Goal: Task Accomplishment & Management: Manage account settings

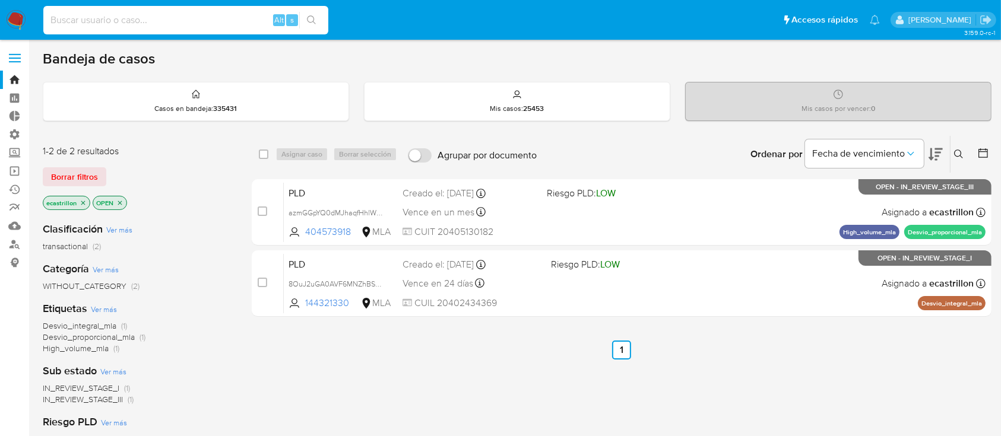
click at [85, 26] on input at bounding box center [185, 19] width 285 height 15
paste input "58088194"
type input "58088194"
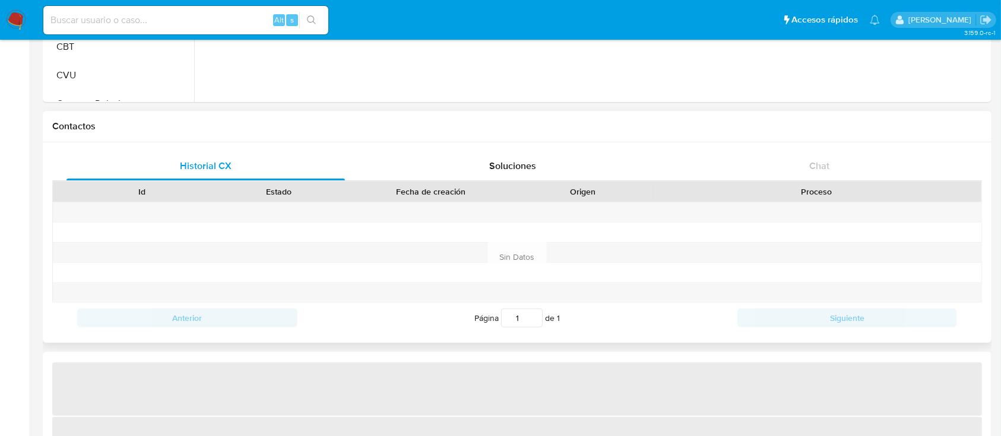
select select "10"
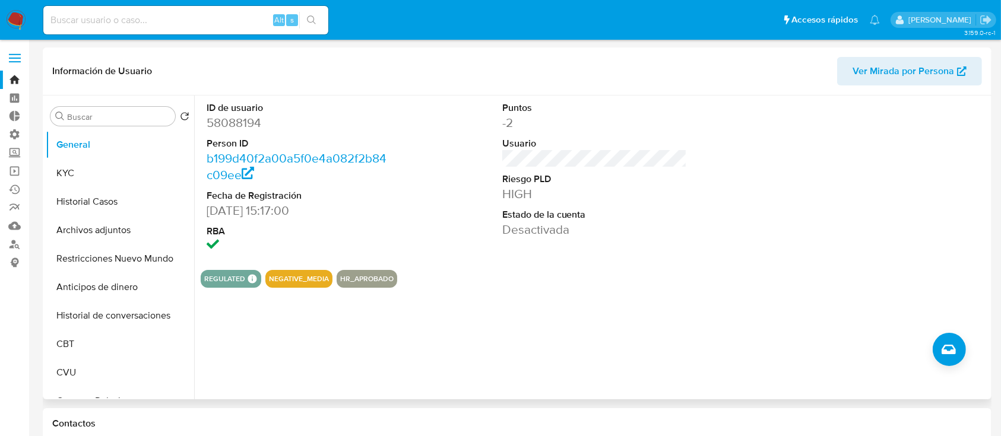
click at [962, 79] on span "Ver Mirada por Persona" at bounding box center [909, 71] width 114 height 26
click at [1, 78] on link "Bandeja" at bounding box center [70, 80] width 141 height 18
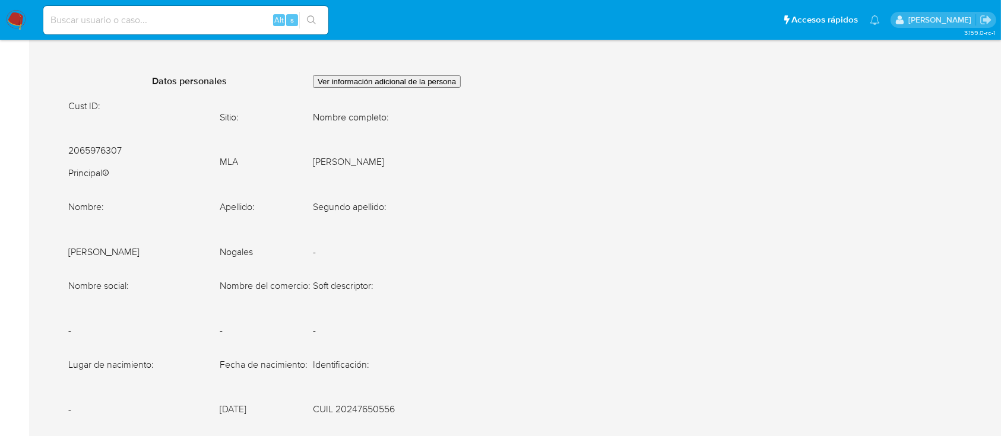
scroll to position [395, 0]
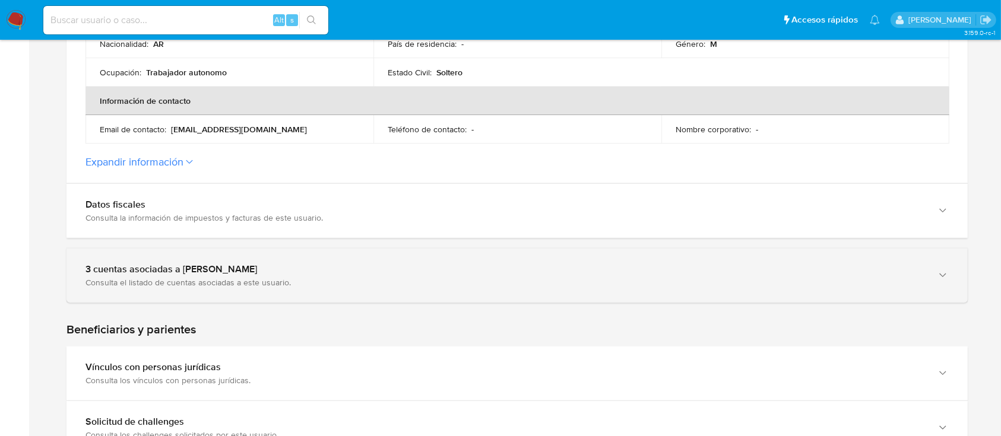
click at [135, 264] on div "3 cuentas asociadas a [PERSON_NAME]" at bounding box center [504, 270] width 839 height 12
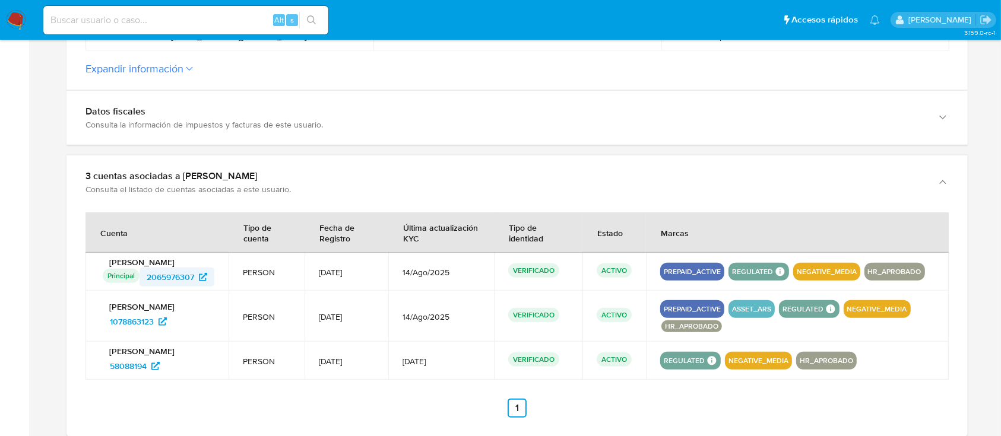
scroll to position [554, 0]
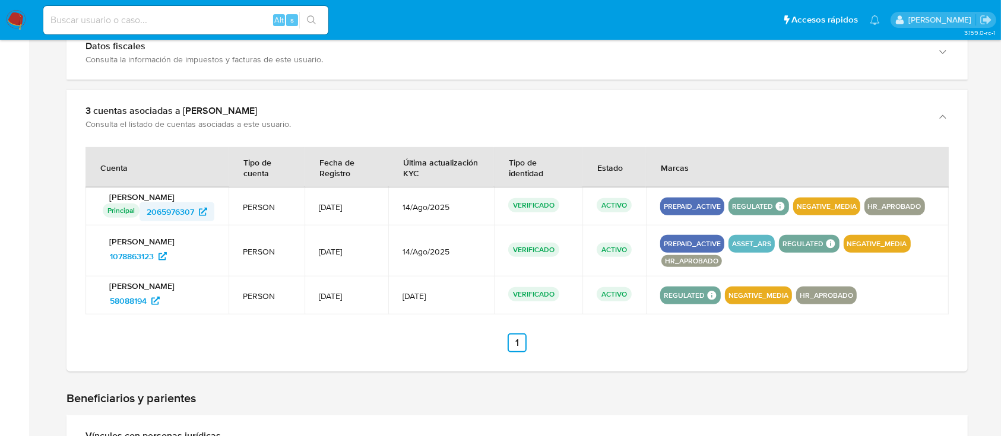
click at [166, 212] on span "2065976307" at bounding box center [170, 211] width 47 height 19
click at [151, 253] on span "1078863123" at bounding box center [132, 256] width 44 height 19
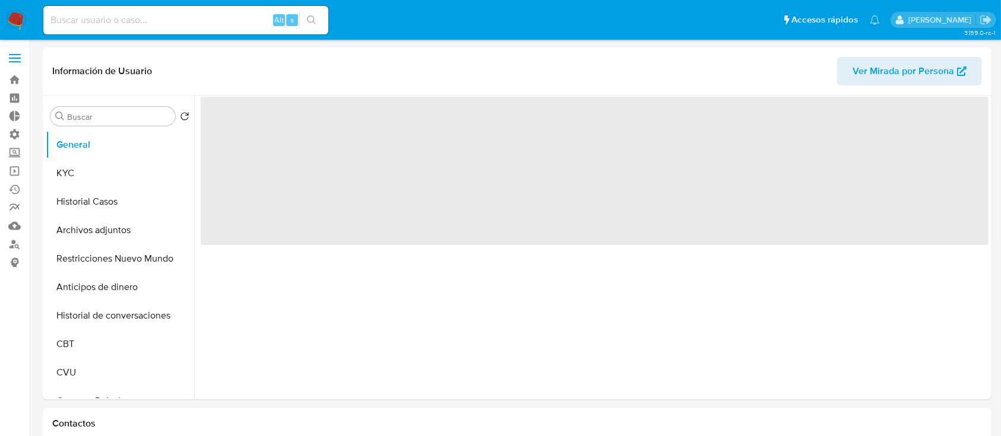
select select "10"
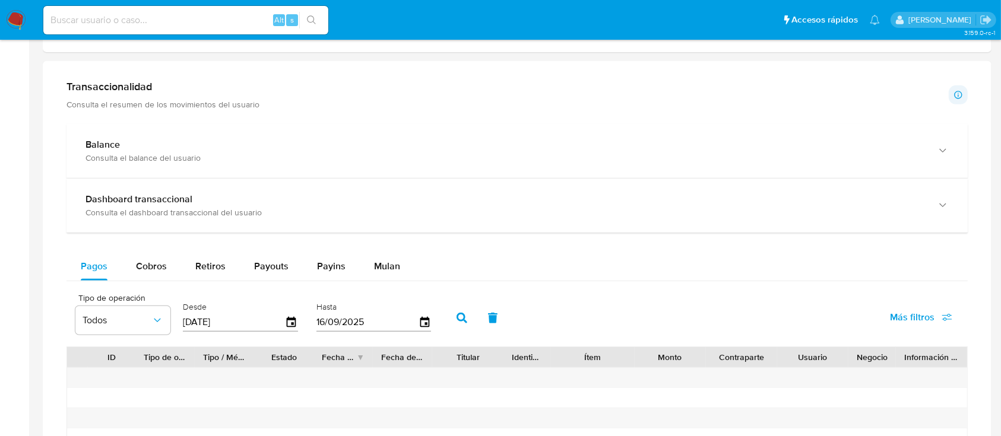
scroll to position [395, 0]
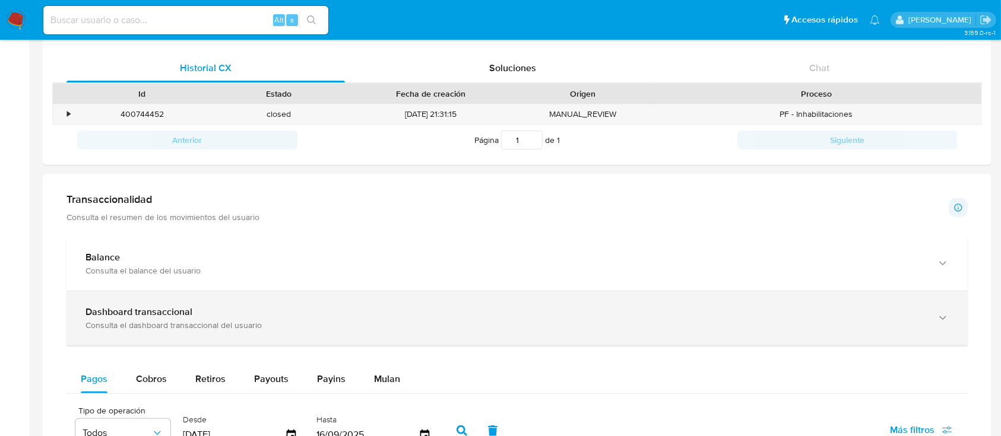
click at [154, 320] on div "Consulta el dashboard transaccional del usuario" at bounding box center [504, 325] width 839 height 11
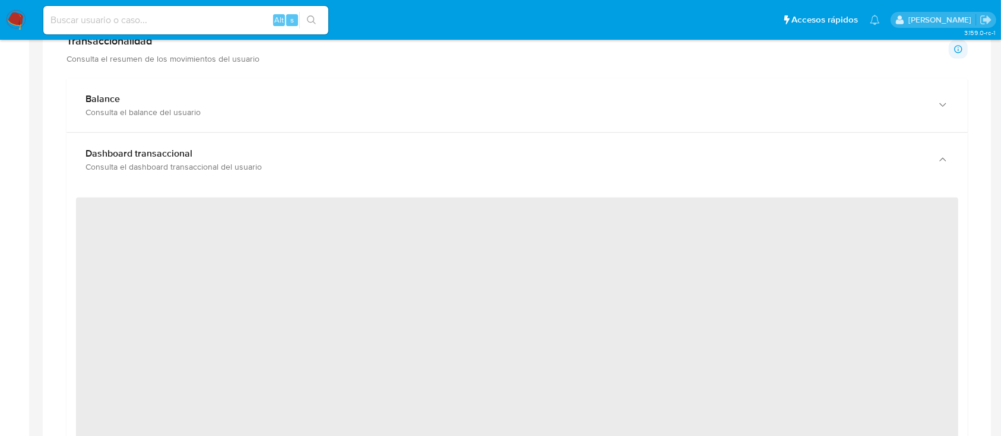
scroll to position [633, 0]
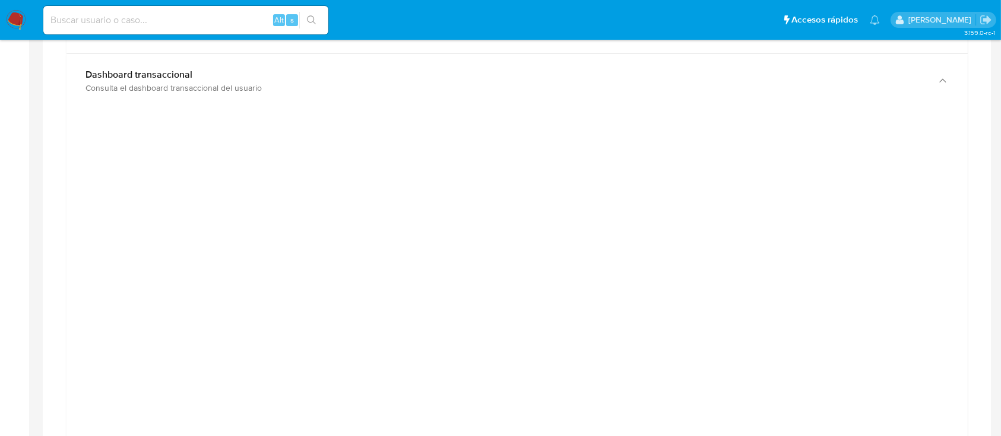
click at [448, 109] on div at bounding box center [516, 387] width 901 height 558
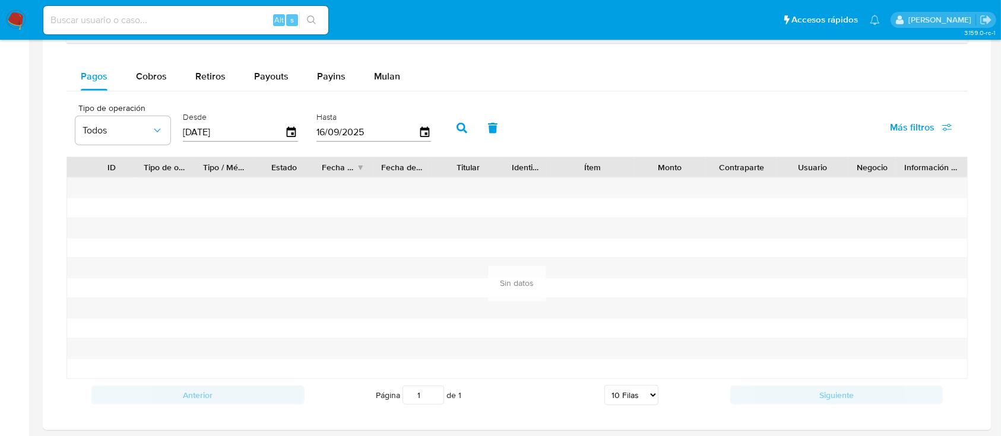
scroll to position [1266, 0]
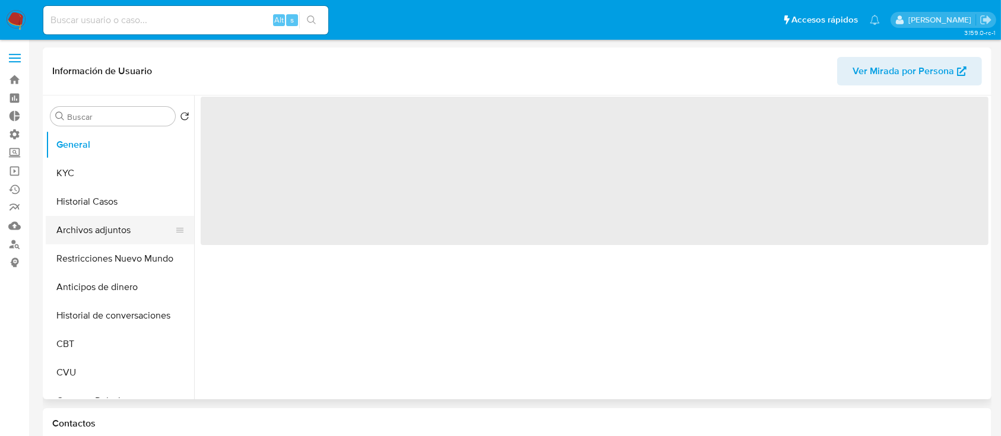
click at [101, 227] on button "Archivos adjuntos" at bounding box center [115, 230] width 139 height 28
select select "10"
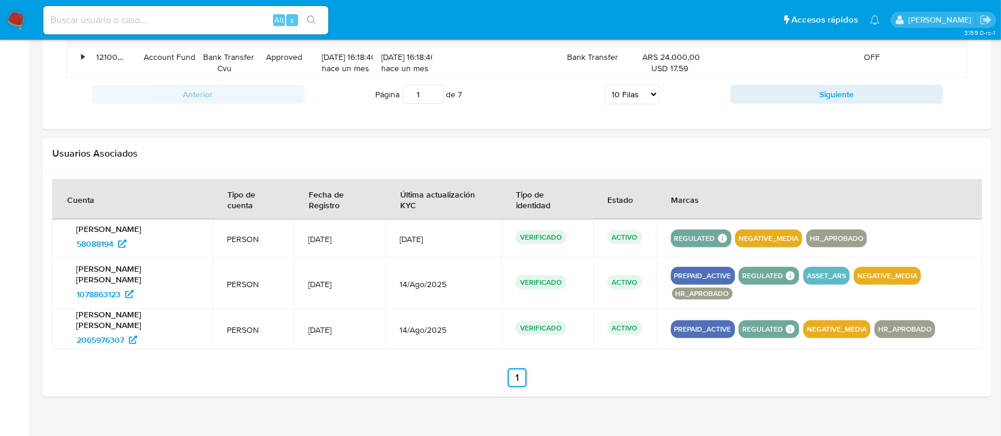
scroll to position [1170, 0]
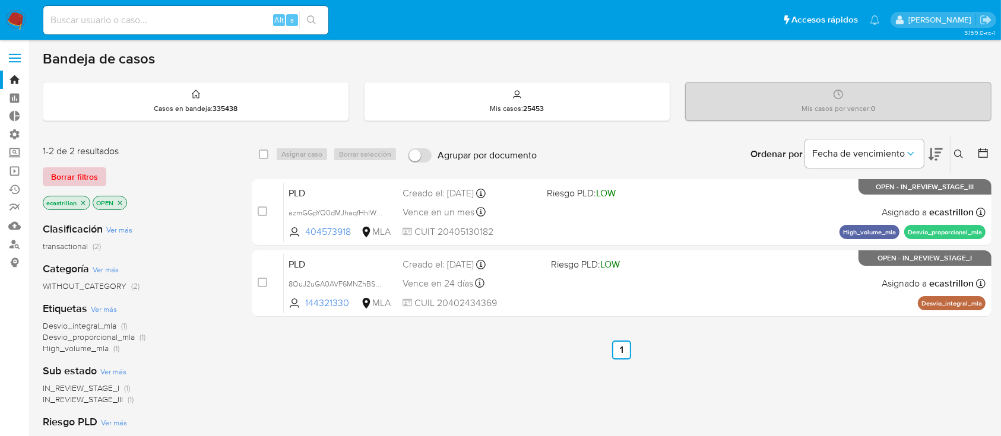
click at [84, 169] on span "Borrar filtros" at bounding box center [74, 177] width 47 height 17
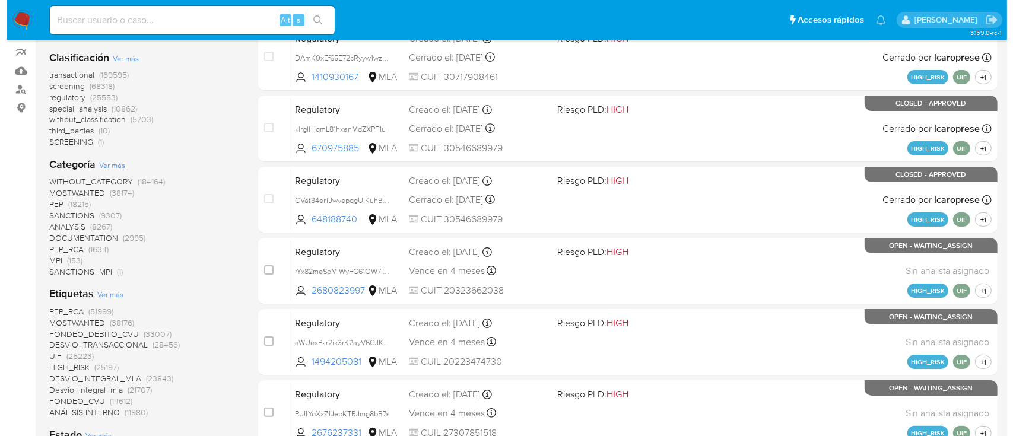
scroll to position [156, 0]
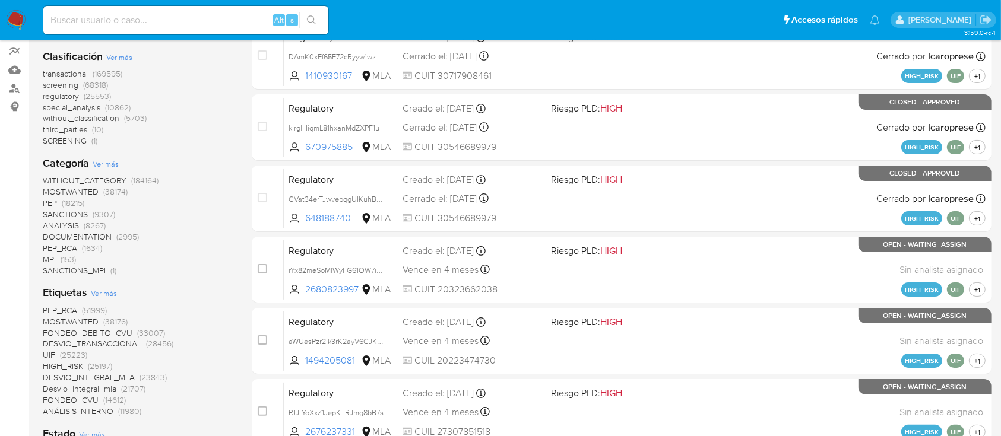
click at [106, 292] on span "Ver más" at bounding box center [104, 293] width 26 height 11
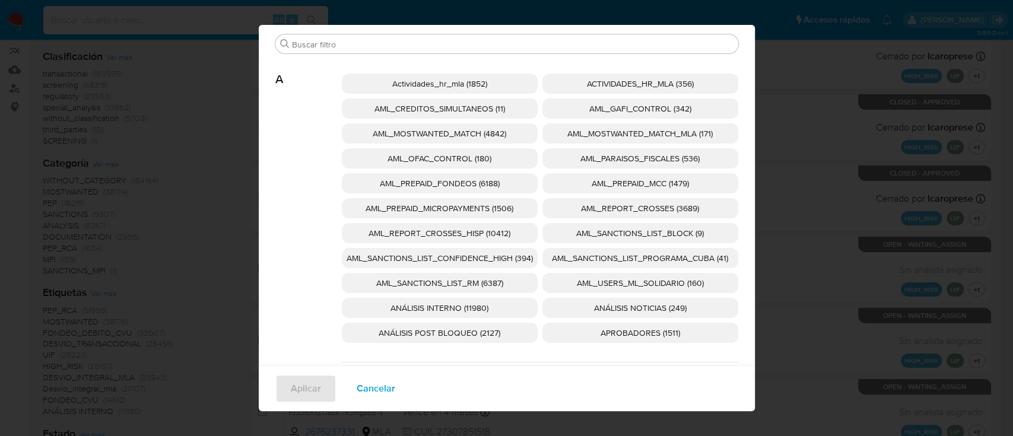
scroll to position [42, 0]
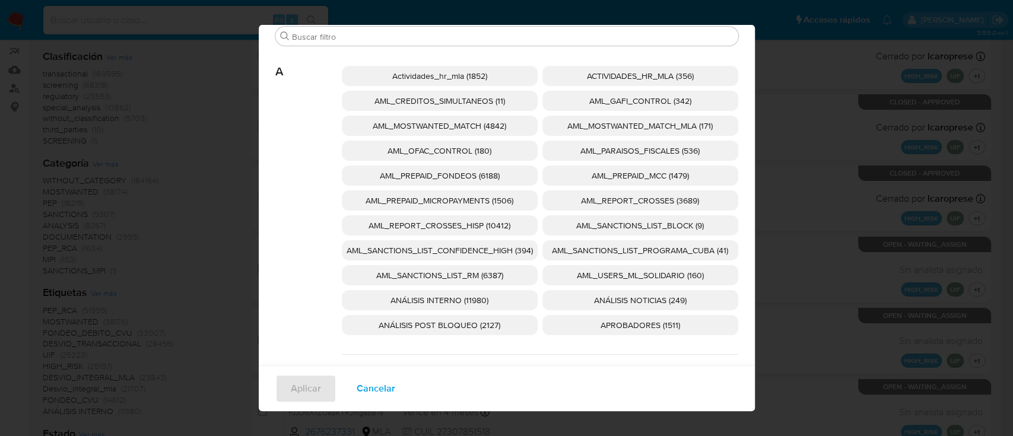
click at [608, 292] on p "ANÁLISIS NOTICIAS (249)" at bounding box center [641, 300] width 196 height 20
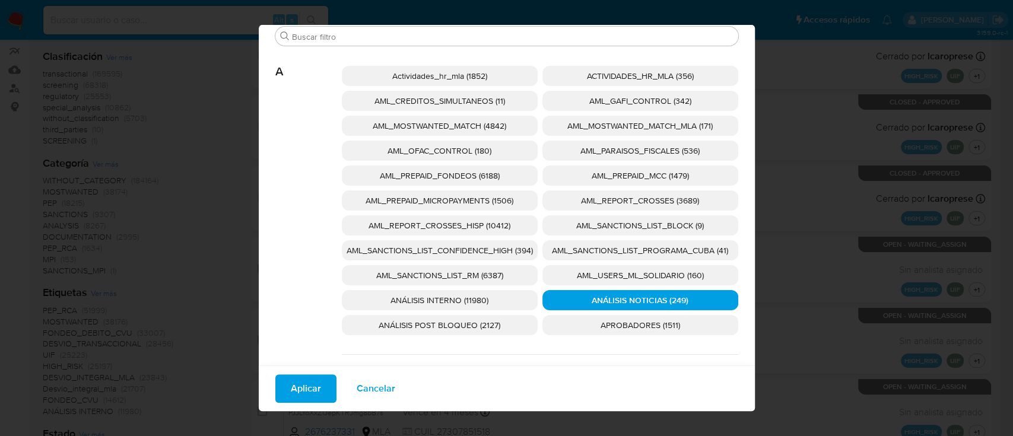
click at [317, 383] on button "Aplicar" at bounding box center [305, 389] width 61 height 28
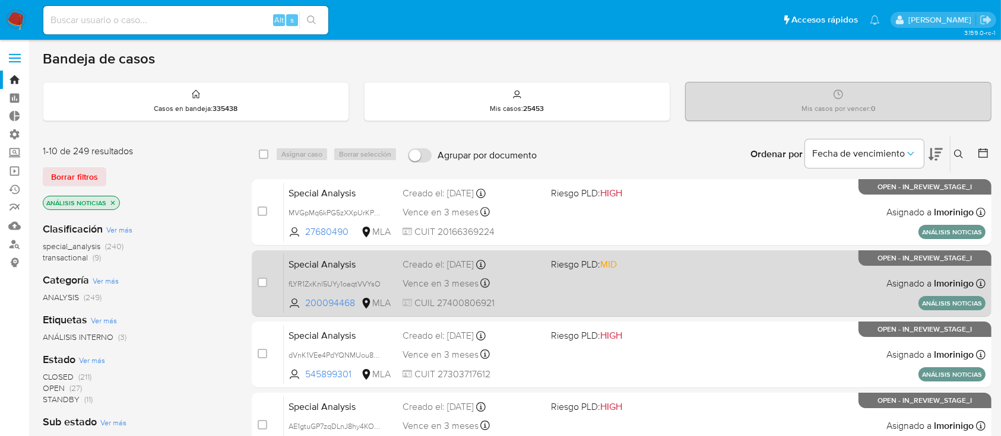
click at [688, 277] on div "Special Analysis fLYR1ZxKnl5UYy1oaqtVVYsO 200094468 MLA Riesgo PLD: MID Creado …" at bounding box center [635, 283] width 702 height 60
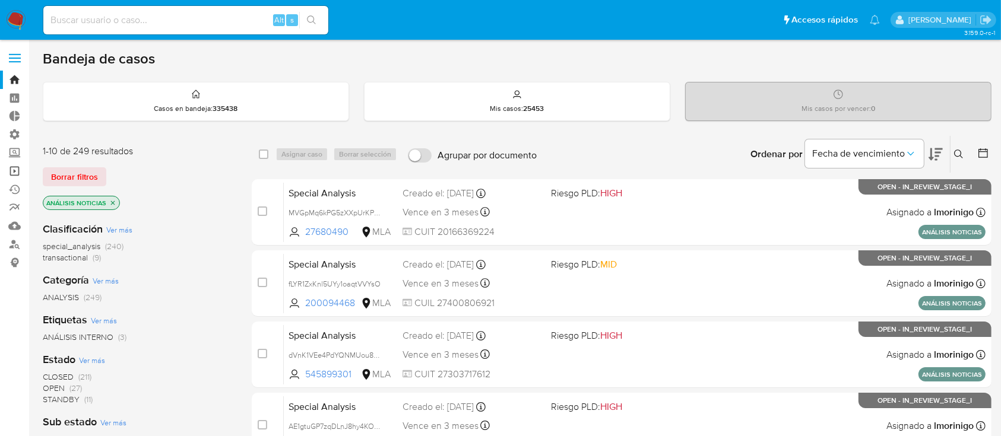
click at [8, 167] on link "Operaciones masivas" at bounding box center [70, 171] width 141 height 18
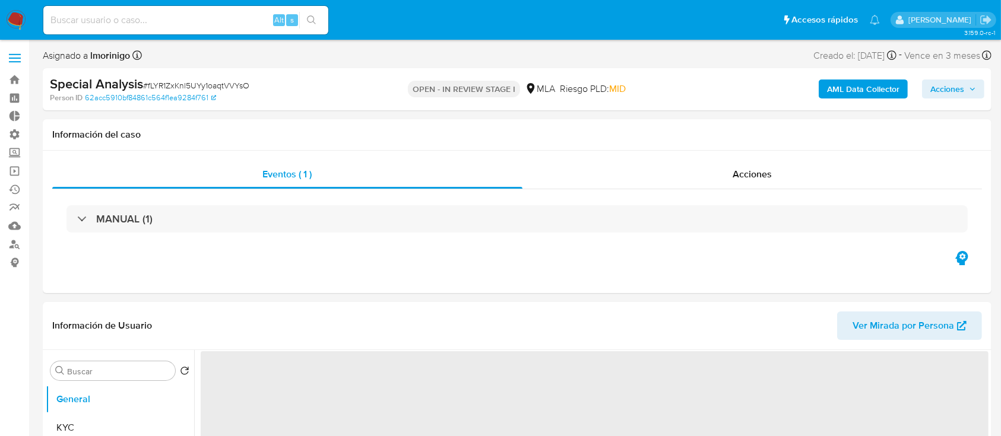
select select "10"
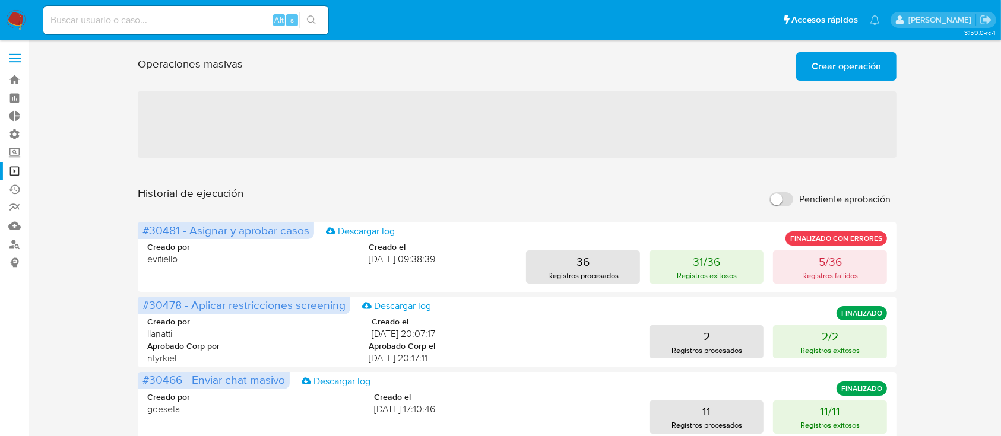
click at [844, 62] on span "Crear operación" at bounding box center [845, 66] width 69 height 26
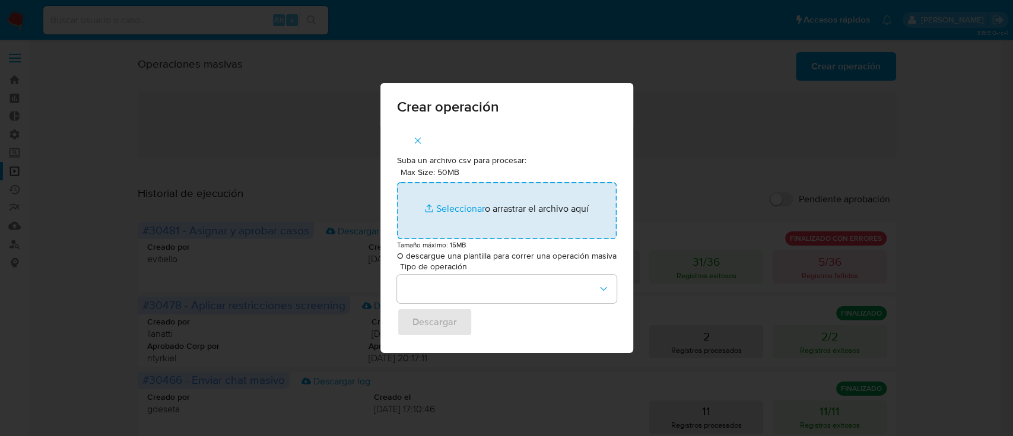
click at [449, 205] on input "Max Size: 50MB Seleccionar archivos" at bounding box center [507, 210] width 220 height 57
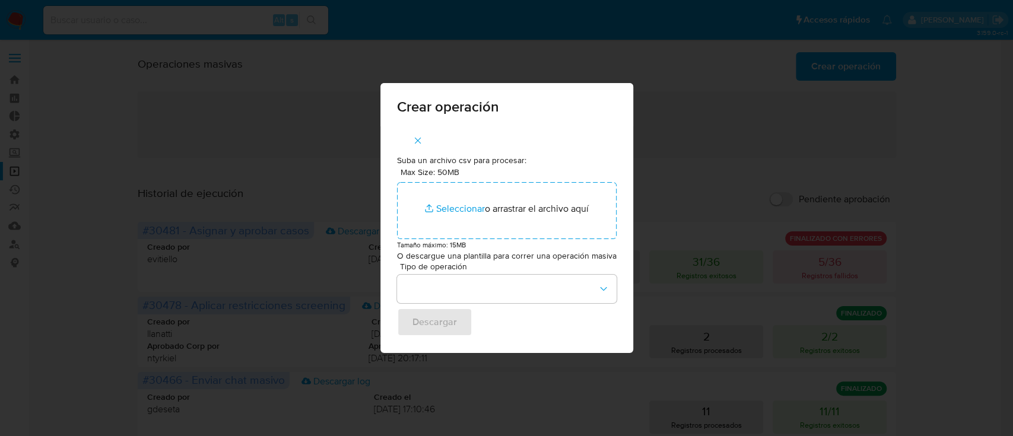
click at [416, 135] on icon "button" at bounding box center [418, 140] width 11 height 11
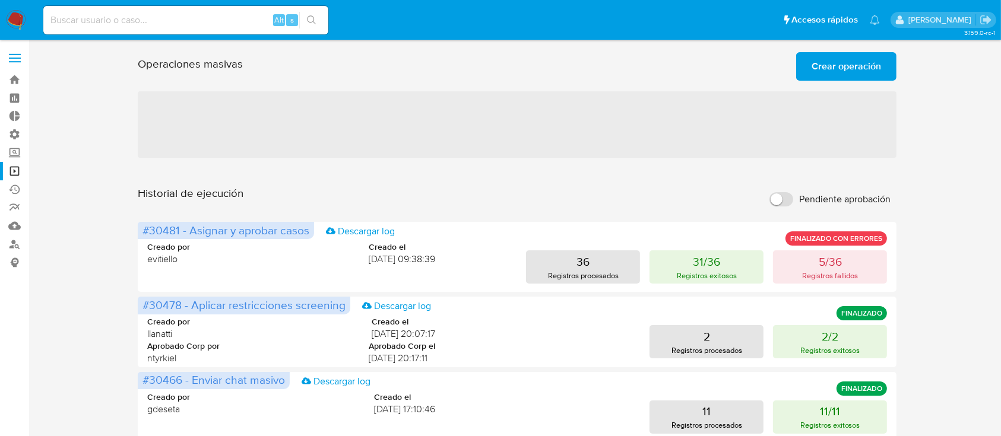
click at [849, 64] on span "Crear operación" at bounding box center [845, 66] width 69 height 26
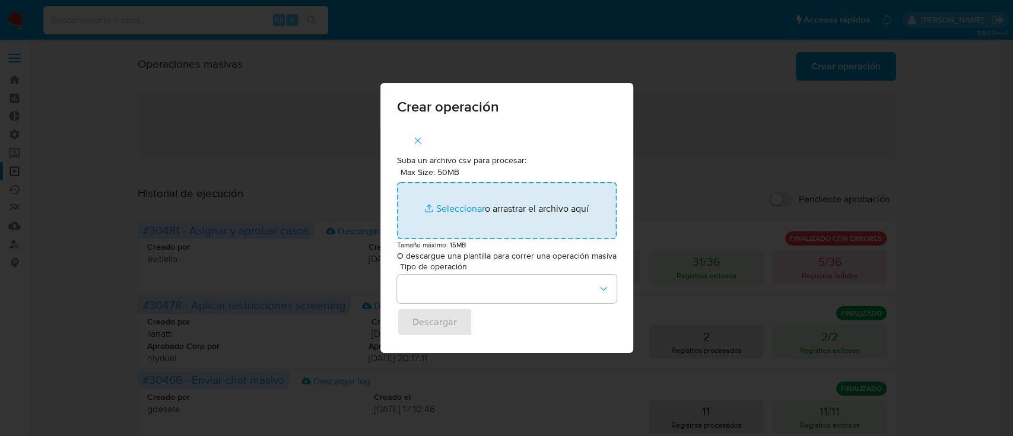
click at [464, 210] on input "Max Size: 50MB Seleccionar archivos" at bounding box center [507, 210] width 220 height 57
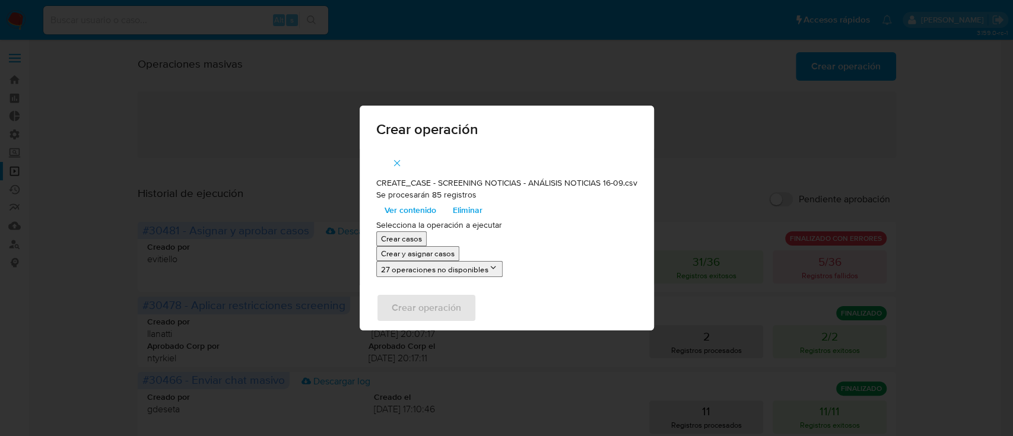
click at [398, 245] on button "Crear casos" at bounding box center [401, 239] width 50 height 15
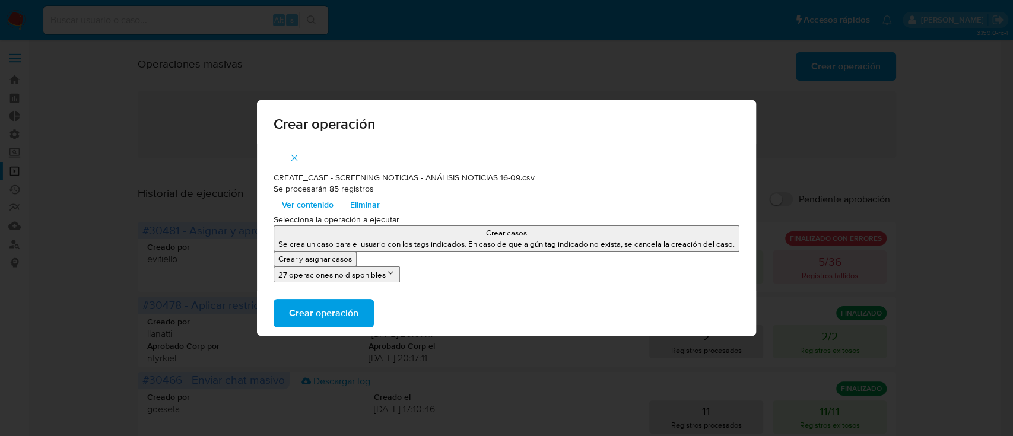
click at [335, 264] on p "Crear y asignar casos" at bounding box center [315, 258] width 74 height 11
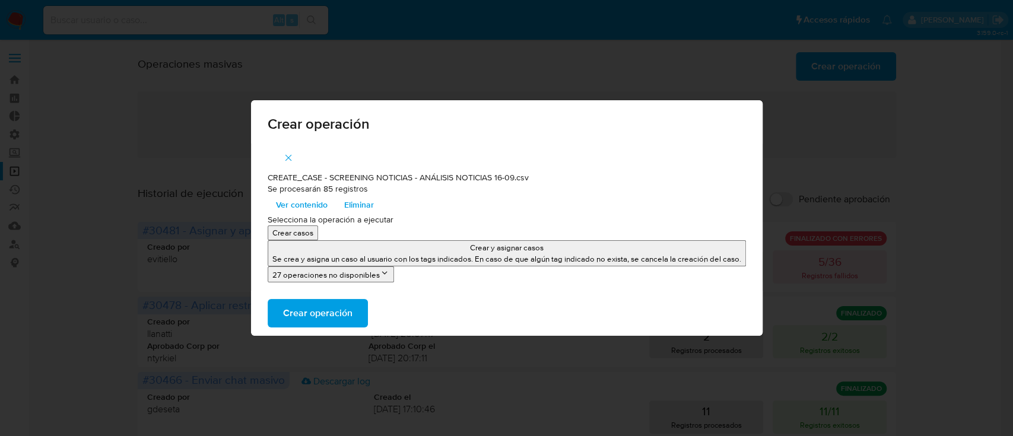
click at [314, 208] on span "Ver contenido" at bounding box center [302, 204] width 52 height 17
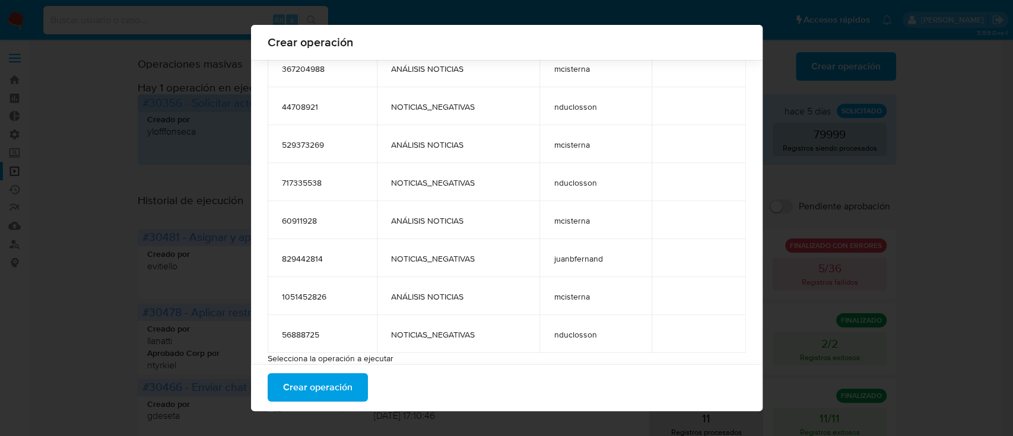
scroll to position [3099, 0]
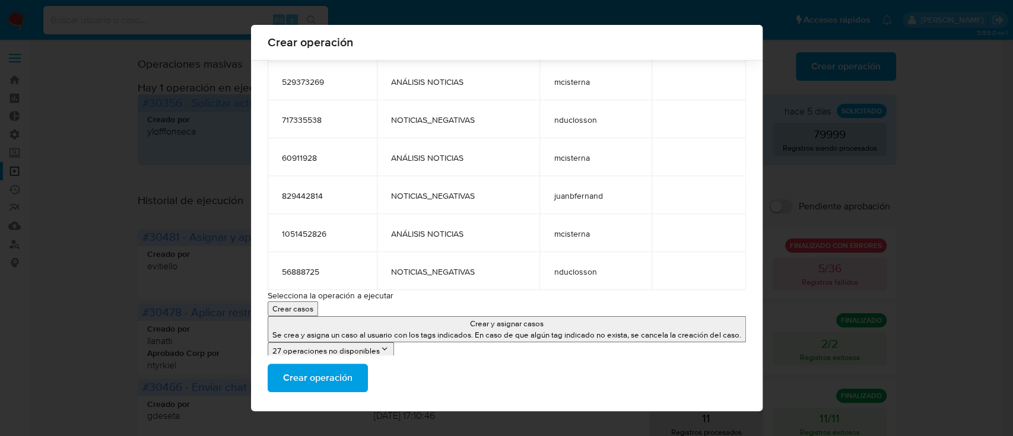
click at [354, 322] on p "Crear y asignar casos" at bounding box center [506, 323] width 469 height 11
click at [463, 326] on p "Crear y asignar casos" at bounding box center [506, 323] width 469 height 11
click at [310, 386] on span "Crear operación" at bounding box center [317, 378] width 69 height 26
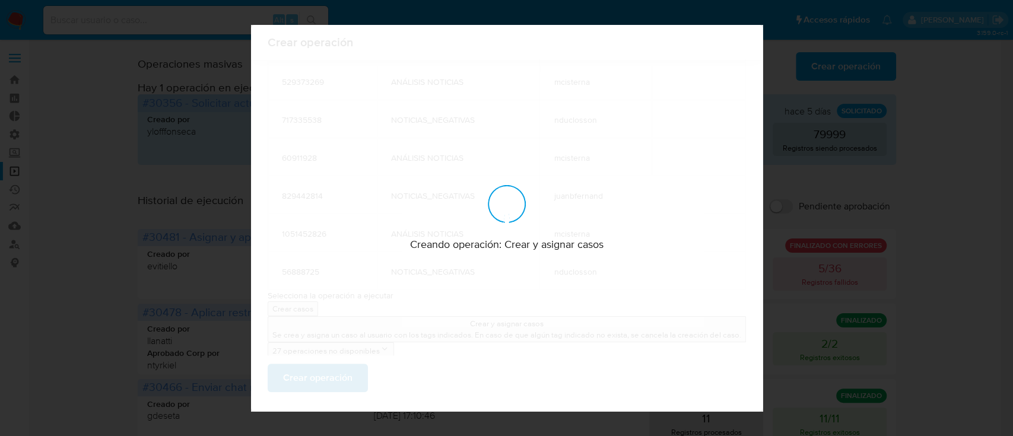
scroll to position [0, 0]
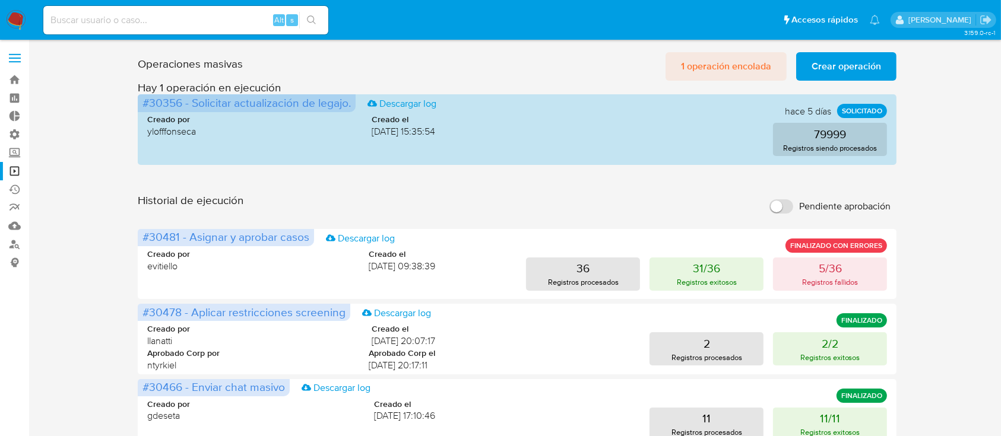
click at [703, 65] on span "1 operación encolada" at bounding box center [726, 66] width 90 height 26
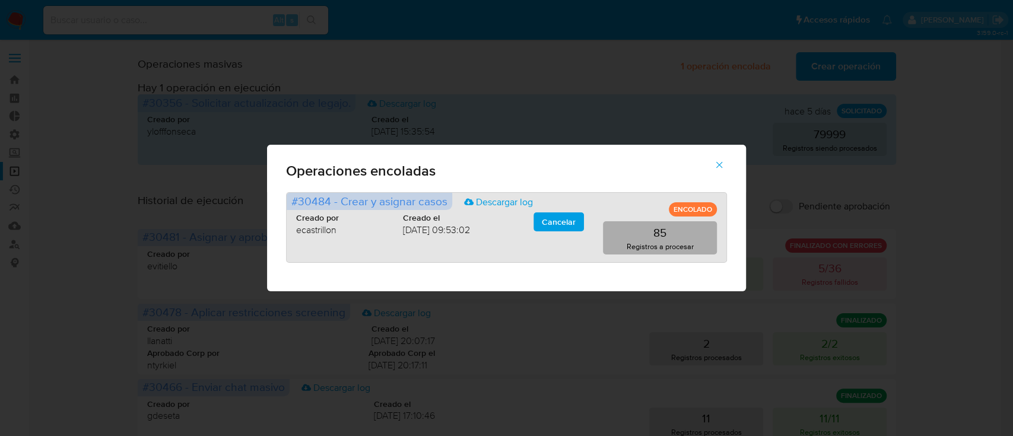
click at [688, 239] on button "85 Registros a procesar" at bounding box center [660, 237] width 114 height 33
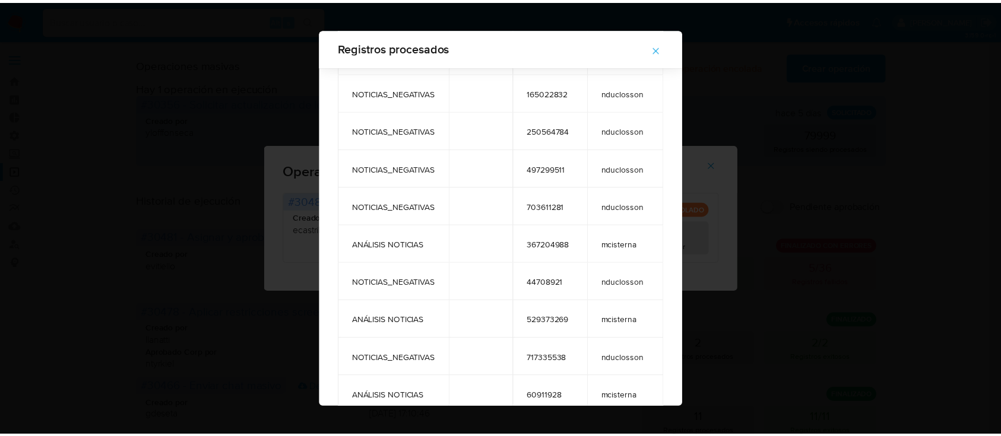
scroll to position [2936, 0]
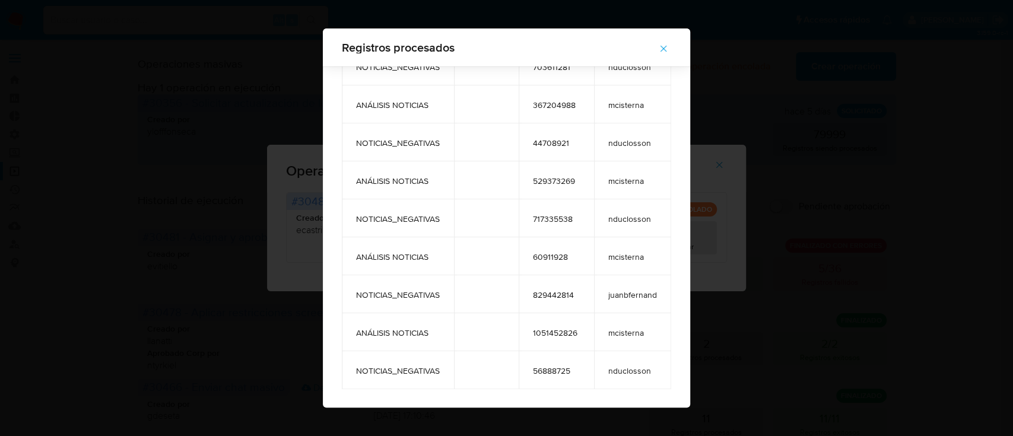
click at [669, 47] on icon "button" at bounding box center [663, 48] width 11 height 11
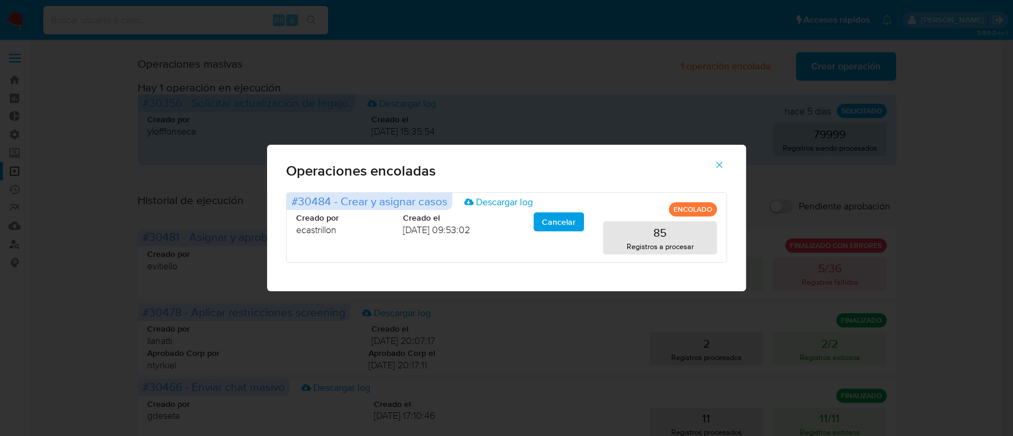
click at [714, 167] on icon "button" at bounding box center [719, 165] width 11 height 11
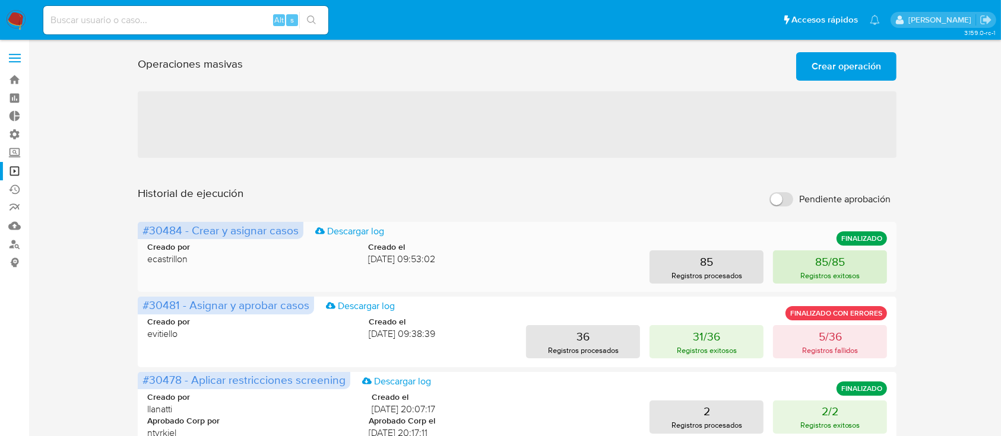
click at [795, 272] on button "85/85 Registros exitosos" at bounding box center [830, 267] width 114 height 33
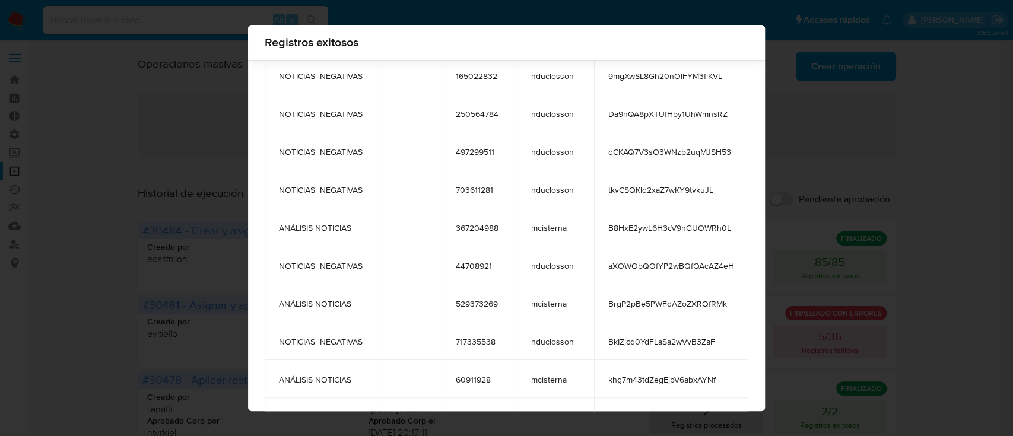
scroll to position [2952, 0]
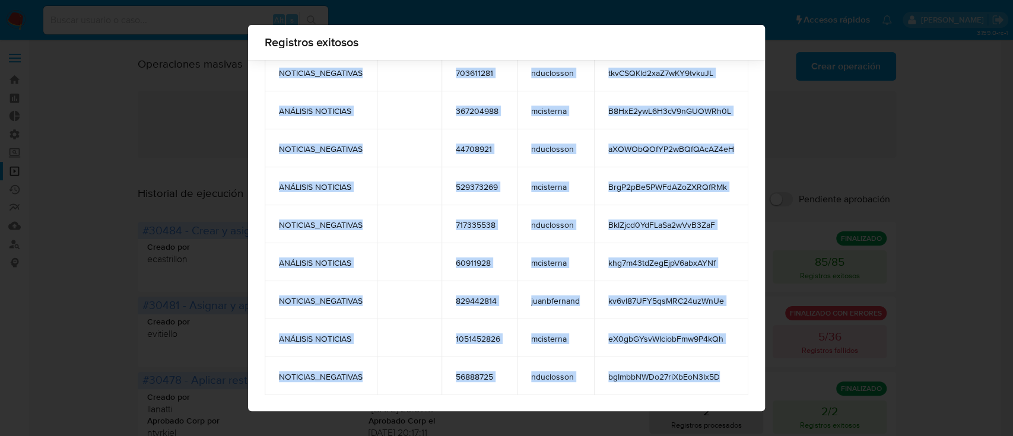
drag, startPoint x: 272, startPoint y: 149, endPoint x: 730, endPoint y: 359, distance: 503.6
copy tbody "LOREMIPS DOLORSIT 4556771278 ametconse AdipiScIN2eLitse3do24EIU TEMPORIN UTLABO…"
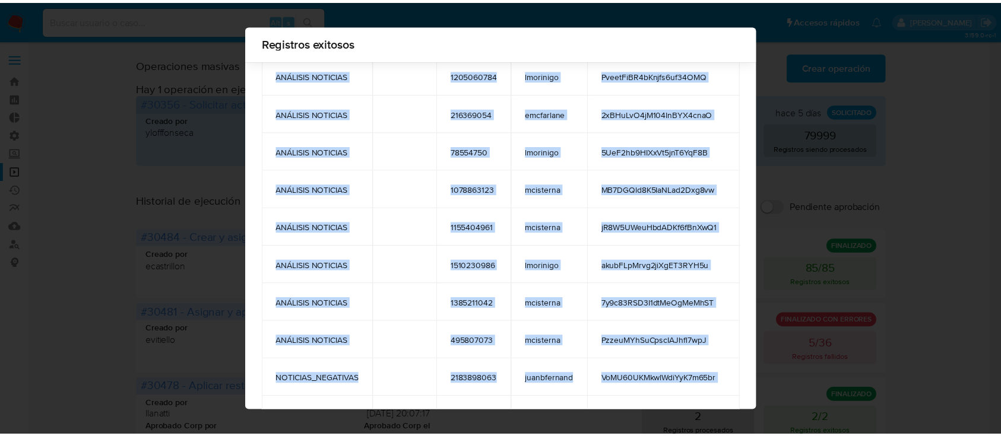
scroll to position [0, 0]
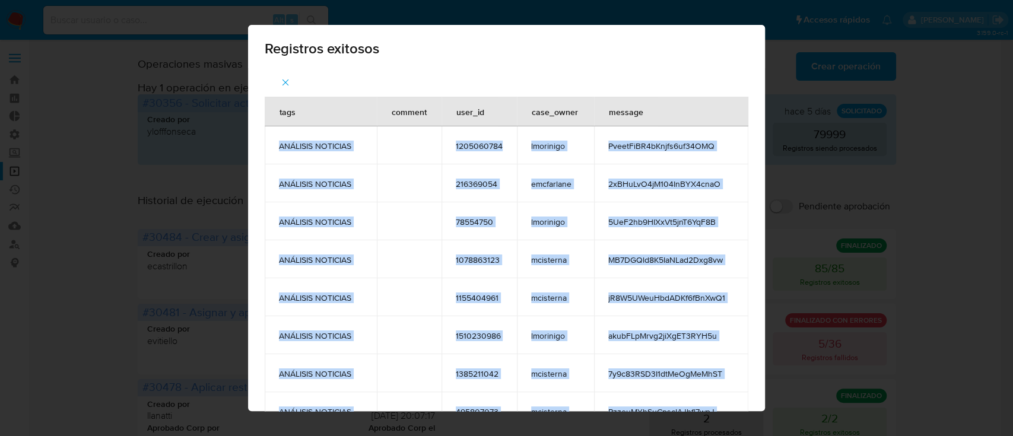
click at [283, 74] on span "button" at bounding box center [285, 82] width 11 height 26
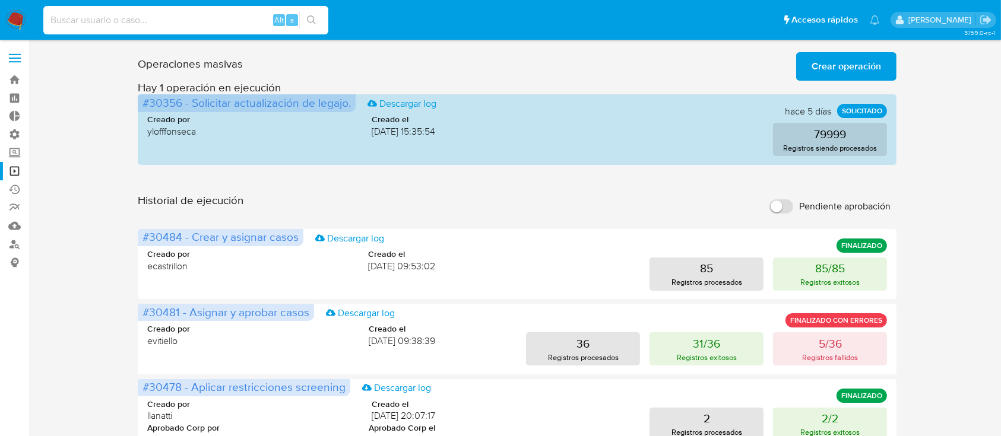
click at [218, 21] on input at bounding box center [185, 19] width 285 height 15
paste input "EynZhjZ5OrrDdWgLZZJsq2Xj"
type input "EynZhjZ5OrrDdWgLZZJsq2Xj"
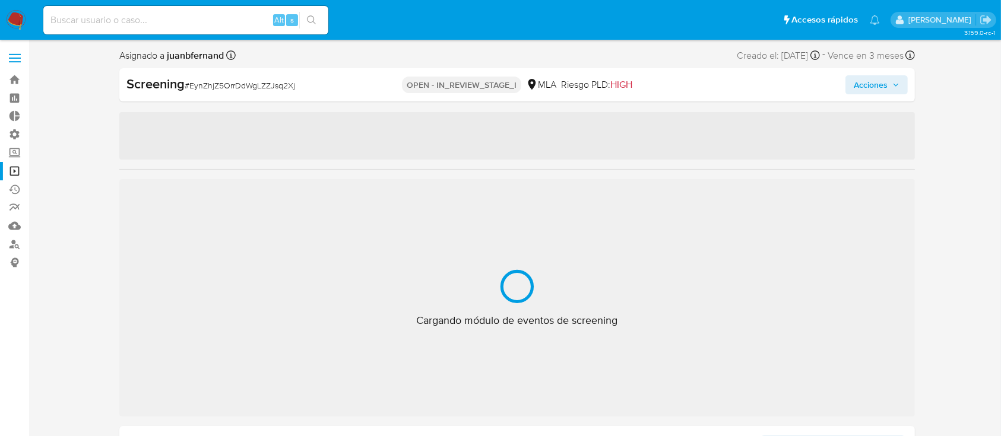
select select "10"
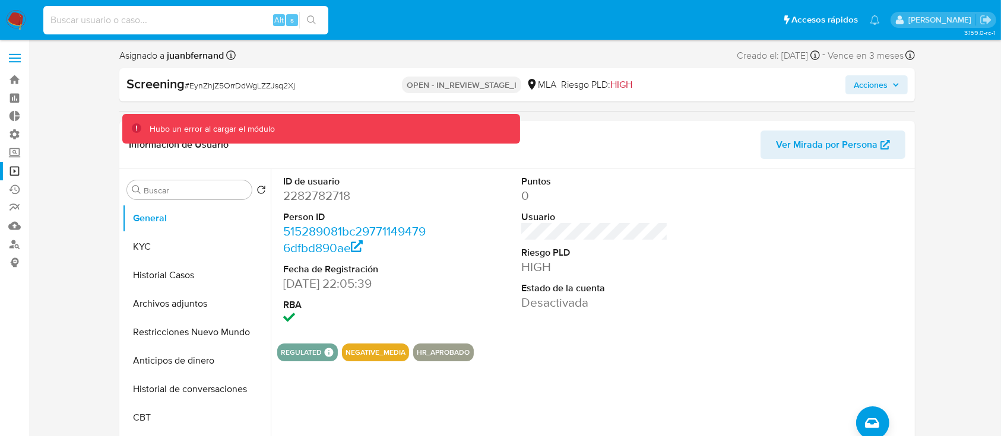
click at [141, 17] on input at bounding box center [185, 19] width 285 height 15
paste input "iiekIam0OQwpJTeBvvM0SjIL"
type input "iiekIam0OQwpJTeBvvM0SjIL"
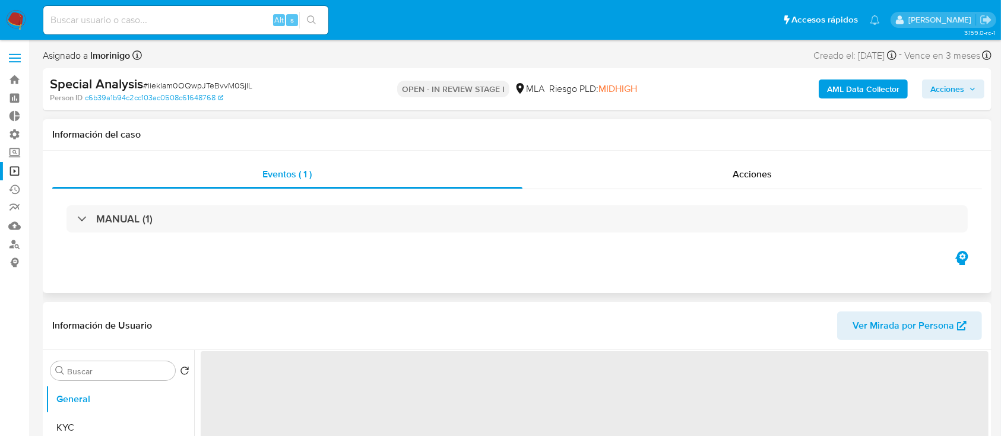
select select "10"
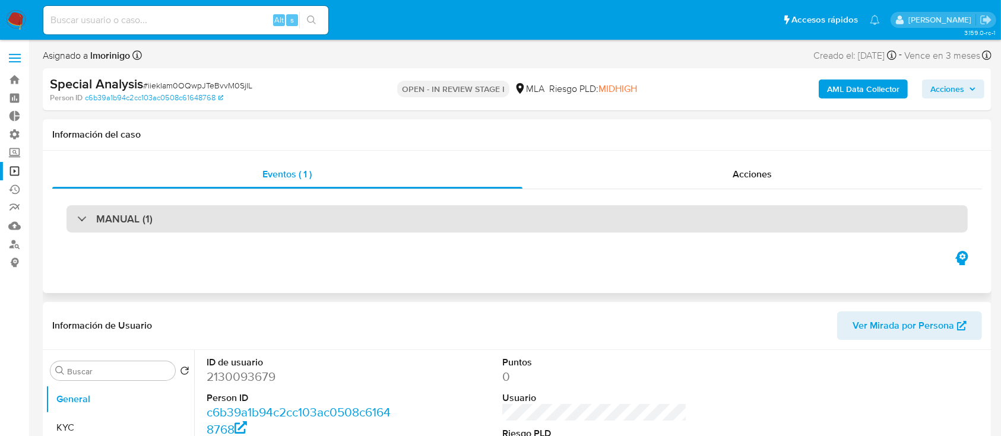
click at [205, 218] on div "MANUAL (1)" at bounding box center [516, 218] width 901 height 27
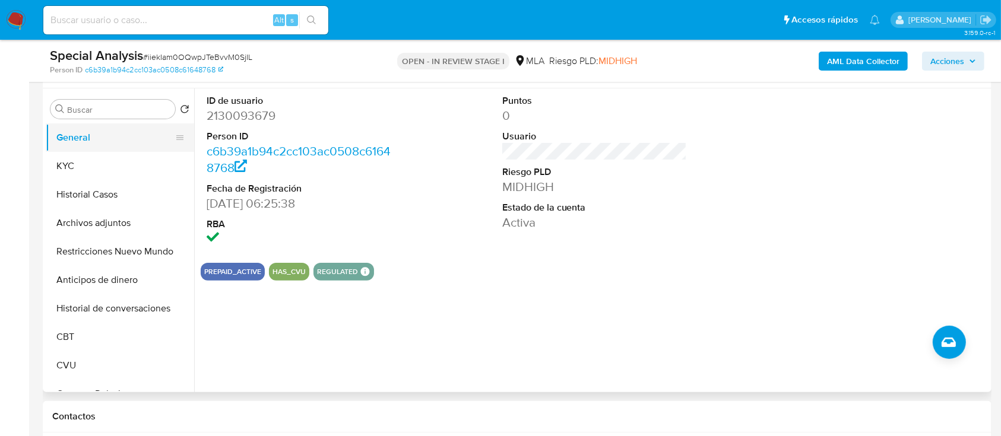
scroll to position [237, 0]
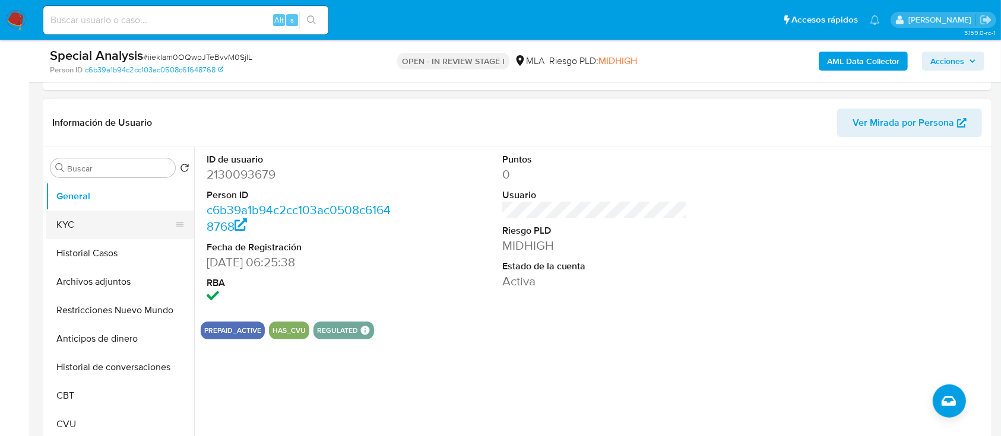
click at [100, 218] on button "KYC" at bounding box center [115, 225] width 139 height 28
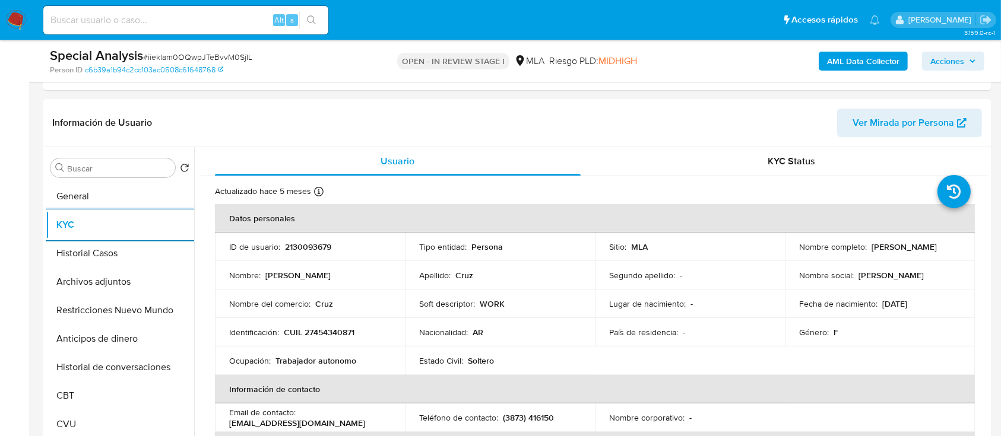
click at [142, 17] on input at bounding box center [185, 19] width 285 height 15
paste input "LW5GeJtSXm1AFfWVIlGEF28U"
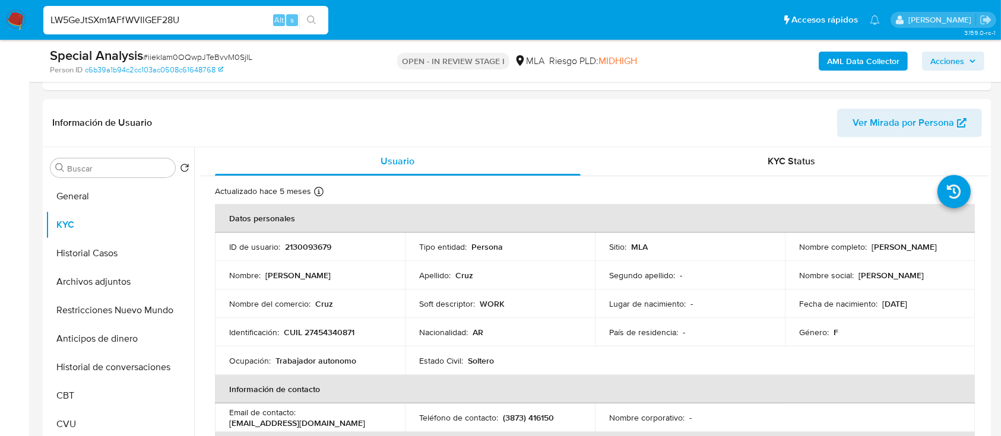
type input "LW5GeJtSXm1AFfWVIlGEF28U"
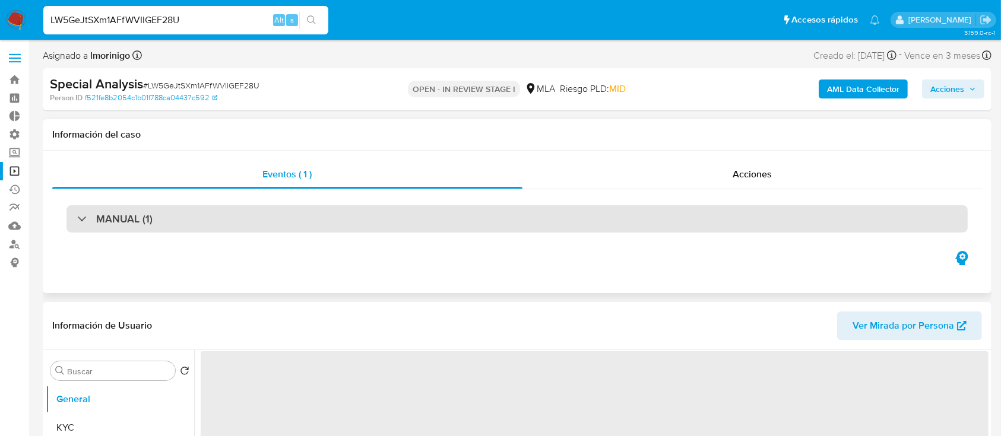
select select "10"
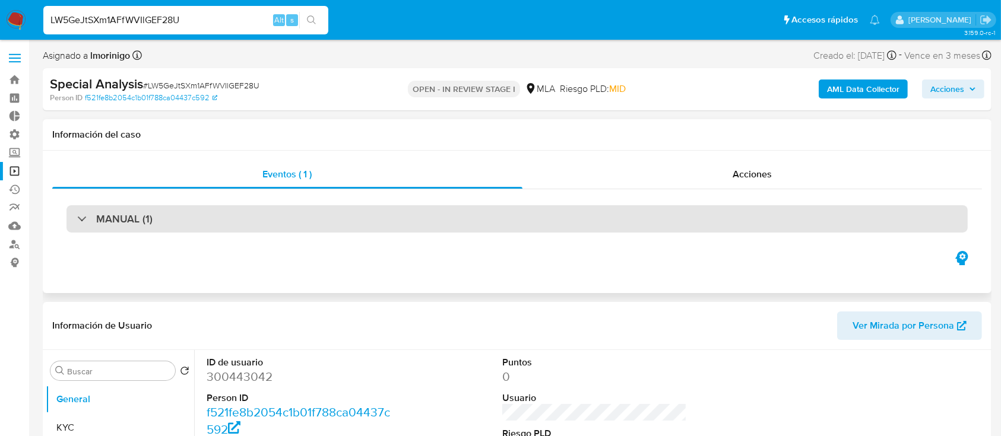
click at [171, 221] on div "MANUAL (1)" at bounding box center [516, 218] width 901 height 27
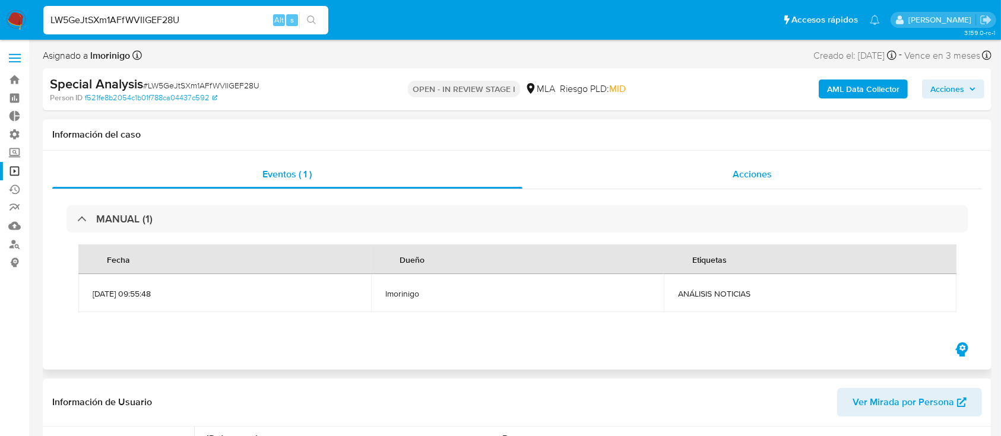
click at [622, 173] on div "Acciones" at bounding box center [752, 174] width 460 height 28
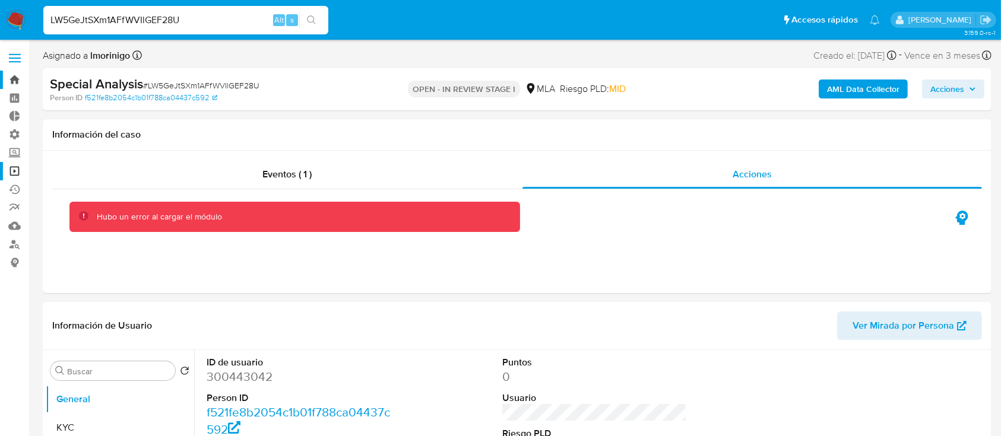
click at [17, 74] on link "Bandeja" at bounding box center [70, 80] width 141 height 18
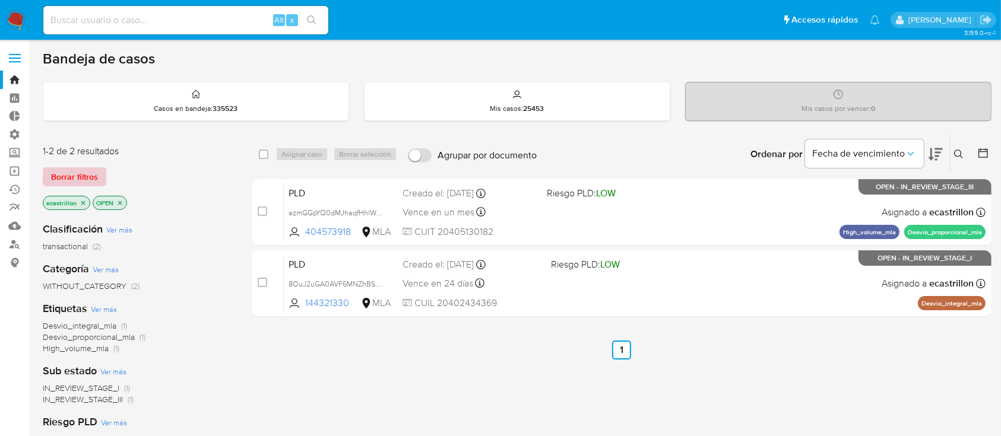
click at [68, 173] on span "Borrar filtros" at bounding box center [74, 177] width 47 height 17
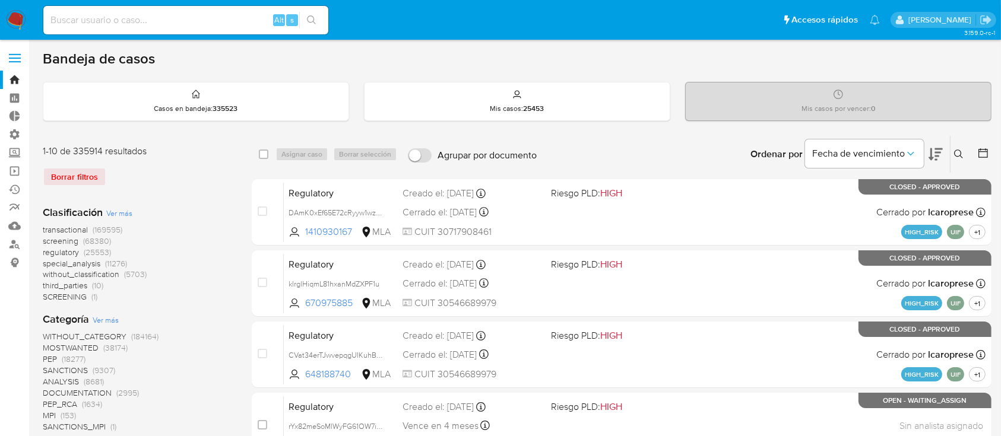
click at [220, 17] on input at bounding box center [185, 19] width 285 height 15
paste input "1805695143"
type input "1805695143"
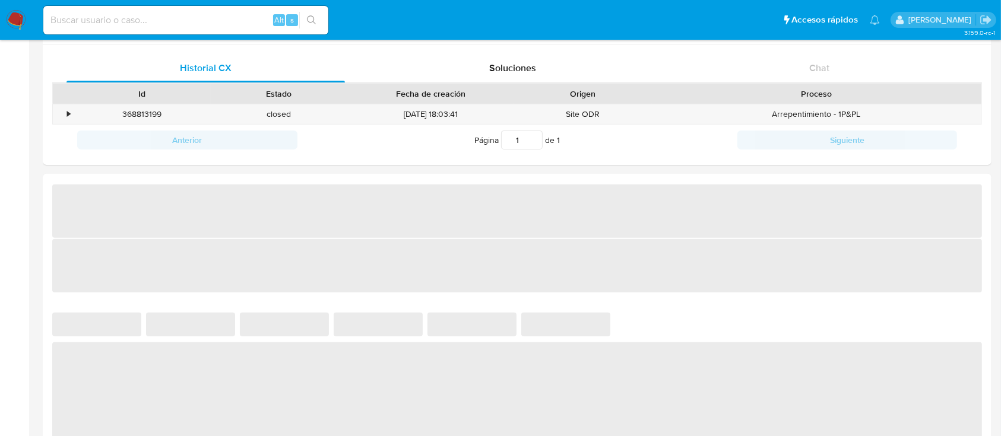
select select "10"
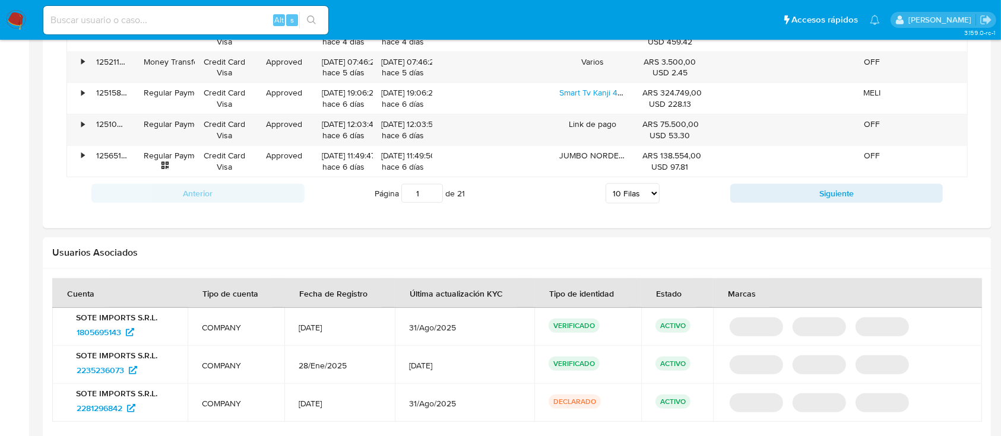
scroll to position [1070, 0]
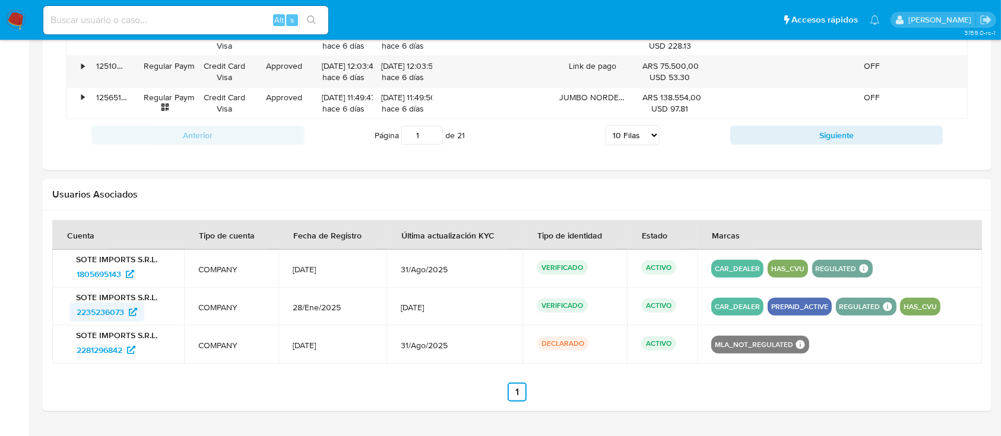
click at [107, 311] on span "2235236073" at bounding box center [100, 312] width 47 height 19
click at [95, 281] on span "1805695143" at bounding box center [99, 274] width 45 height 19
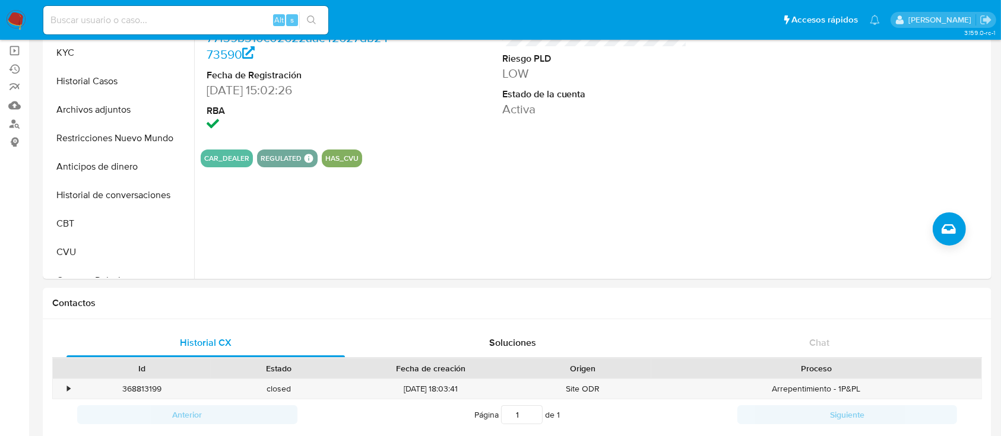
scroll to position [0, 0]
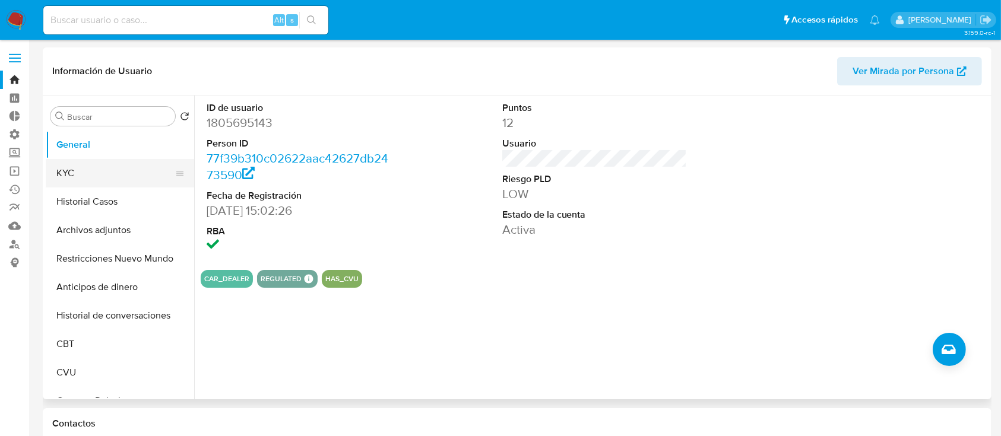
click at [81, 183] on button "KYC" at bounding box center [115, 173] width 139 height 28
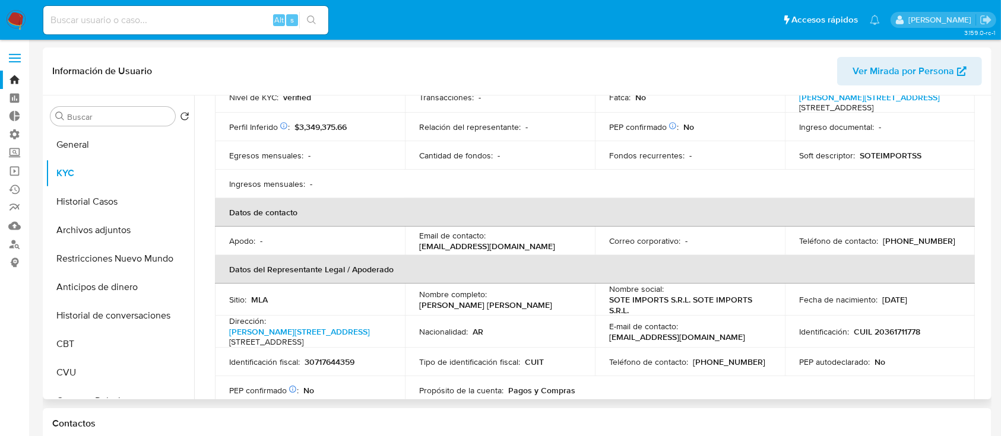
scroll to position [185, 0]
click at [240, 20] on input at bounding box center [185, 19] width 285 height 15
paste input "PNj7pKhdeu9Op7Qs4UywuY95"
type input "PNj7pKhdeu9Op7Qs4UywuY95"
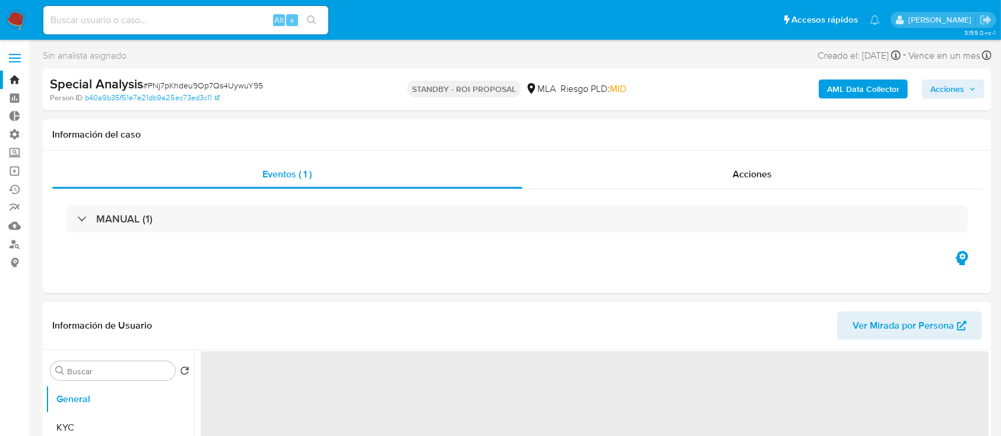
select select "10"
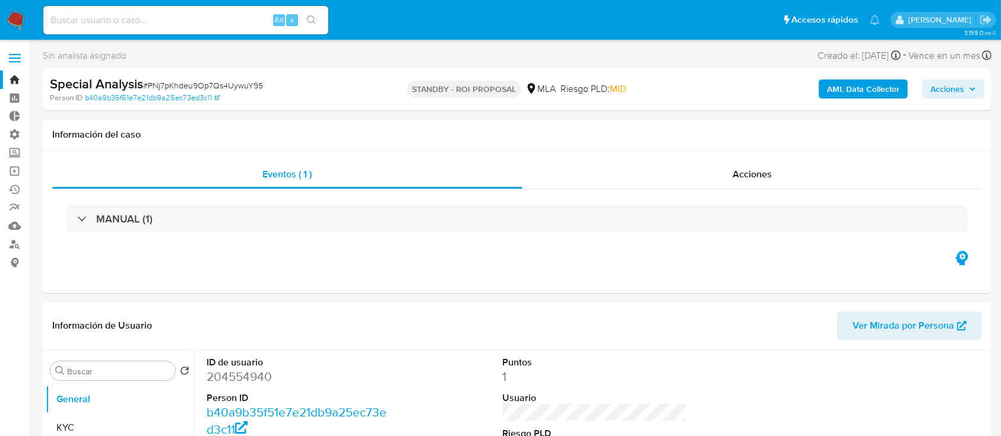
click at [14, 84] on link "Bandeja" at bounding box center [70, 80] width 141 height 18
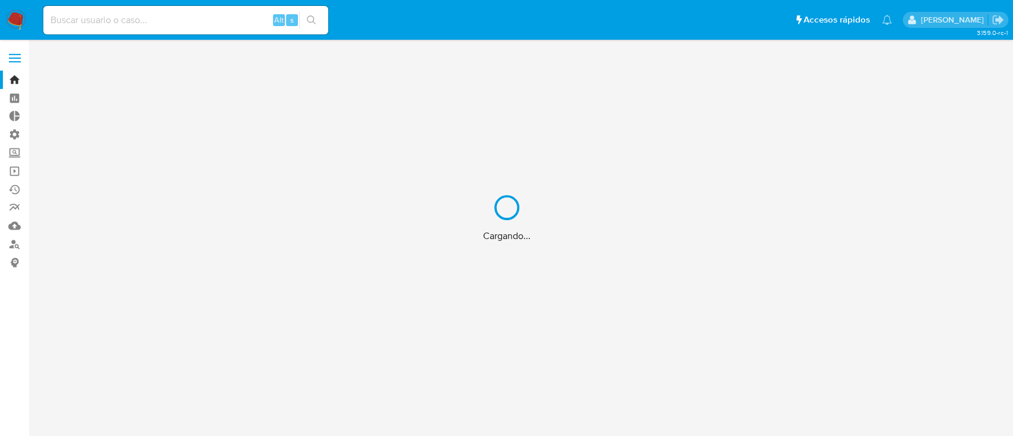
click at [15, 61] on div "Cargando..." at bounding box center [506, 218] width 1013 height 436
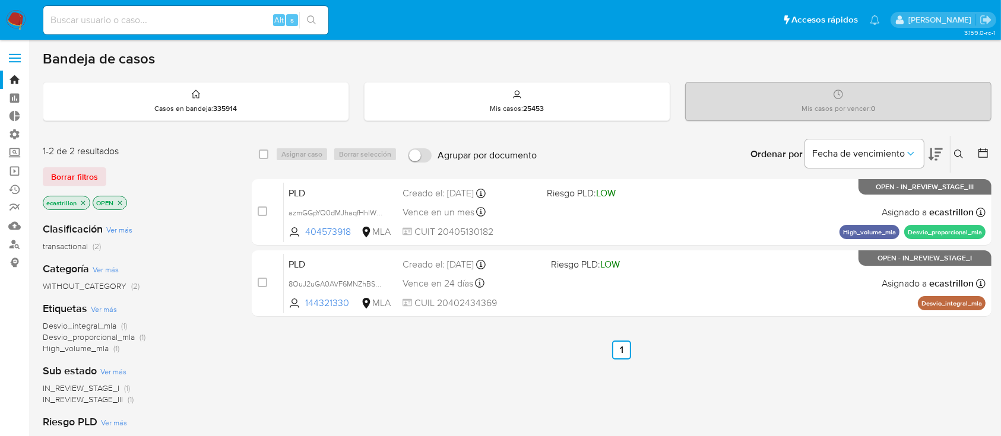
click at [15, 61] on span at bounding box center [15, 62] width 12 height 2
click at [0, 0] on input "checkbox" at bounding box center [0, 0] width 0 height 0
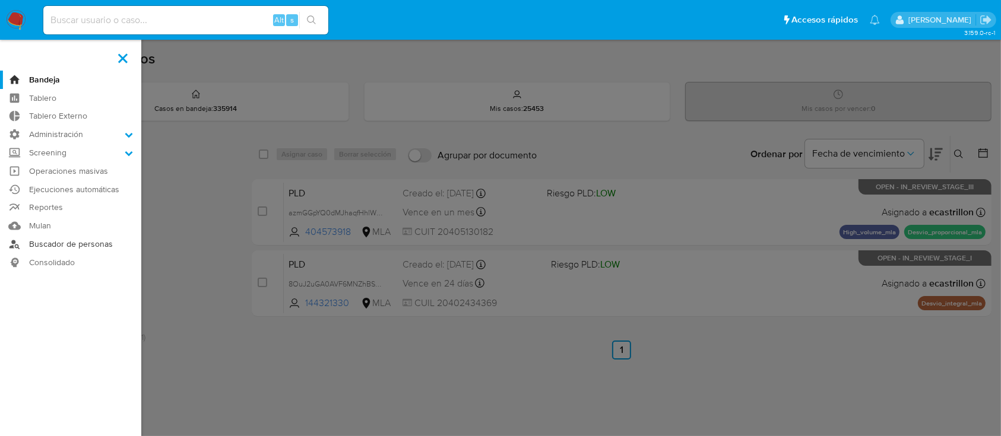
click at [68, 243] on link "Buscador de personas" at bounding box center [70, 244] width 141 height 18
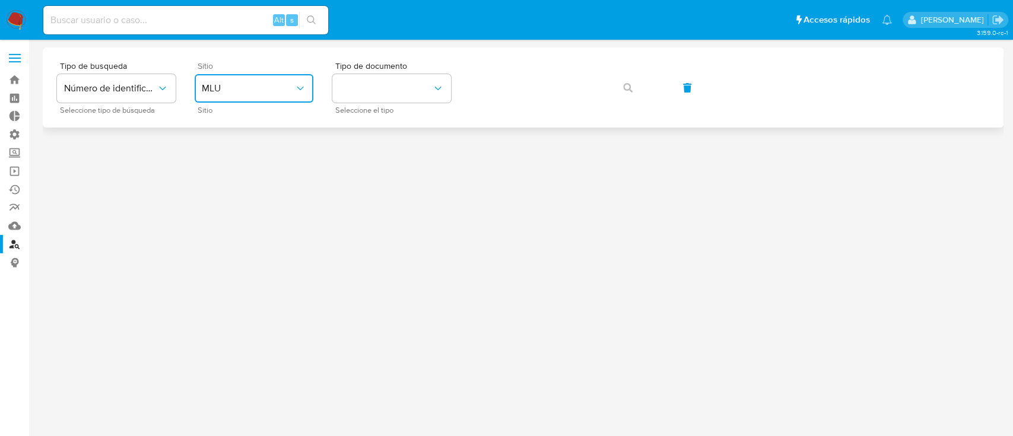
click at [286, 97] on button "MLU" at bounding box center [254, 88] width 119 height 28
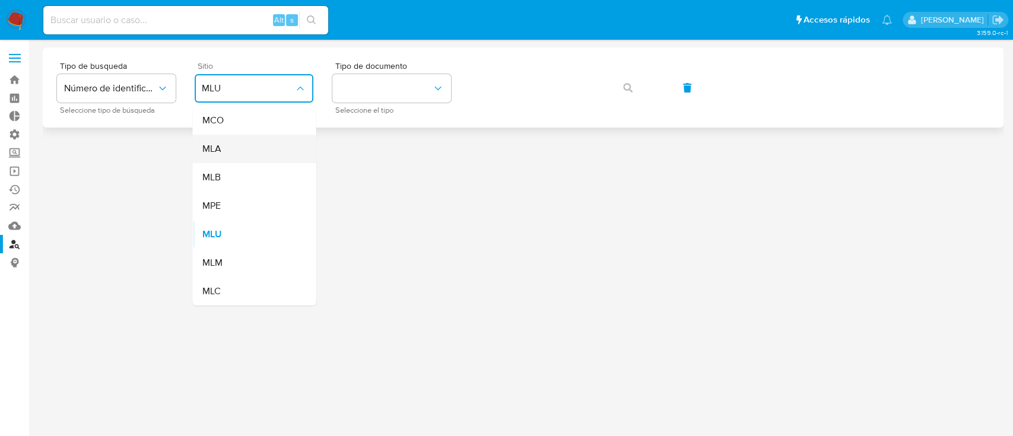
click at [238, 150] on div "MLA" at bounding box center [250, 149] width 97 height 28
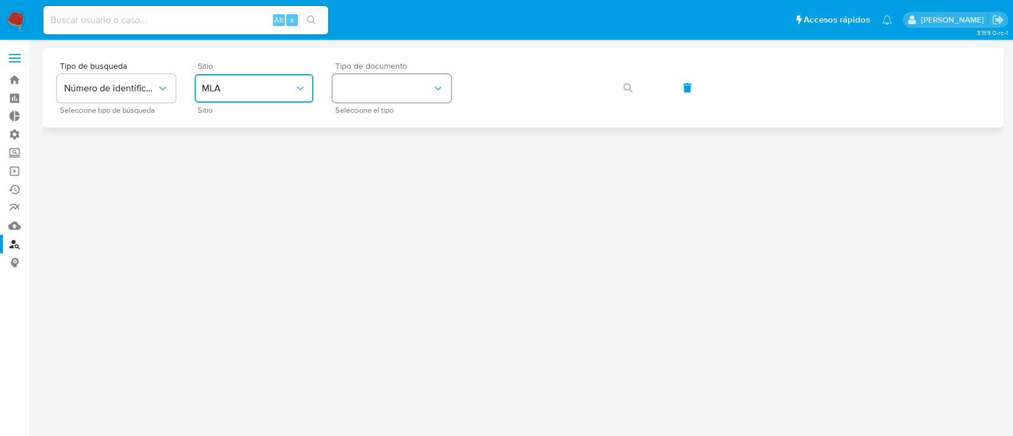
click at [379, 83] on button "identificationType" at bounding box center [391, 88] width 119 height 28
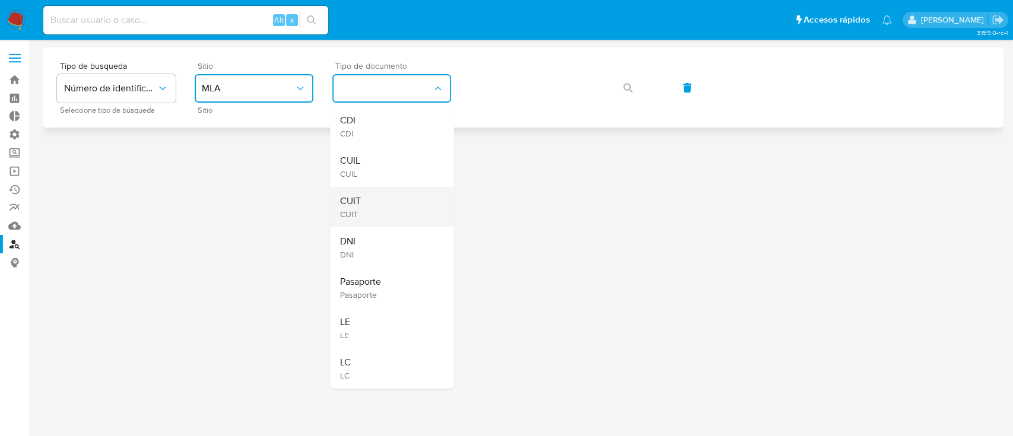
click at [374, 212] on div "CUIT CUIT" at bounding box center [388, 207] width 97 height 40
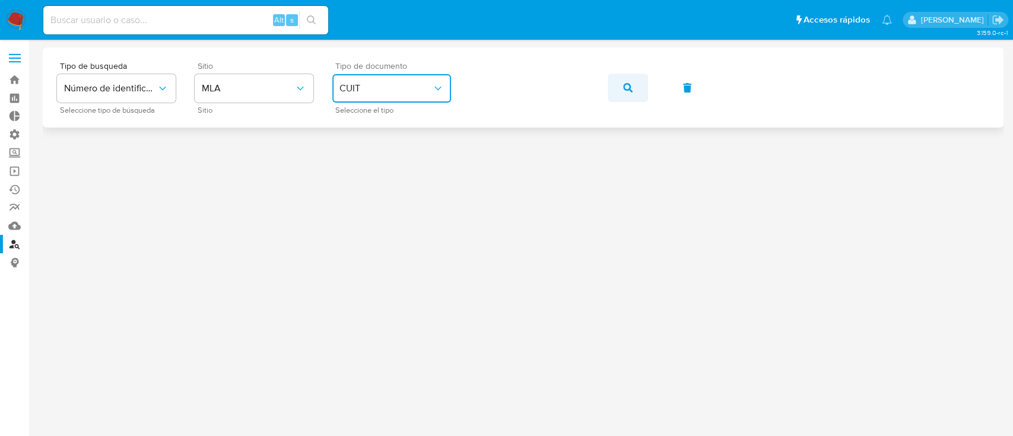
click at [623, 94] on span "button" at bounding box center [627, 88] width 9 height 26
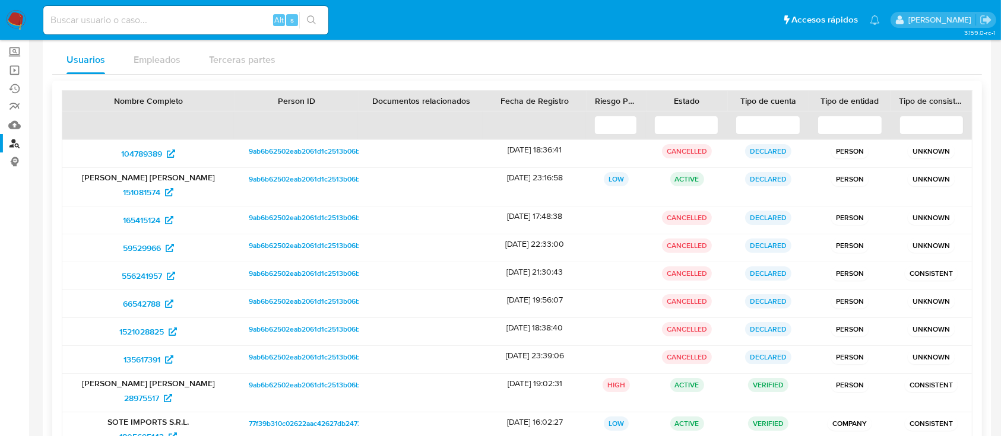
scroll to position [158, 0]
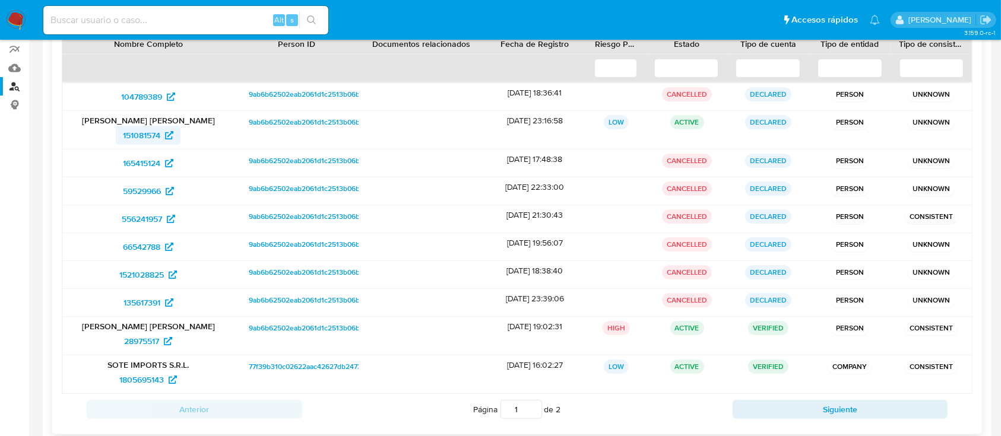
click at [131, 135] on span "151081574" at bounding box center [141, 135] width 37 height 19
click at [158, 343] on span "28975517" at bounding box center [141, 341] width 35 height 19
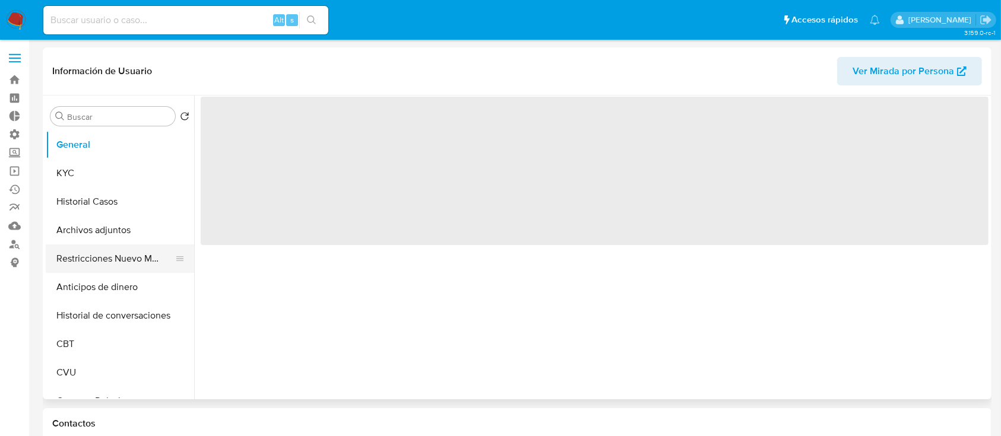
drag, startPoint x: 91, startPoint y: 239, endPoint x: 109, endPoint y: 264, distance: 31.1
click at [91, 239] on button "Archivos adjuntos" at bounding box center [120, 230] width 148 height 28
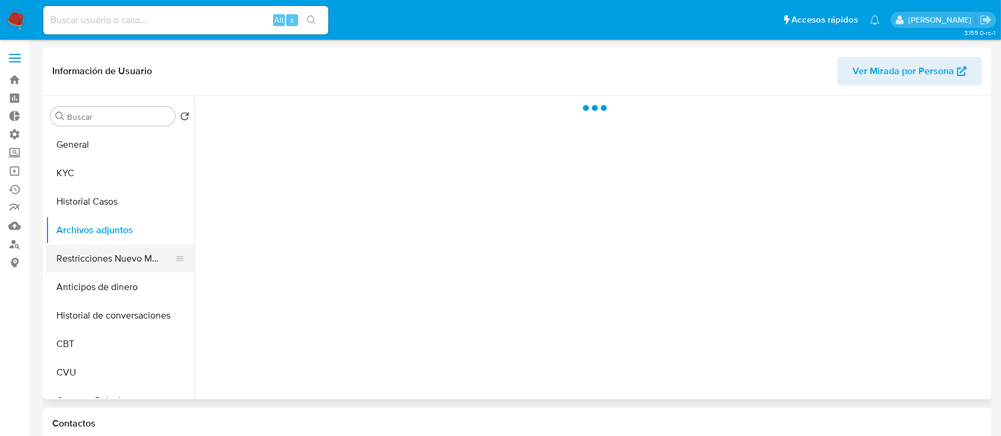
click at [110, 269] on button "Restricciones Nuevo Mundo" at bounding box center [115, 259] width 139 height 28
select select "10"
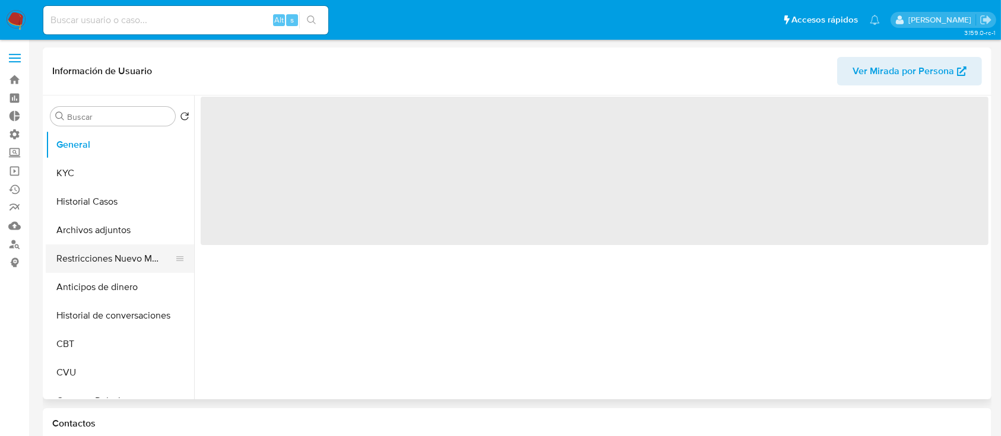
click at [123, 252] on button "Restricciones Nuevo Mundo" at bounding box center [115, 259] width 139 height 28
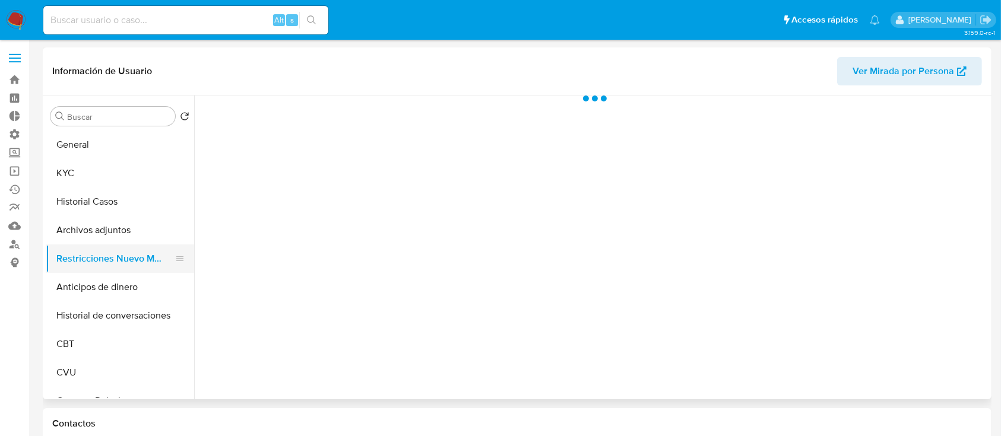
select select "10"
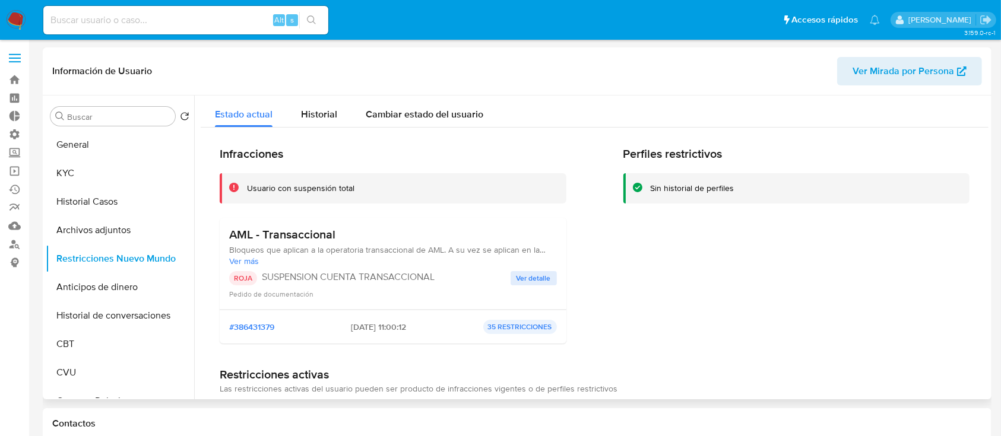
click at [534, 275] on span "Ver detalle" at bounding box center [533, 278] width 34 height 12
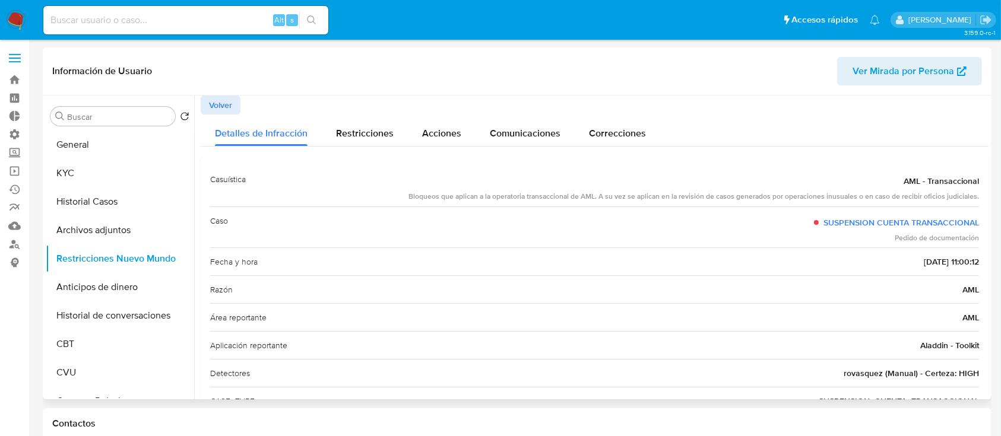
scroll to position [68, 0]
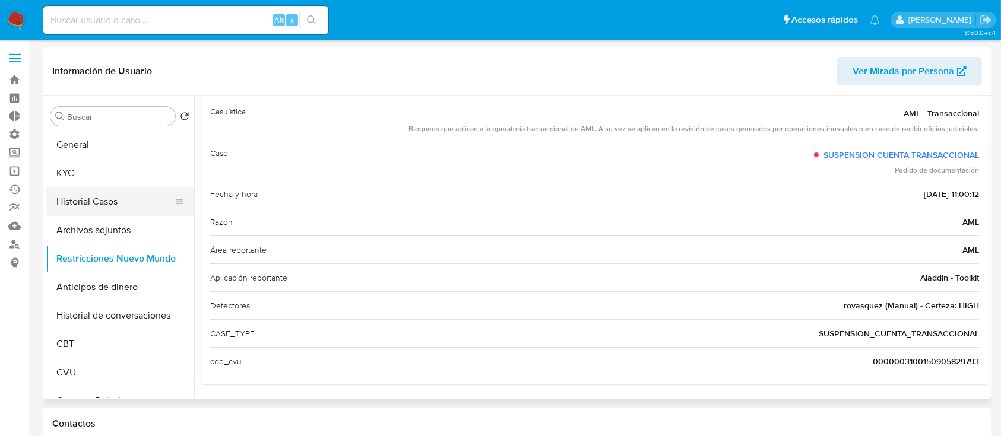
click at [64, 211] on button "Historial Casos" at bounding box center [115, 202] width 139 height 28
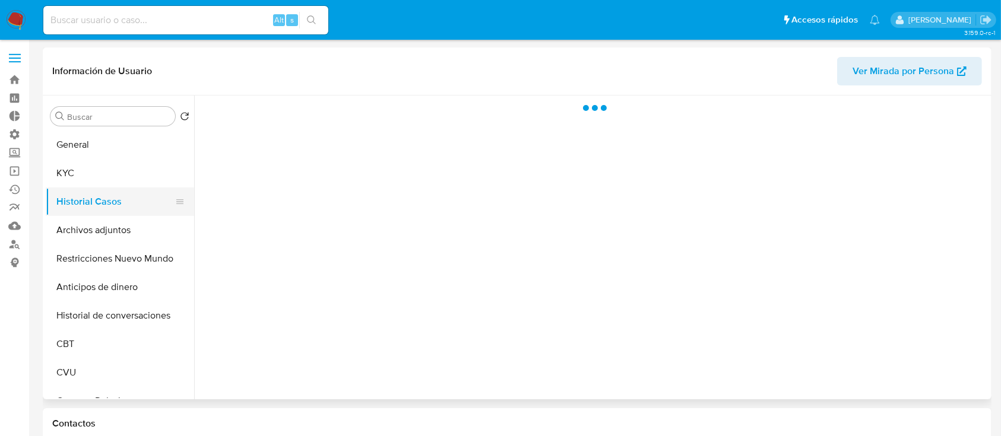
scroll to position [0, 0]
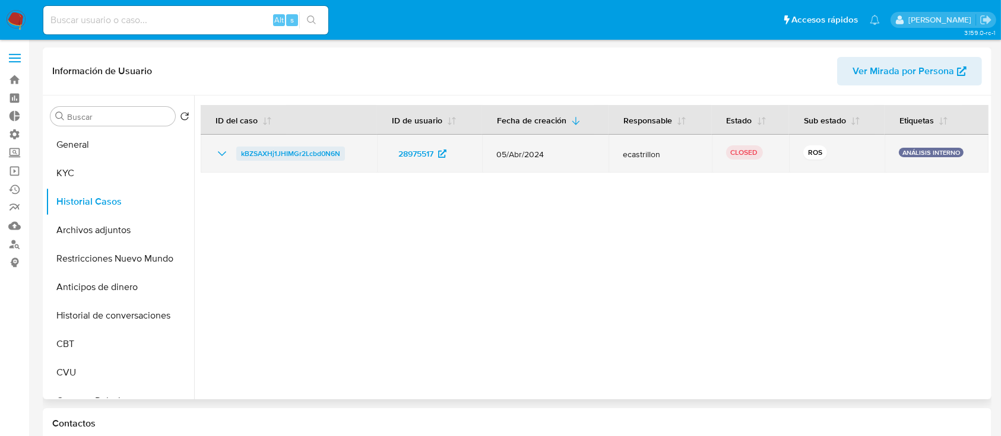
click at [285, 159] on span "kBZSAXHj1JHIMGr2Lcbd0N6N" at bounding box center [290, 154] width 99 height 14
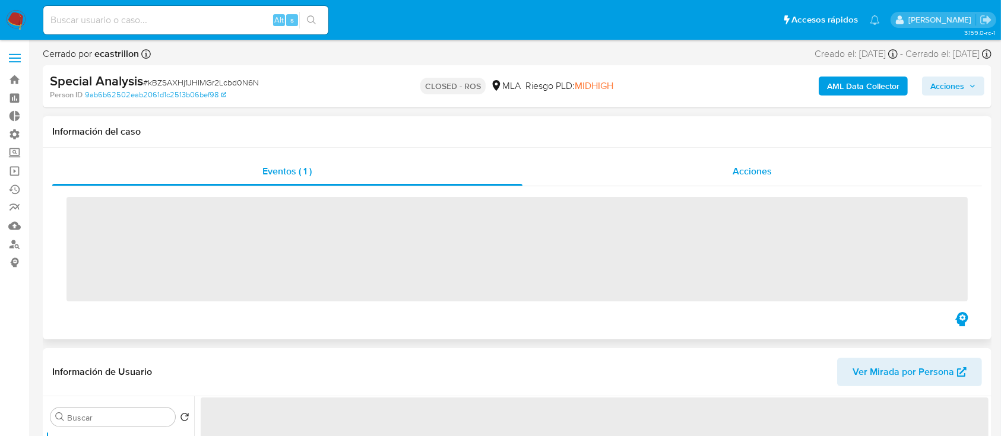
click at [714, 179] on div "Acciones" at bounding box center [752, 171] width 460 height 28
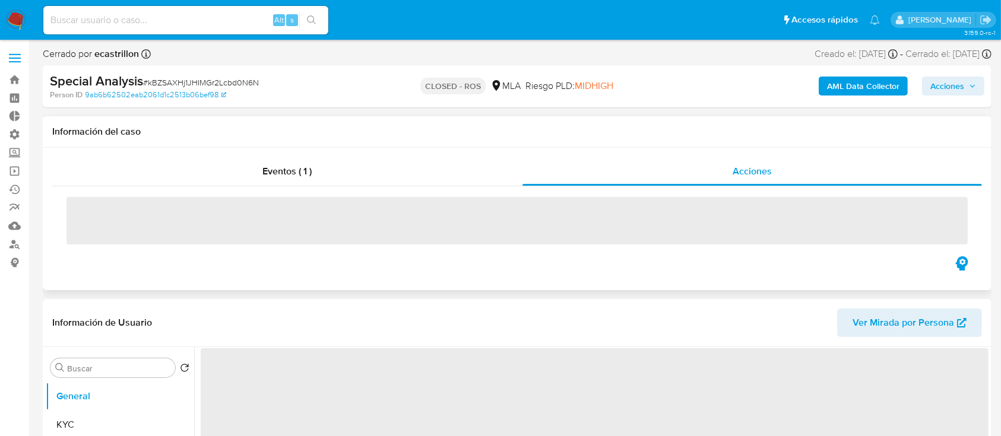
select select "10"
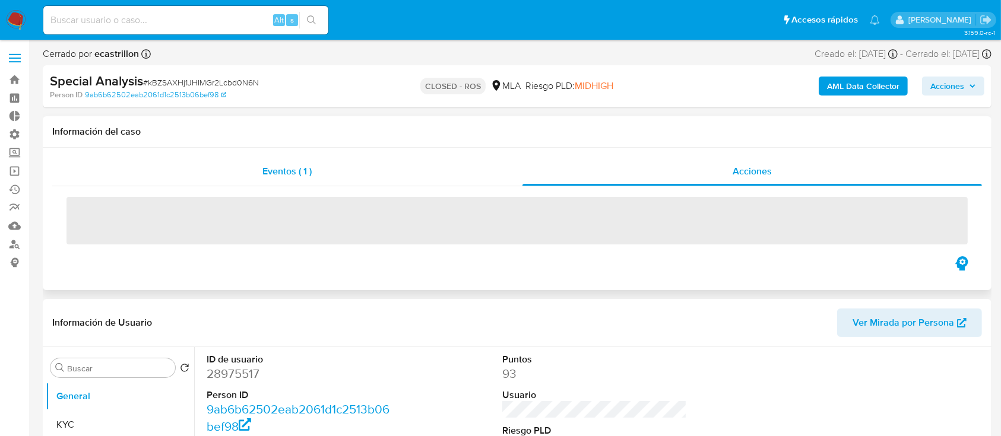
click at [360, 164] on div "Eventos ( 1 )" at bounding box center [287, 171] width 470 height 28
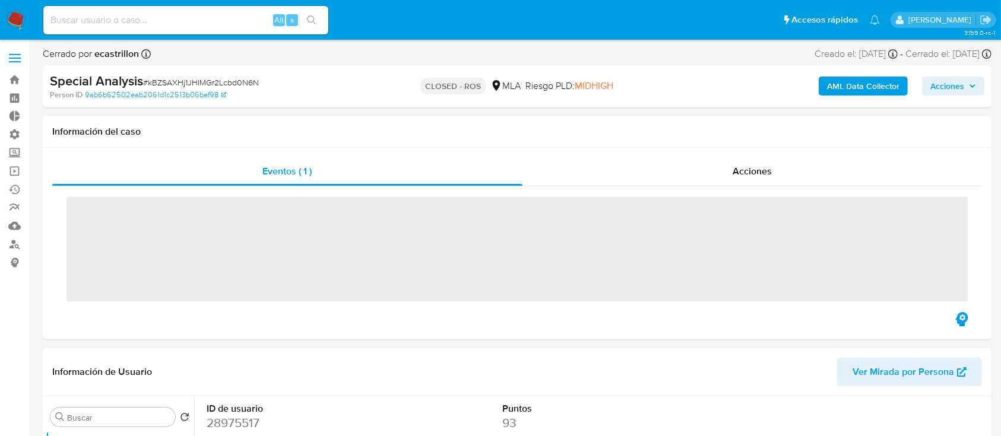
scroll to position [158, 0]
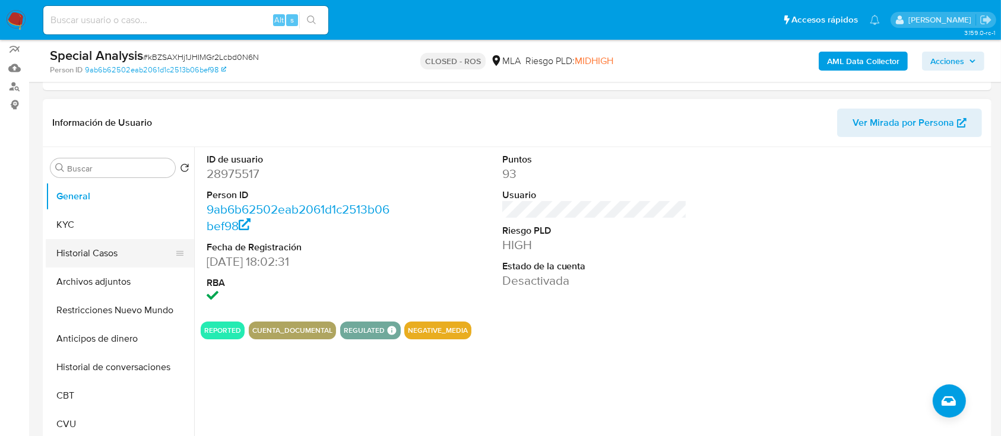
click at [83, 253] on button "Historial Casos" at bounding box center [115, 253] width 139 height 28
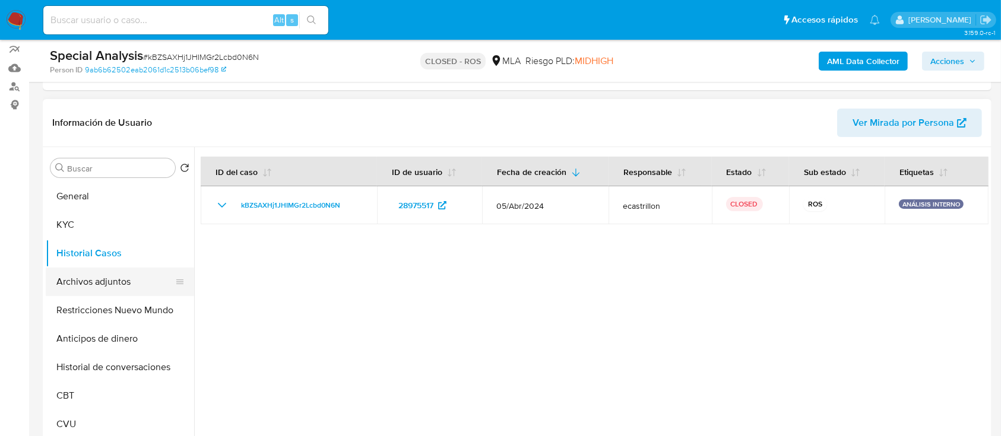
click at [109, 293] on button "Archivos adjuntos" at bounding box center [115, 282] width 139 height 28
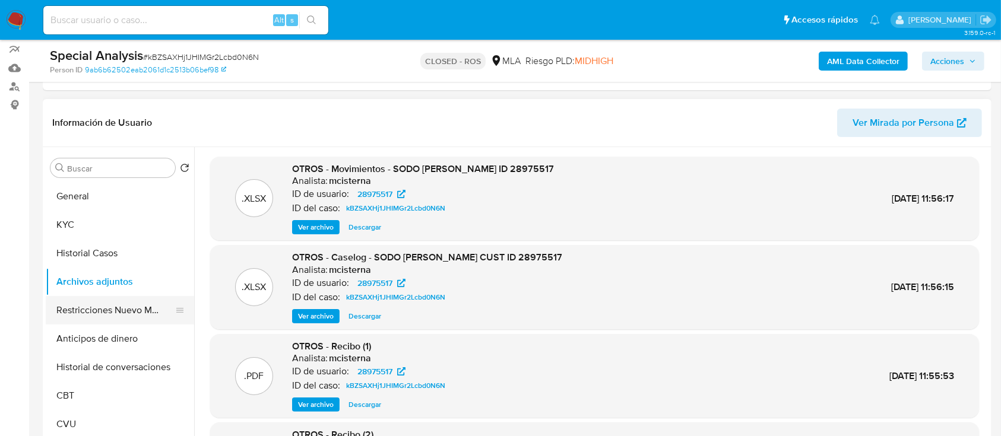
click at [95, 309] on button "Restricciones Nuevo Mundo" at bounding box center [115, 310] width 139 height 28
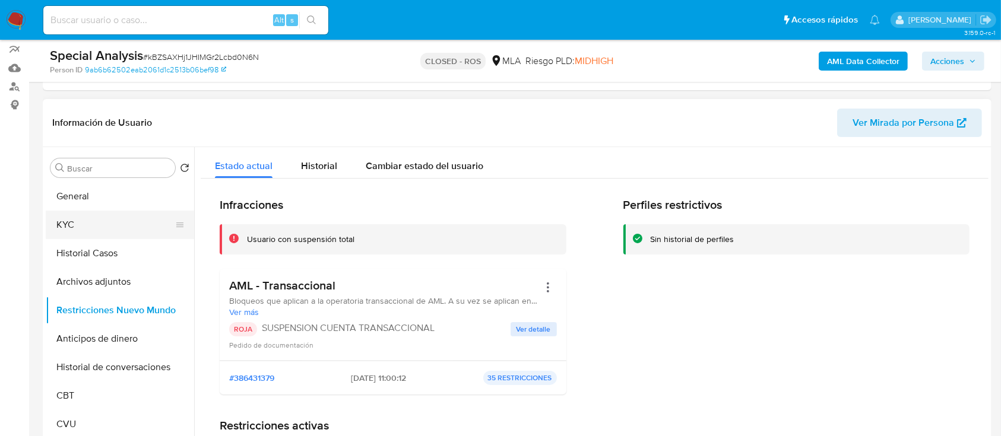
click at [69, 226] on button "KYC" at bounding box center [115, 225] width 139 height 28
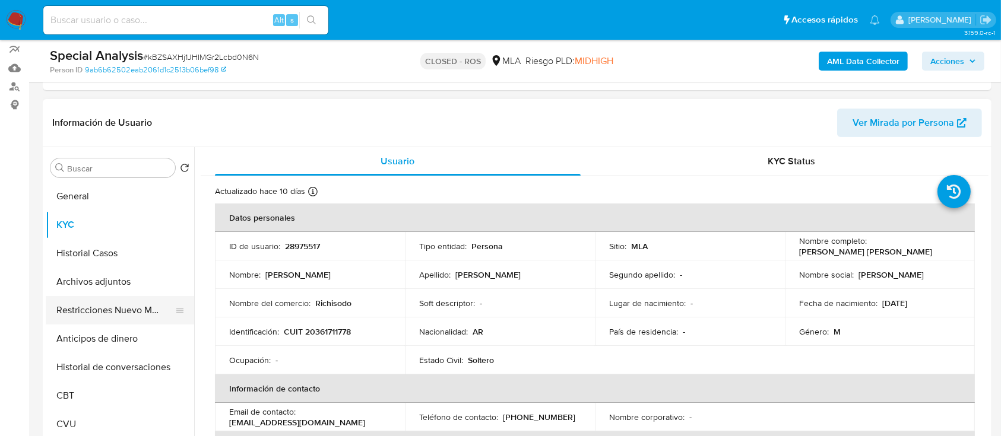
click at [102, 297] on button "Restricciones Nuevo Mundo" at bounding box center [115, 310] width 139 height 28
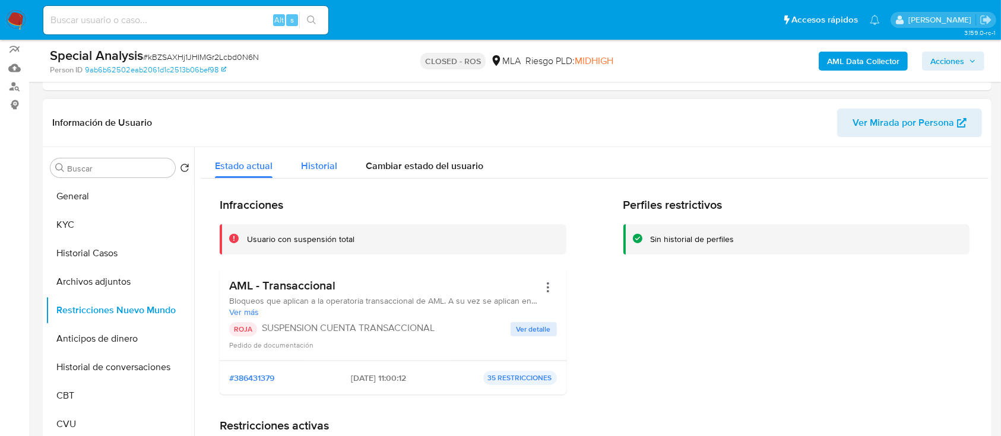
click at [313, 164] on span "Historial" at bounding box center [319, 166] width 36 height 14
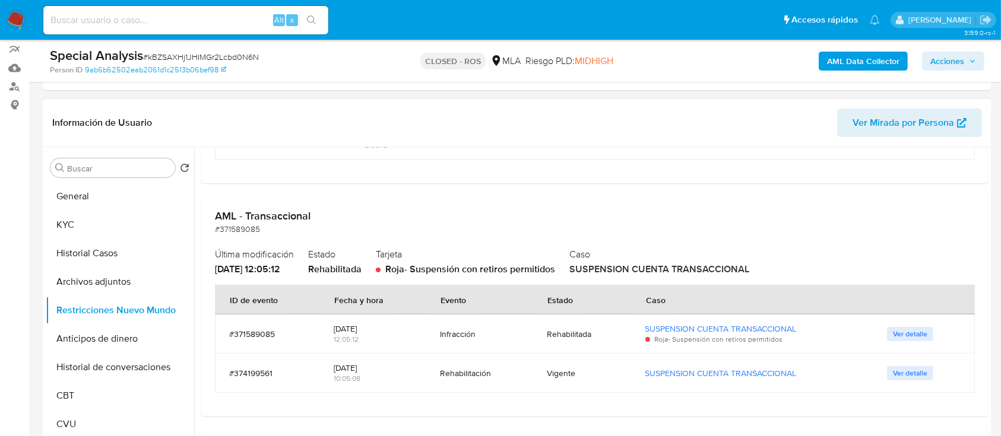
scroll to position [1029, 0]
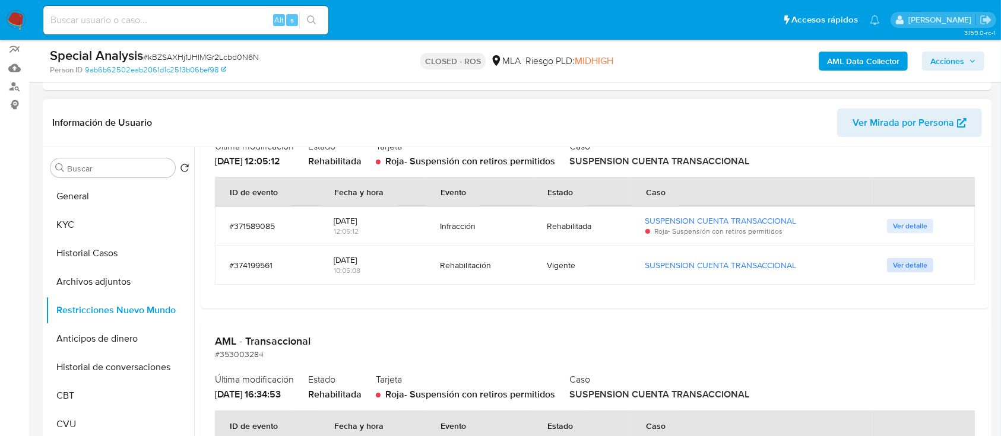
click at [896, 270] on span "Ver detalle" at bounding box center [910, 265] width 34 height 12
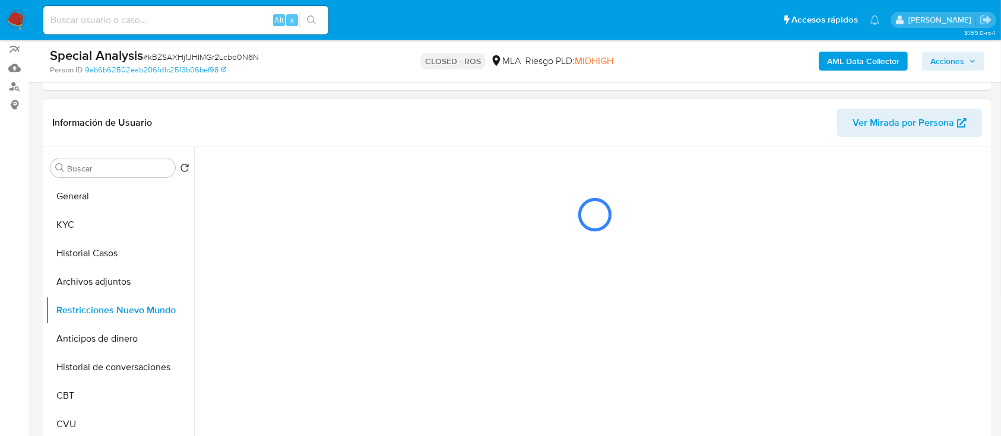
scroll to position [0, 0]
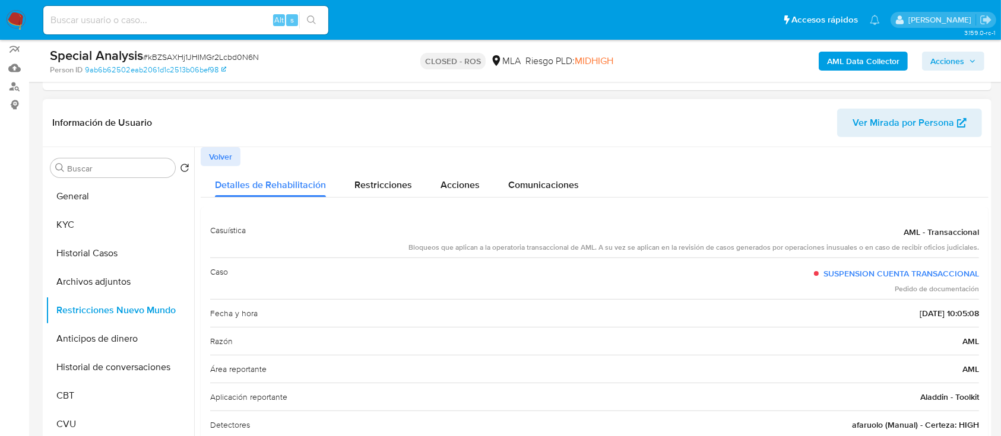
click at [223, 161] on span "Volver" at bounding box center [220, 156] width 23 height 17
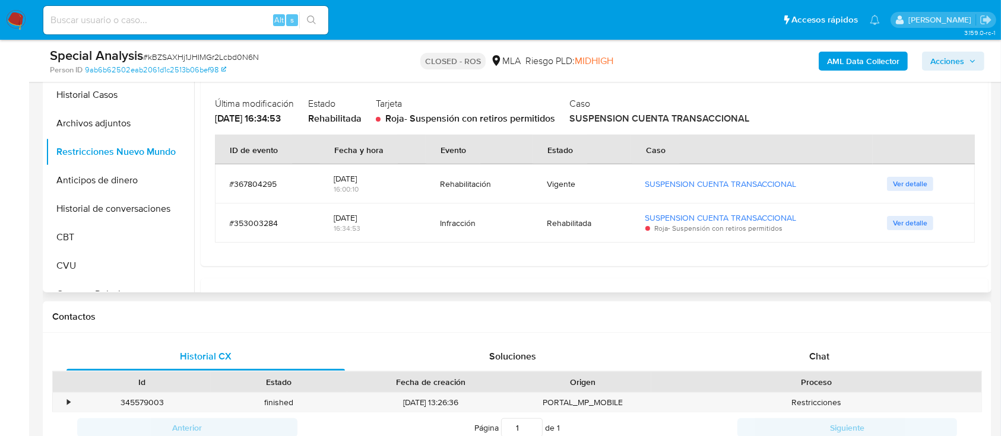
scroll to position [1111, 0]
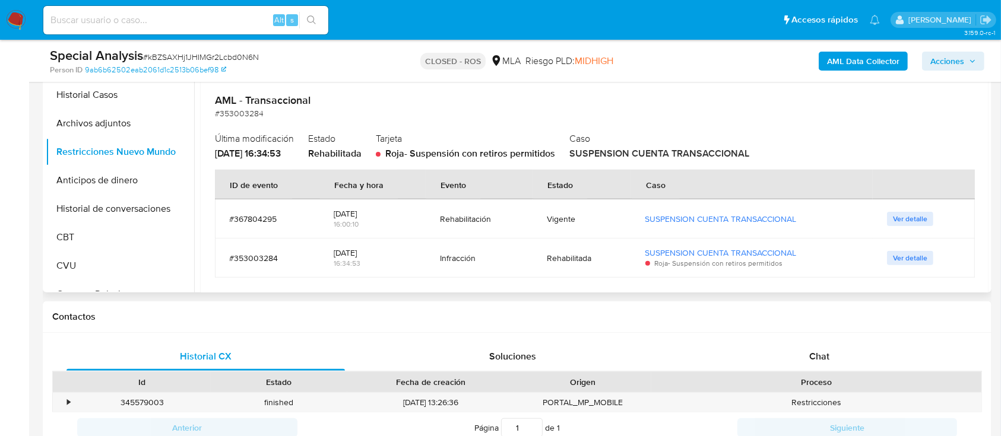
click at [893, 215] on span "Ver detalle" at bounding box center [910, 219] width 34 height 12
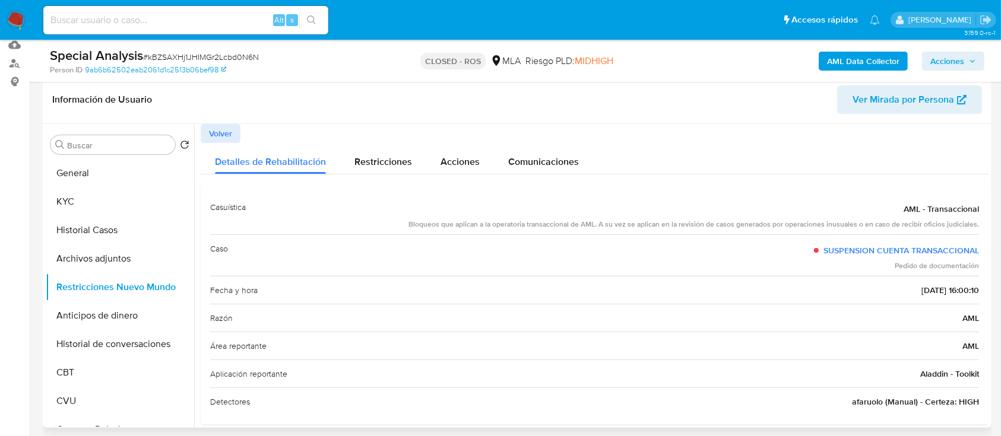
scroll to position [180, 0]
click at [371, 164] on span "Restricciones" at bounding box center [383, 163] width 58 height 14
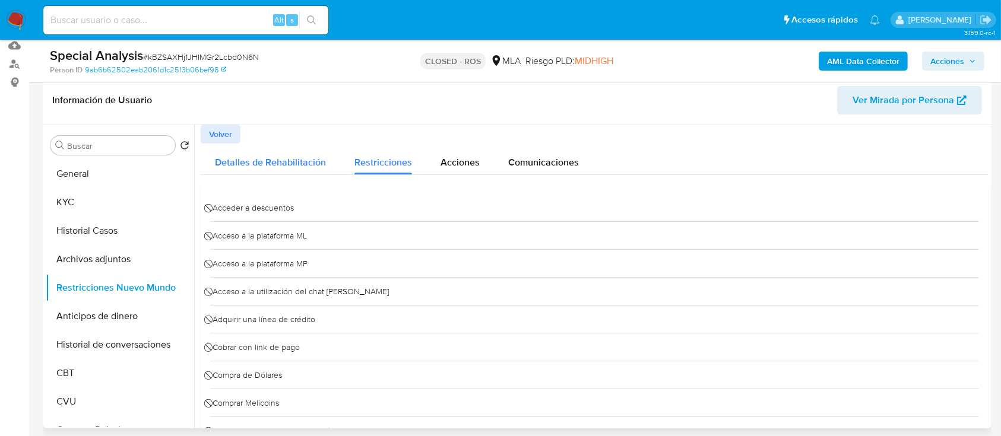
click at [265, 159] on span "Detalles de Rehabilitación" at bounding box center [270, 163] width 111 height 14
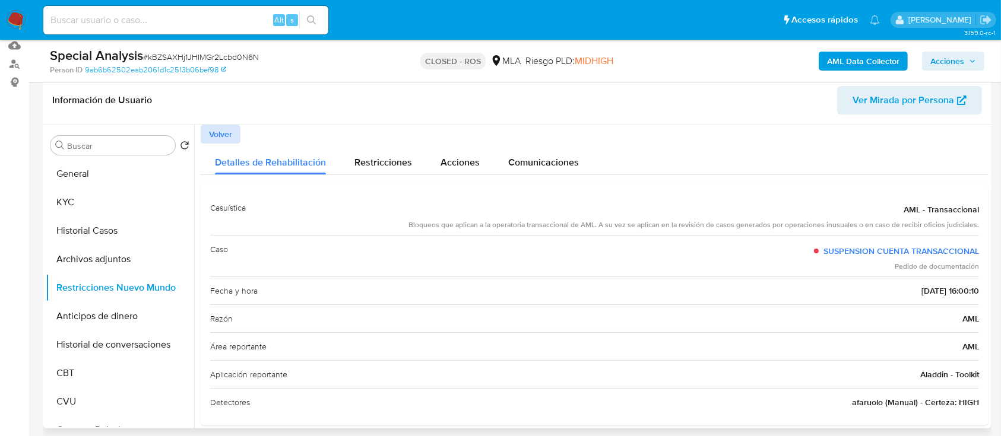
click at [240, 138] on button "Volver" at bounding box center [221, 134] width 40 height 19
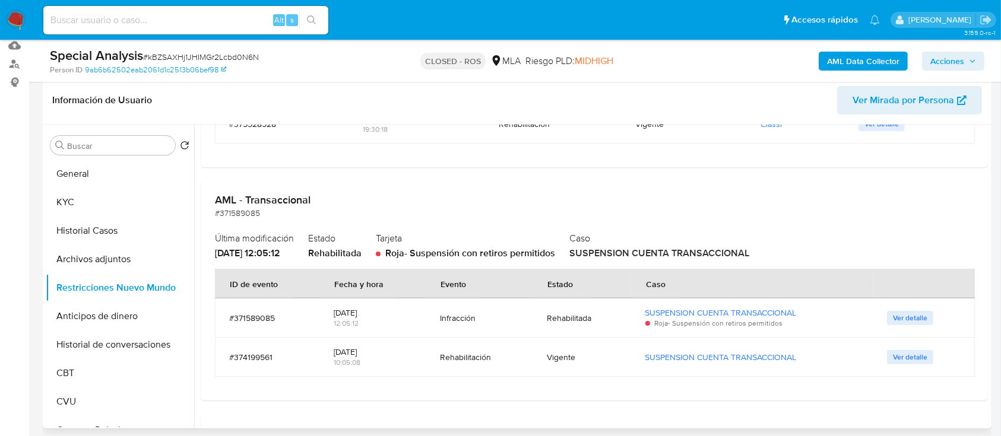
scroll to position [931, 0]
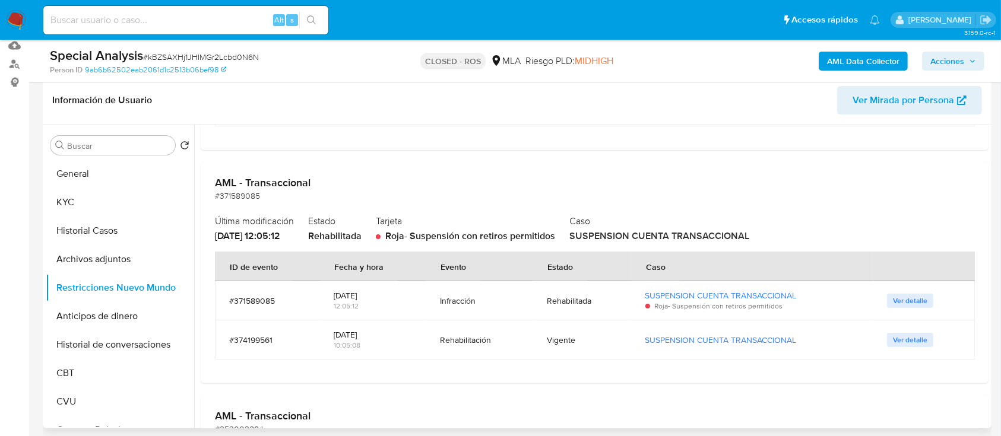
click at [524, 307] on td "Infracción" at bounding box center [479, 300] width 107 height 39
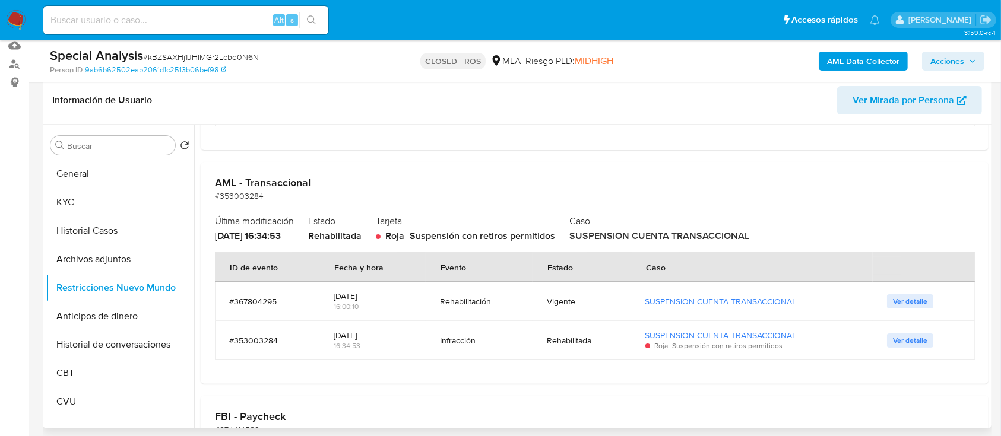
scroll to position [1185, 0]
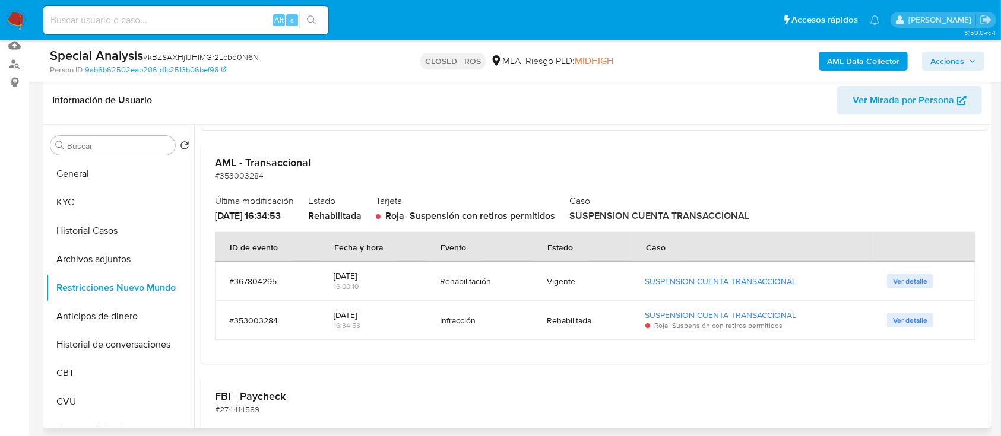
click at [902, 321] on span "Ver detalle" at bounding box center [910, 321] width 34 height 12
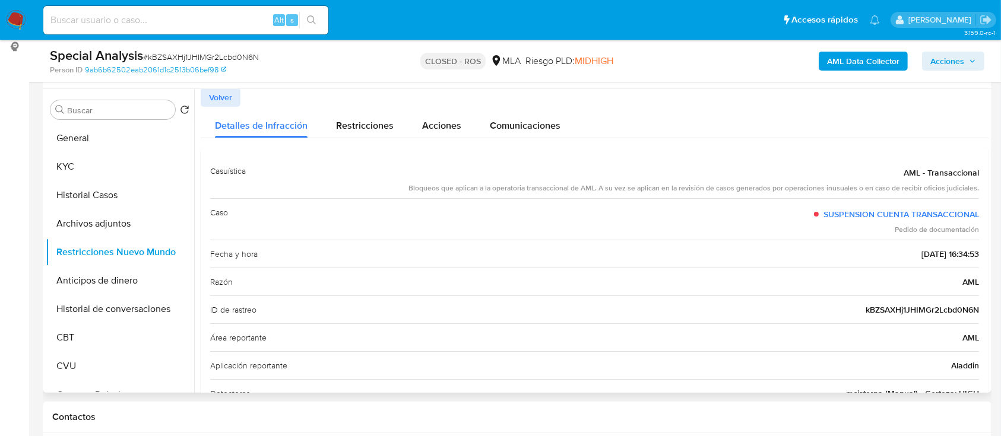
scroll to position [0, 0]
click at [237, 96] on button "Volver" at bounding box center [221, 98] width 40 height 19
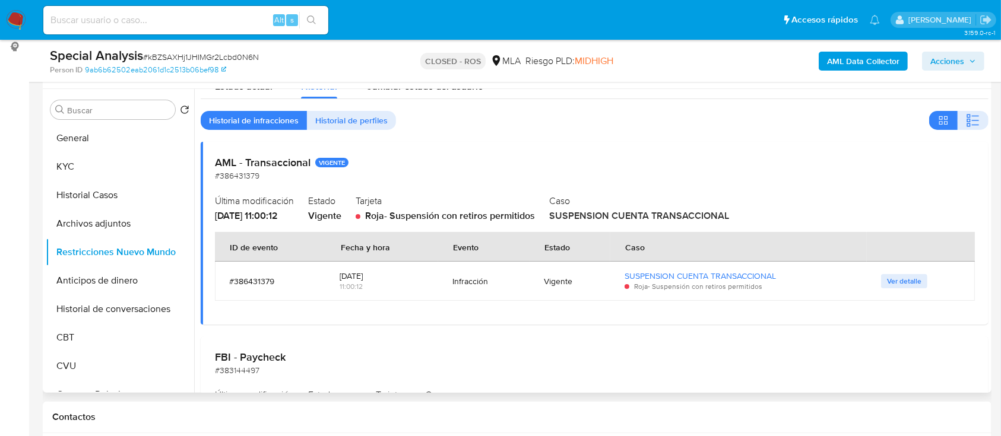
scroll to position [22, 0]
click at [918, 275] on button "Ver detalle" at bounding box center [904, 281] width 46 height 14
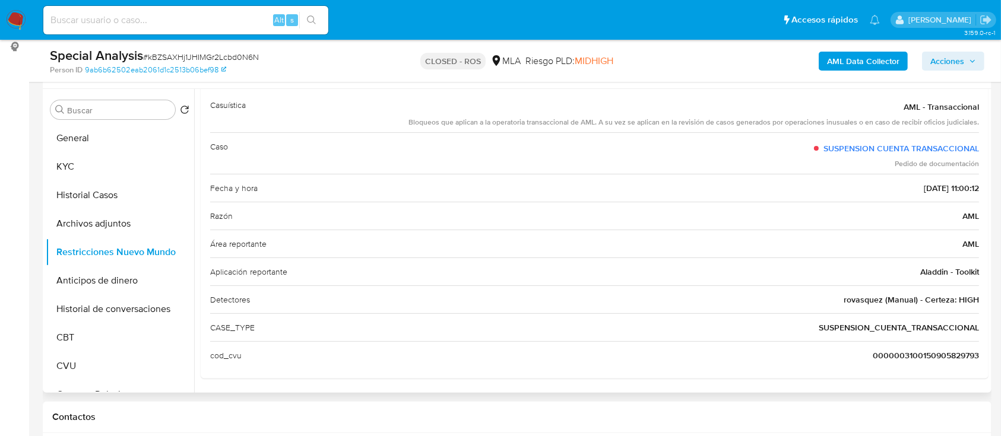
scroll to position [0, 0]
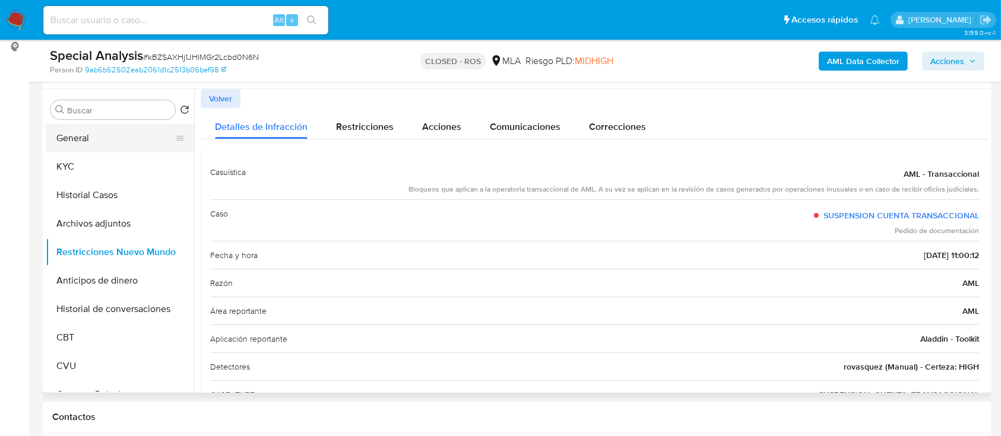
click at [90, 134] on button "General" at bounding box center [115, 138] width 139 height 28
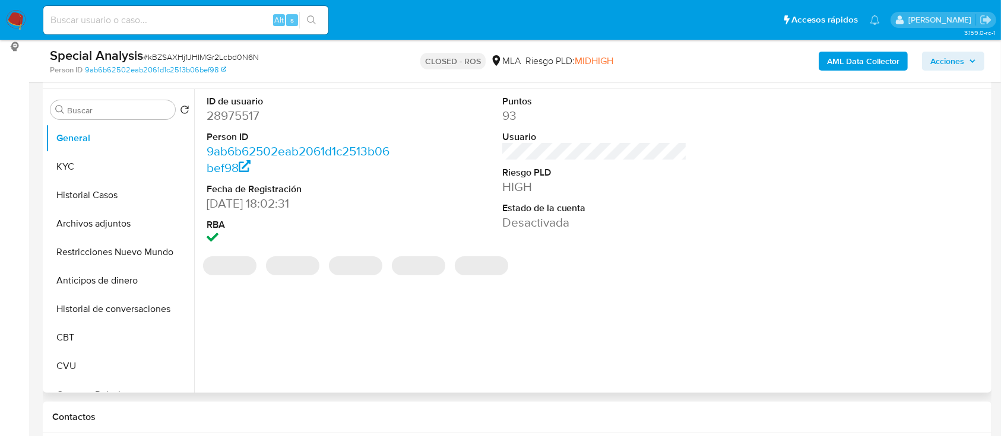
click at [236, 120] on dd "28975517" at bounding box center [299, 115] width 185 height 17
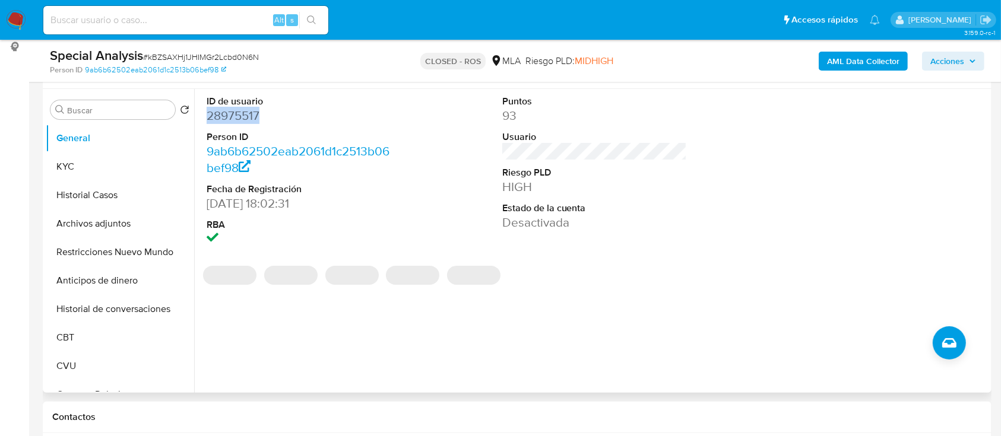
copy dd "28975517"
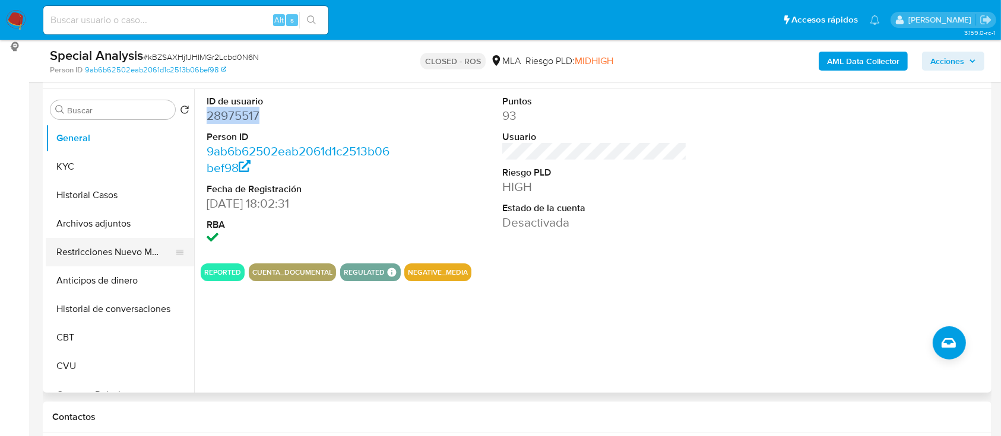
click at [77, 249] on button "Restricciones Nuevo Mundo" at bounding box center [115, 252] width 139 height 28
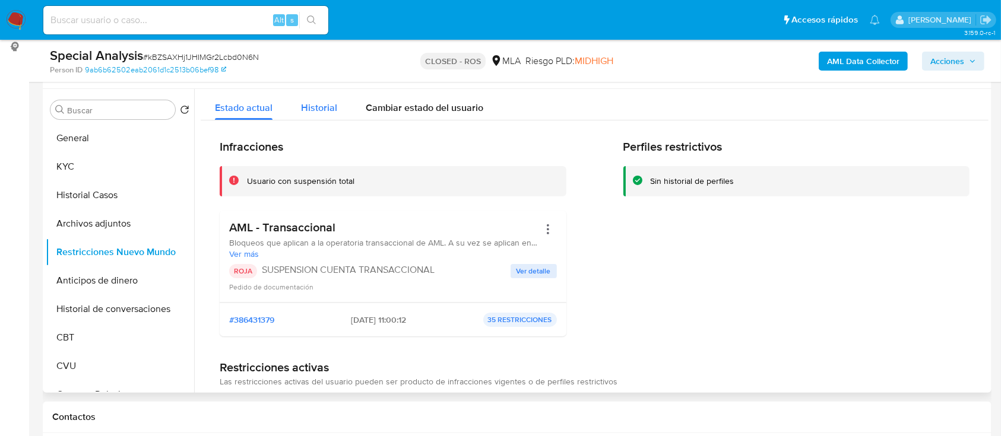
click at [329, 110] on span "Historial" at bounding box center [319, 108] width 36 height 14
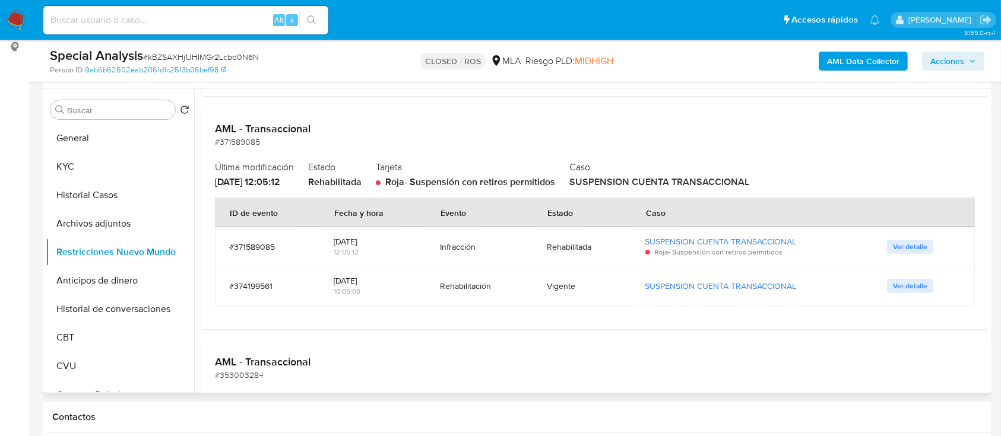
scroll to position [1108, 0]
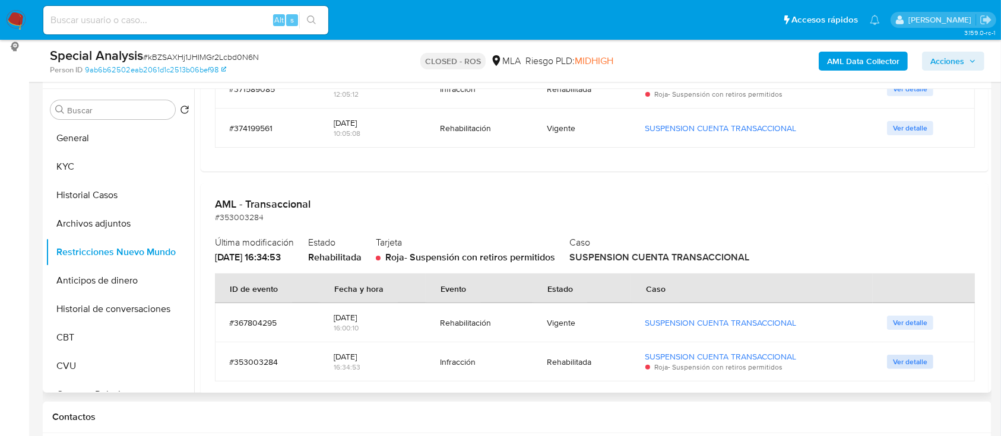
click at [917, 360] on span "Ver detalle" at bounding box center [910, 362] width 34 height 12
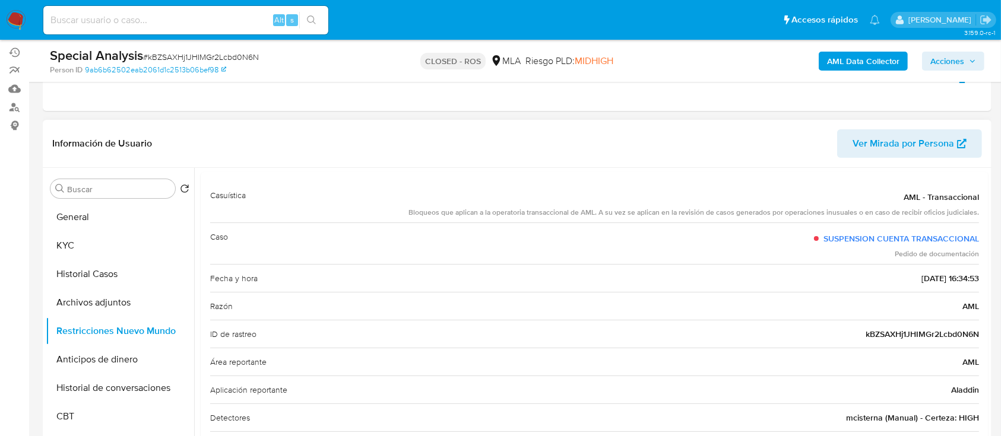
scroll to position [0, 0]
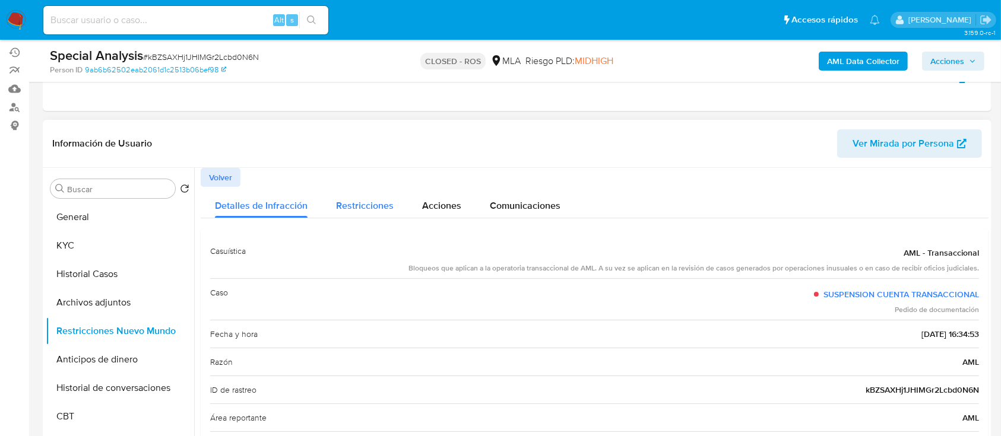
click at [390, 214] on div "Restricciones" at bounding box center [365, 202] width 58 height 31
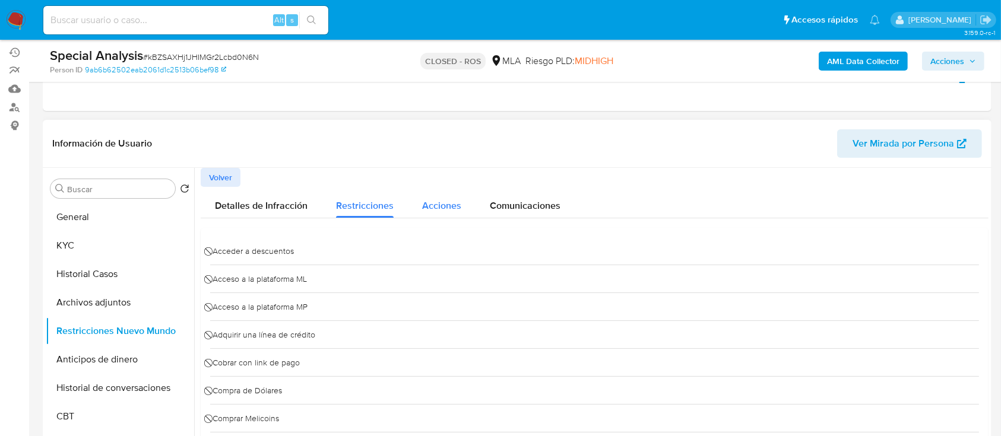
click at [408, 211] on button "Acciones" at bounding box center [442, 202] width 68 height 31
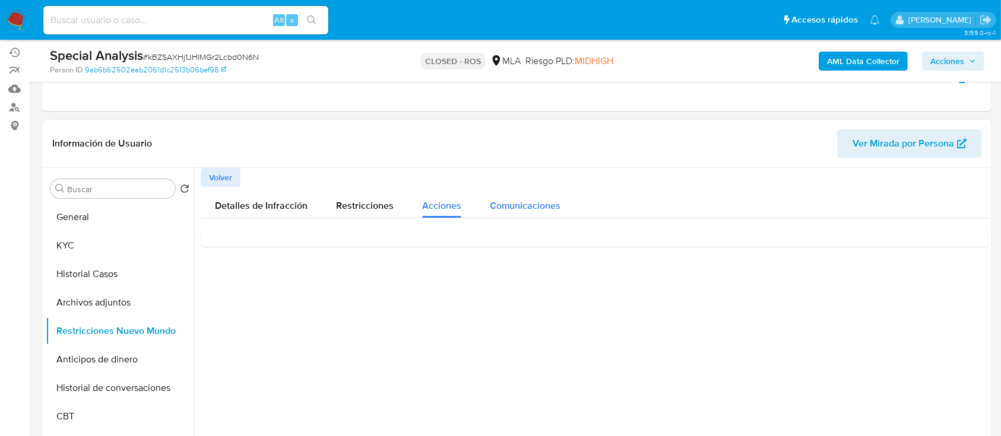
click at [535, 201] on span "Comunicaciones" at bounding box center [525, 206] width 71 height 14
click at [324, 259] on span "Suspendimos tu cuenta" at bounding box center [268, 253] width 114 height 13
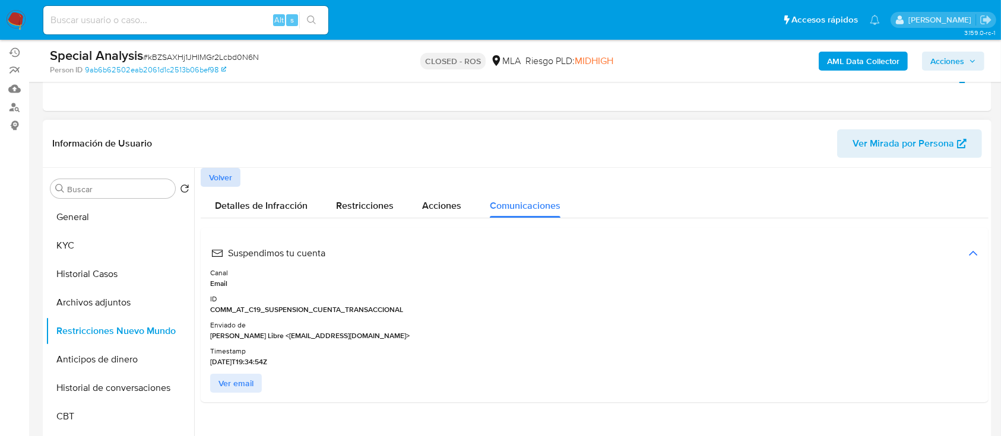
click at [223, 177] on span "Volver" at bounding box center [220, 177] width 23 height 17
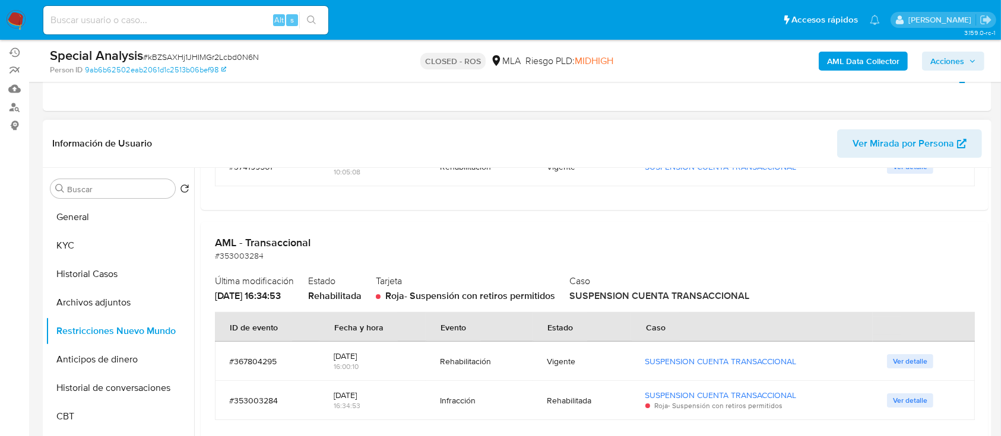
scroll to position [1266, 0]
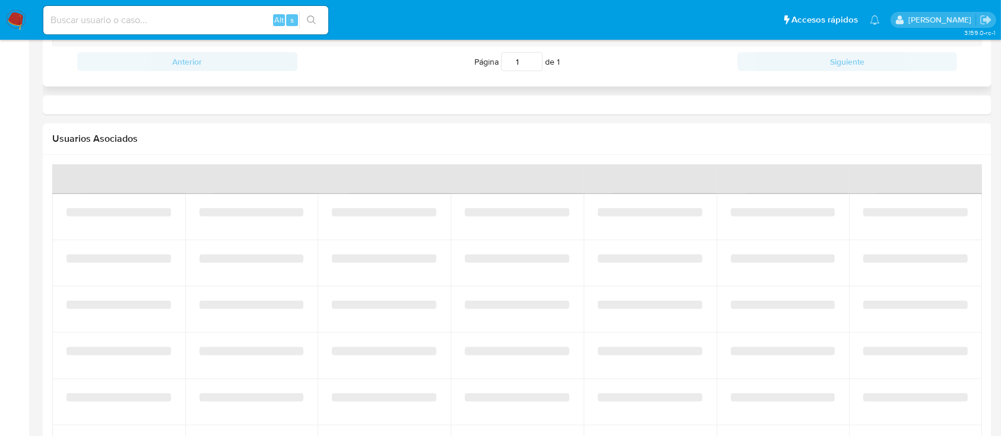
select select "10"
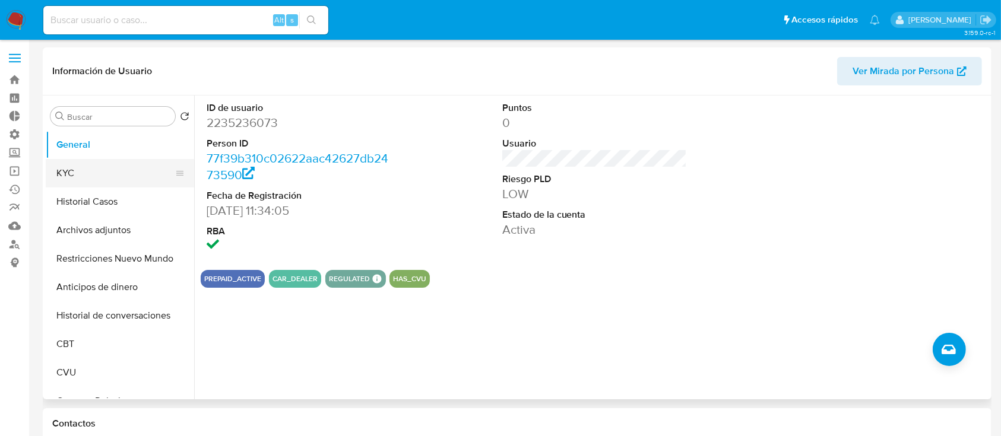
click at [85, 159] on button "KYC" at bounding box center [115, 173] width 139 height 28
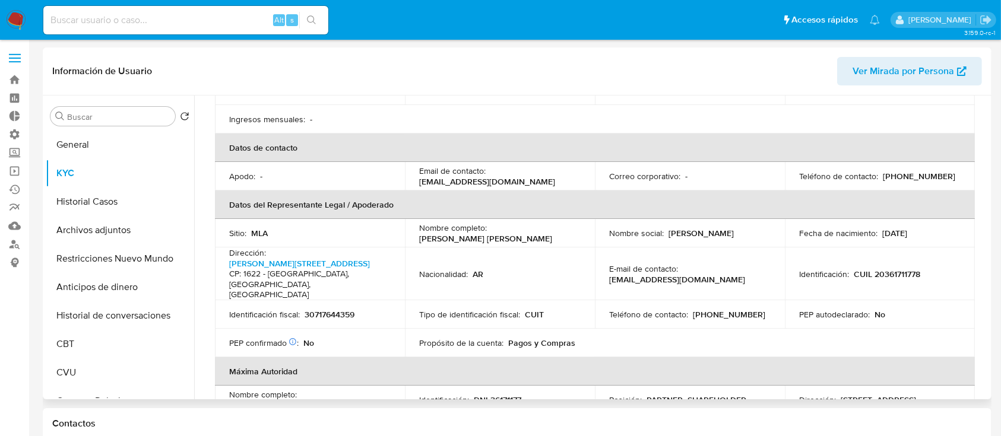
scroll to position [237, 0]
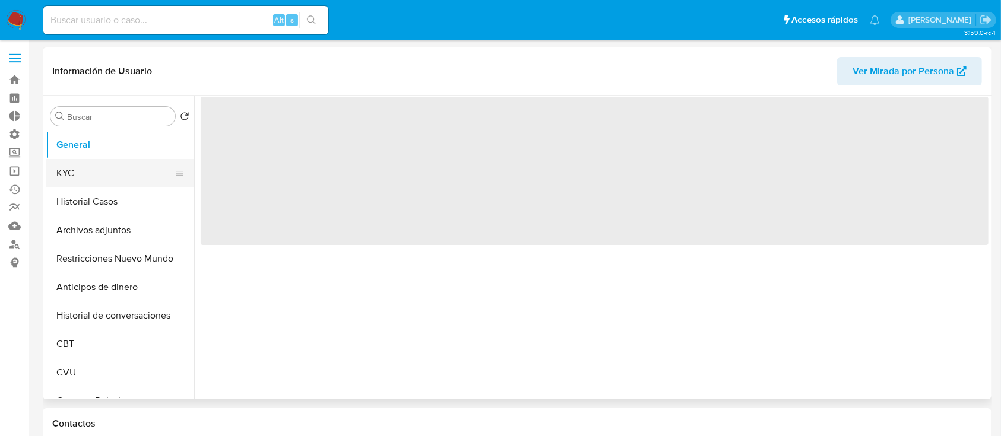
select select "10"
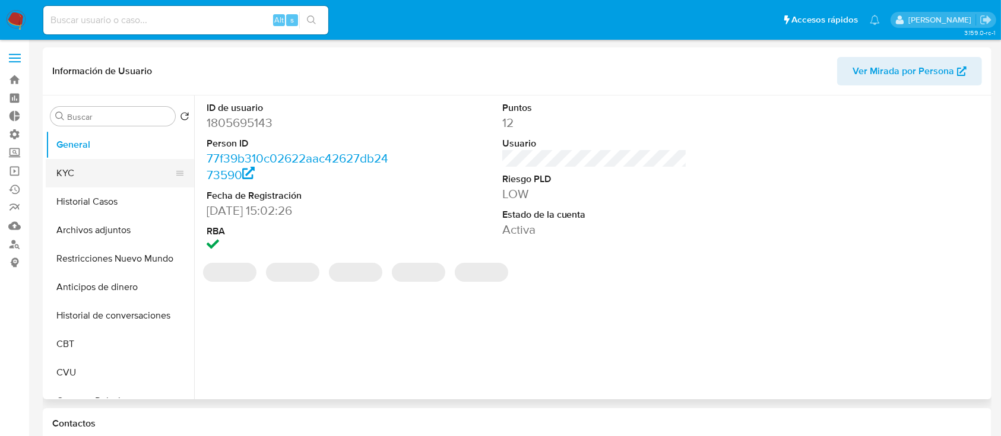
click at [69, 186] on button "KYC" at bounding box center [115, 173] width 139 height 28
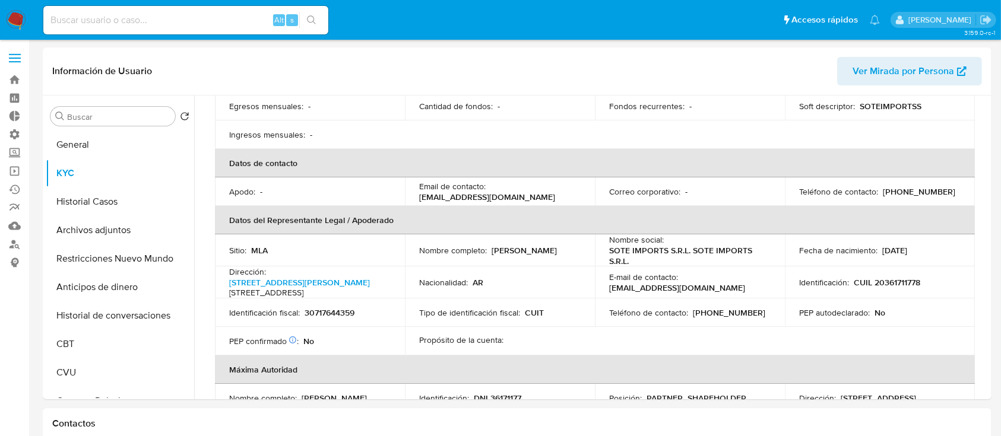
scroll to position [237, 0]
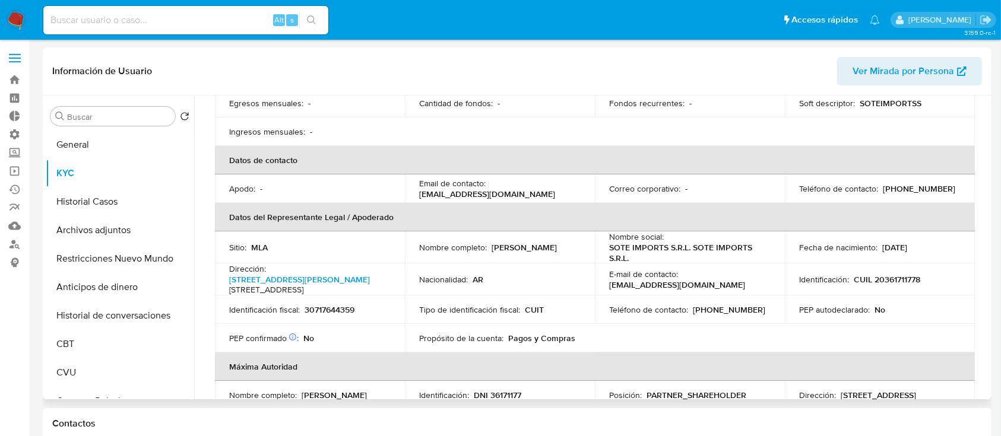
click at [331, 312] on p "30717644359" at bounding box center [330, 310] width 50 height 11
copy p "30717644359"
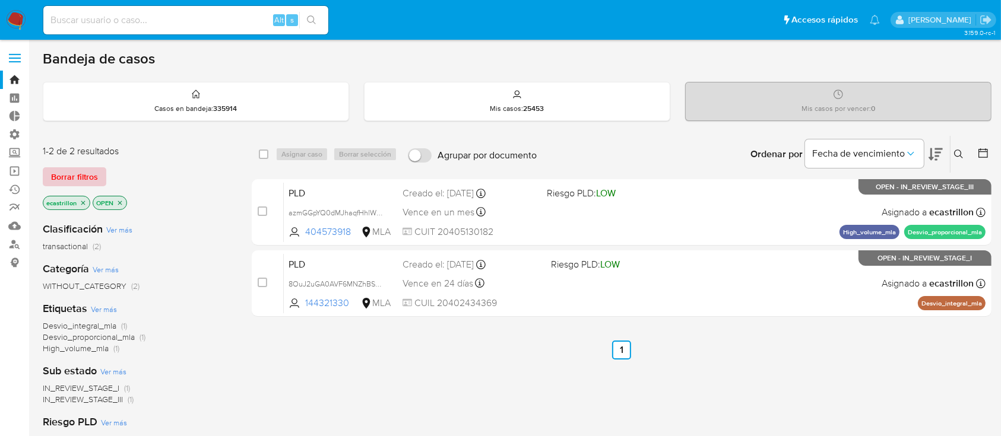
click at [74, 175] on span "Borrar filtros" at bounding box center [74, 177] width 47 height 17
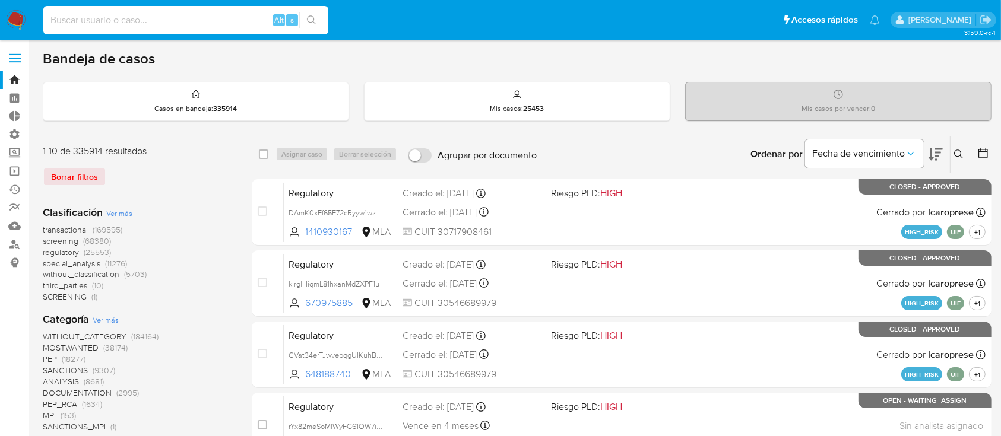
click at [85, 15] on input at bounding box center [185, 19] width 285 height 15
paste input "PNj7pKhdeu9Op7Qs4UywuY95"
type input "PNj7pKhdeu9Op7Qs4UywuY95"
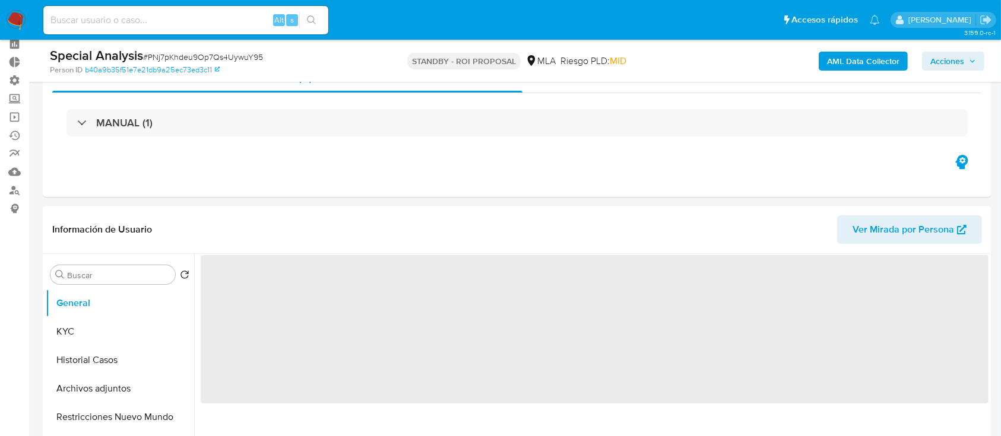
scroll to position [79, 0]
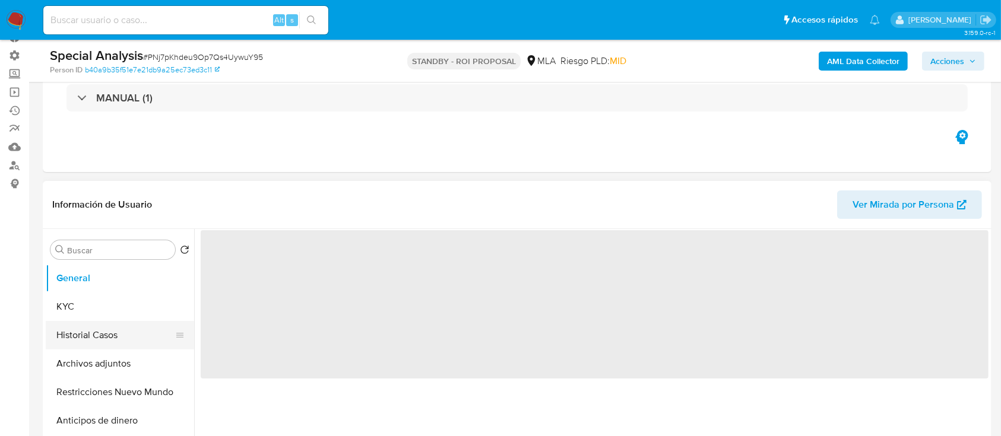
select select "10"
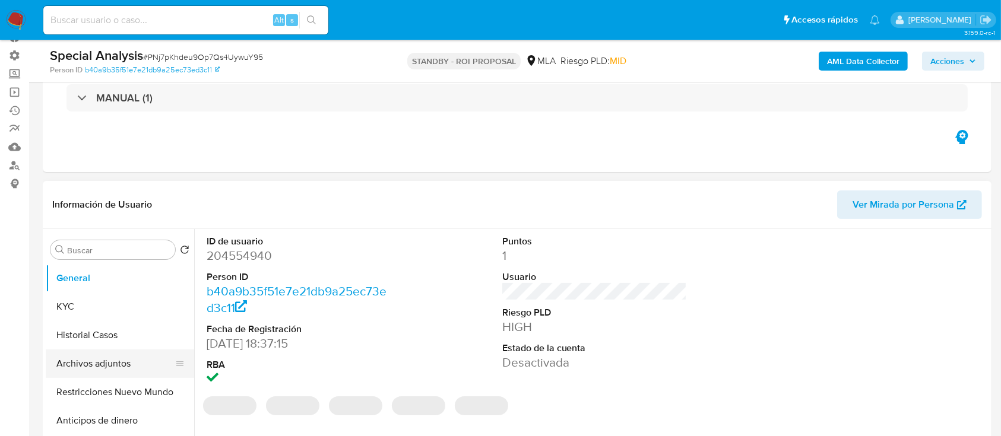
click at [80, 351] on button "Archivos adjuntos" at bounding box center [115, 364] width 139 height 28
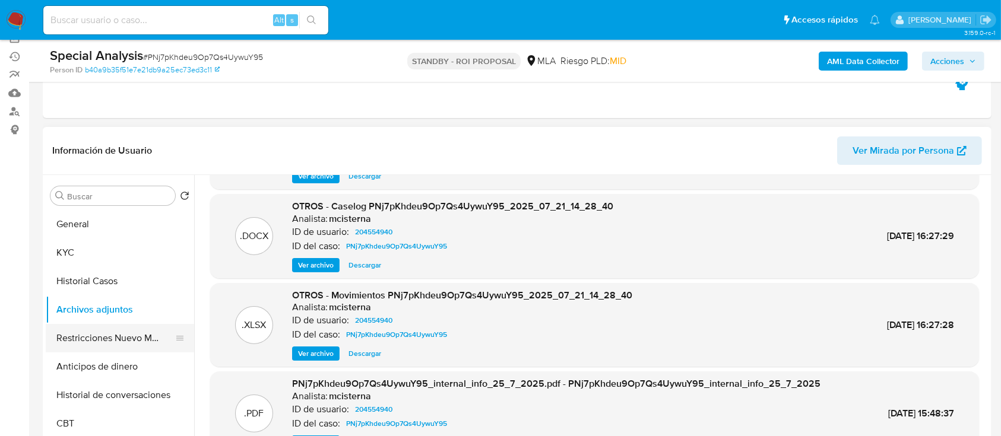
scroll to position [158, 0]
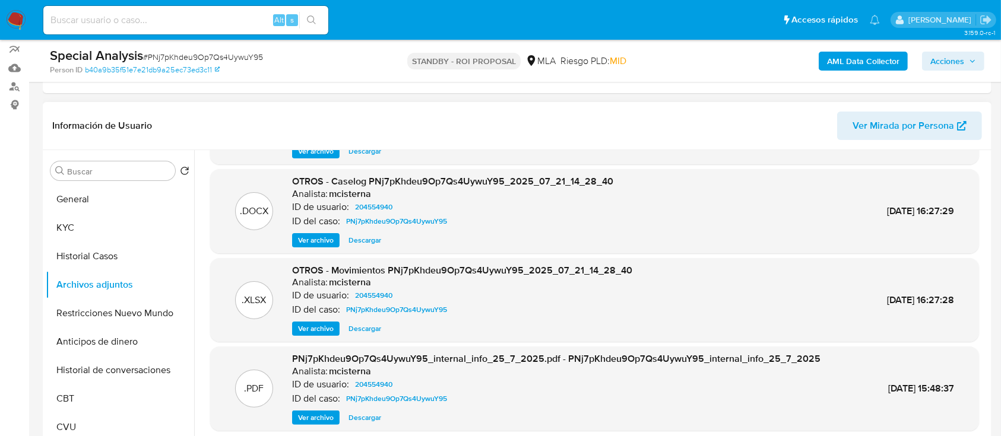
click at [315, 240] on span "Ver archivo" at bounding box center [316, 240] width 36 height 12
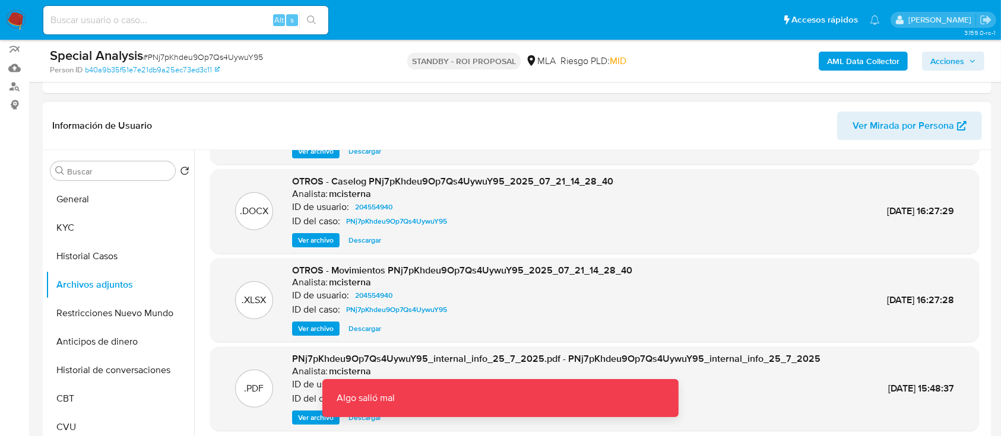
click at [307, 243] on span "Ver archivo" at bounding box center [316, 240] width 36 height 12
click at [369, 239] on span "Descargar" at bounding box center [364, 240] width 33 height 12
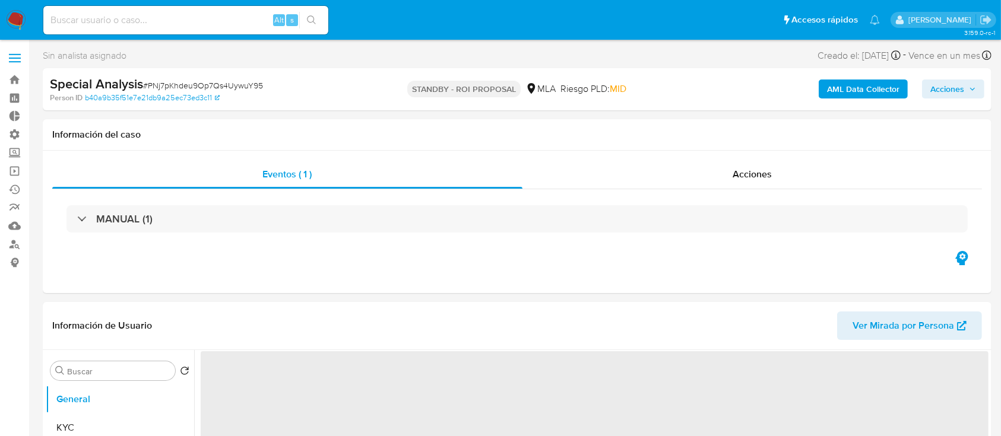
select select "10"
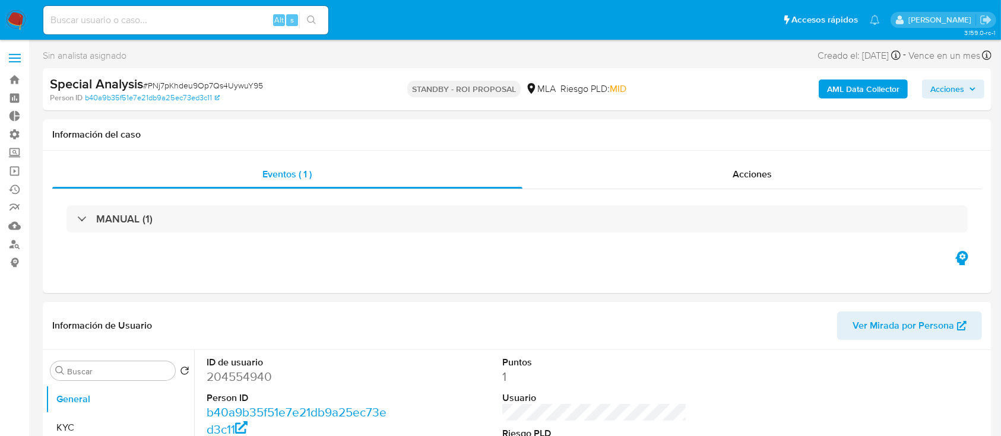
click at [494, 57] on div "Sin analista asignado Asignado el: 21/07/2025 10:10:30 Creado el: 21/07/2025 Cr…" at bounding box center [517, 57] width 949 height 21
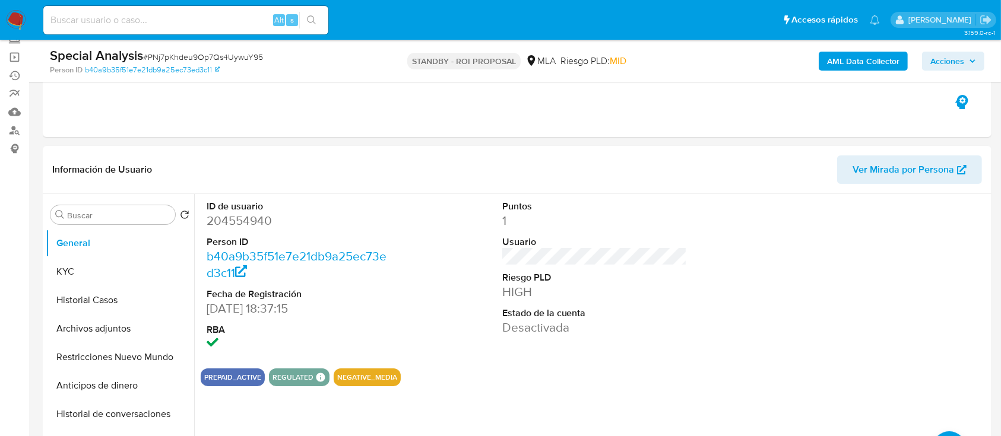
scroll to position [125, 0]
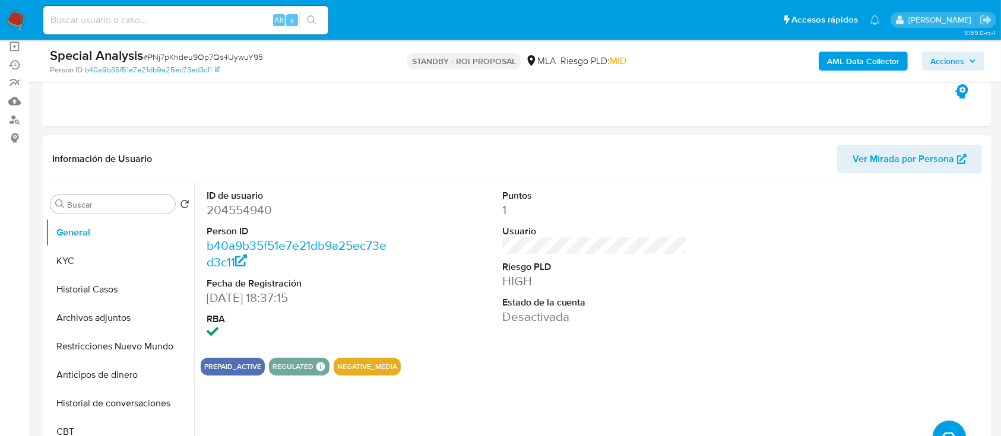
click at [660, 275] on dd "HIGH" at bounding box center [594, 281] width 185 height 17
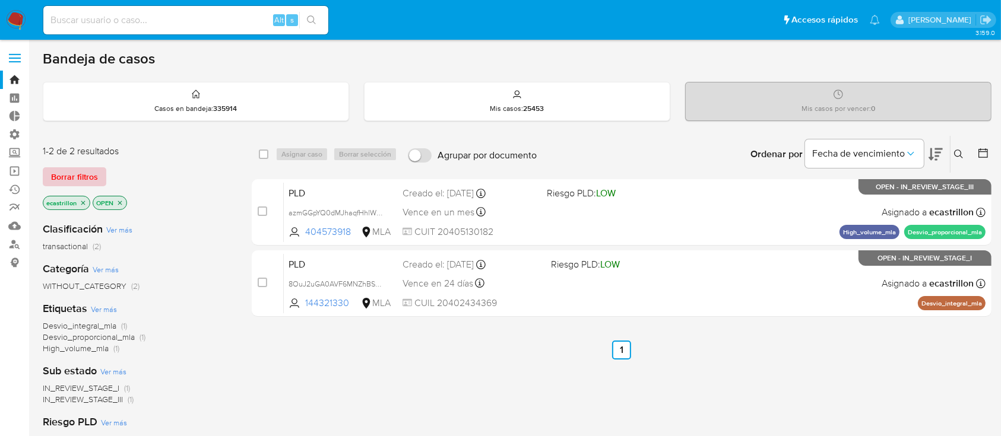
click at [83, 180] on span "Borrar filtros" at bounding box center [74, 177] width 47 height 17
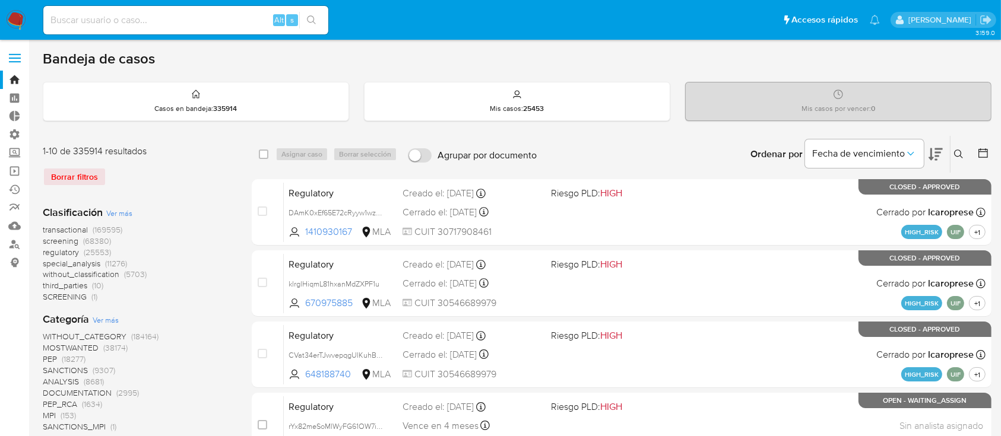
click at [955, 150] on icon at bounding box center [958, 154] width 9 height 9
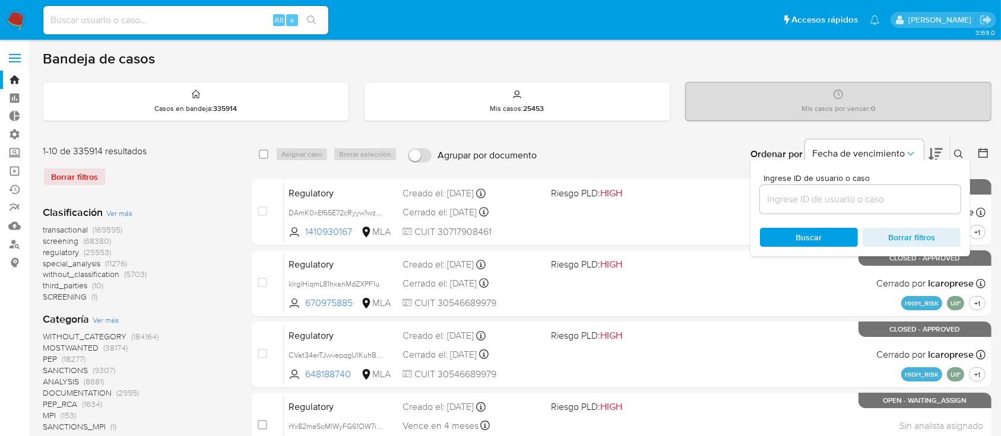
drag, startPoint x: 855, startPoint y: 177, endPoint x: 855, endPoint y: 188, distance: 10.7
click at [855, 178] on span "Ingrese ID de usuario o caso" at bounding box center [863, 178] width 201 height 9
click at [855, 192] on input at bounding box center [860, 199] width 201 height 15
click at [858, 207] on div at bounding box center [860, 199] width 201 height 28
paste input "PNj7pKhdeu9Op7Qs4UywuY95"
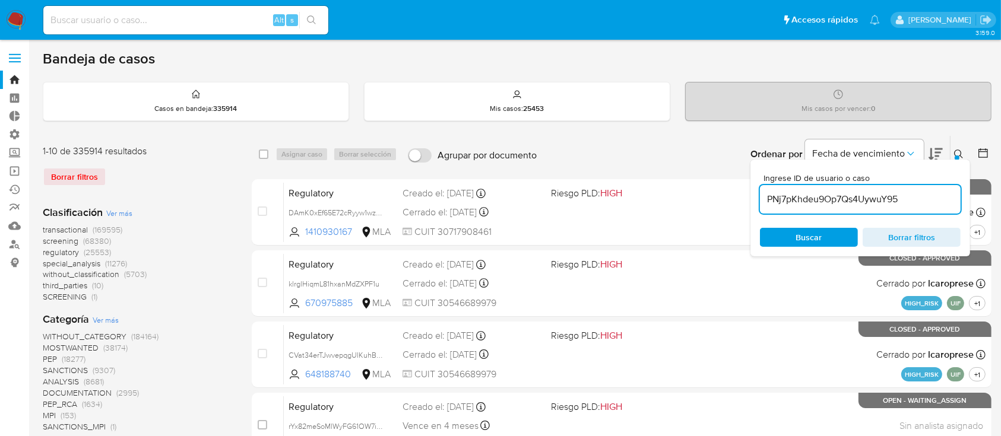
type input "PNj7pKhdeu9Op7Qs4UywuY95"
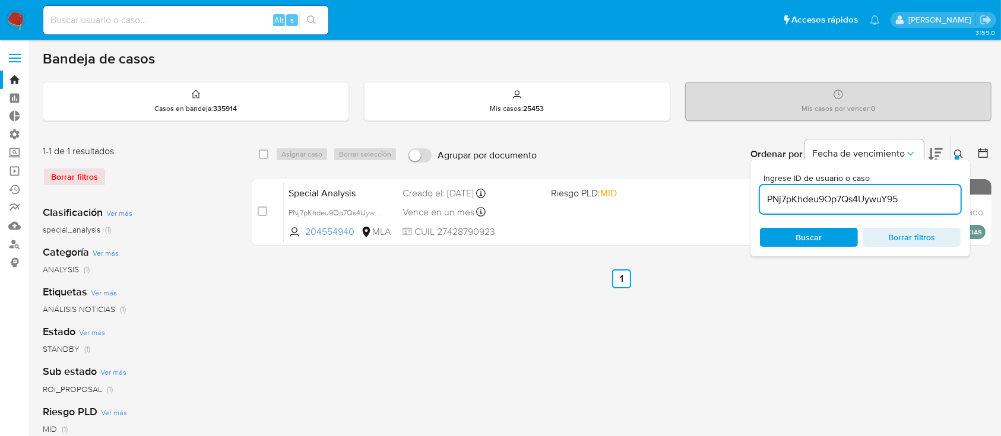
click at [950, 154] on div "Ingrese ID de usuario o caso PNj7pKhdeu9Op7Qs4UywuY95 Buscar Borrar filtros" at bounding box center [960, 154] width 20 height 37
click at [956, 156] on div at bounding box center [957, 158] width 5 height 5
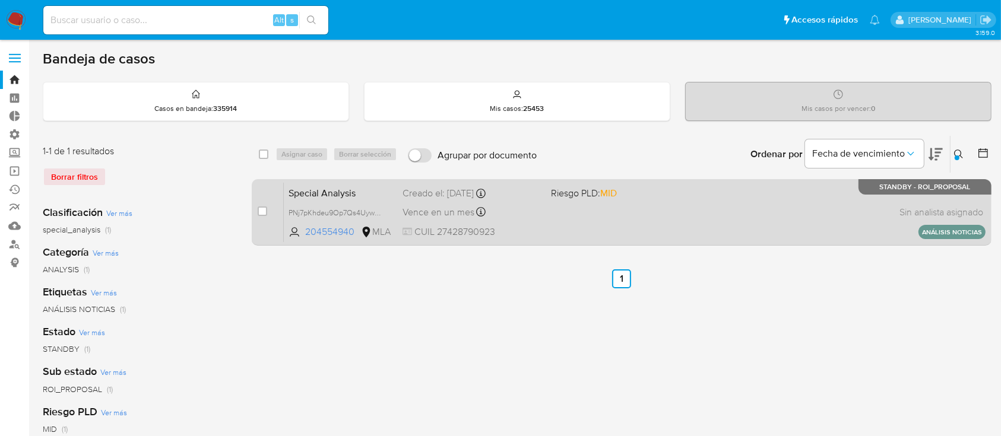
click at [557, 194] on span "Riesgo PLD: MID" at bounding box center [584, 192] width 66 height 13
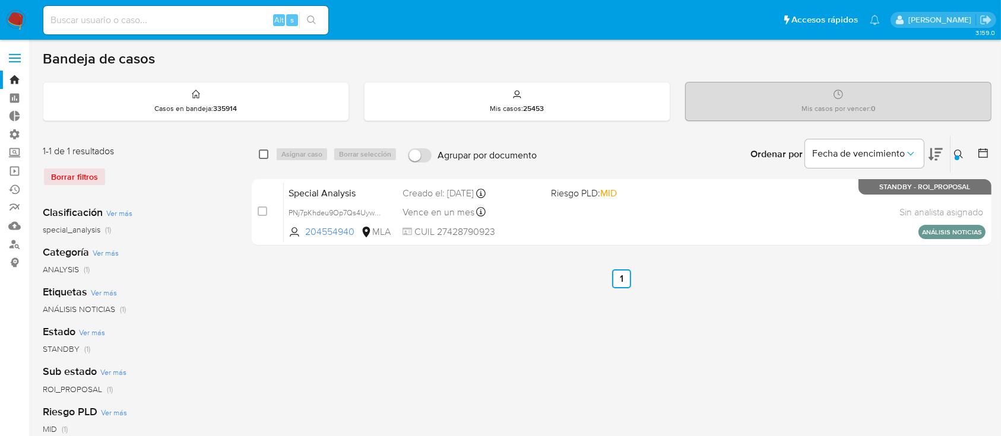
click at [264, 151] on input "checkbox" at bounding box center [263, 154] width 9 height 9
checkbox input "true"
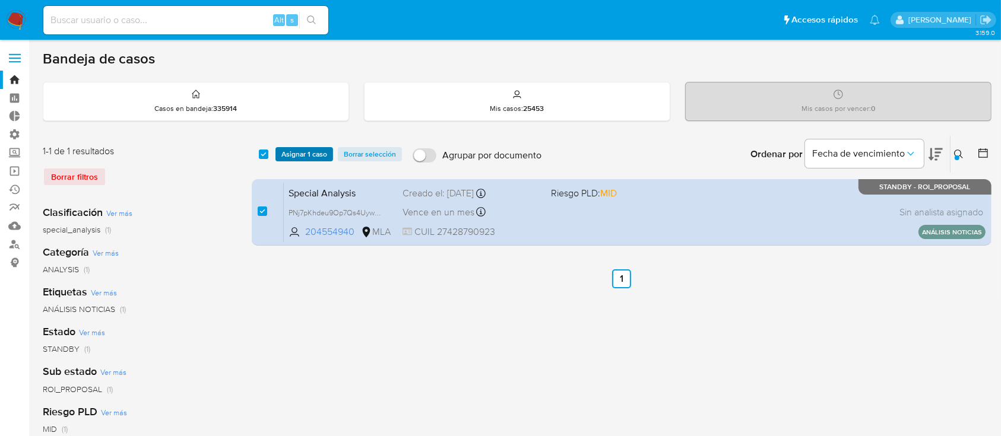
click at [289, 154] on span "Asignar 1 caso" at bounding box center [304, 154] width 46 height 12
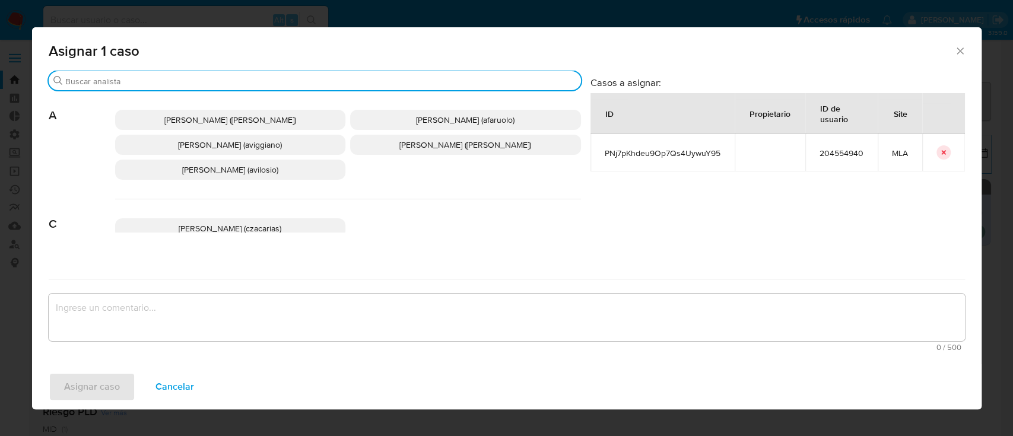
click at [254, 81] on input "Buscar" at bounding box center [320, 81] width 511 height 11
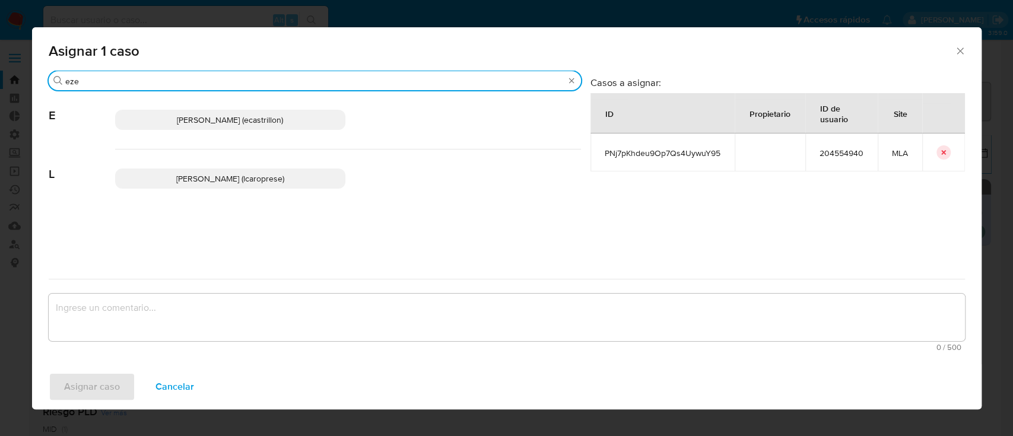
type input "eze"
click at [241, 122] on span "Ezequiel Gonzalo Castrillon (ecastrillon)" at bounding box center [230, 120] width 106 height 12
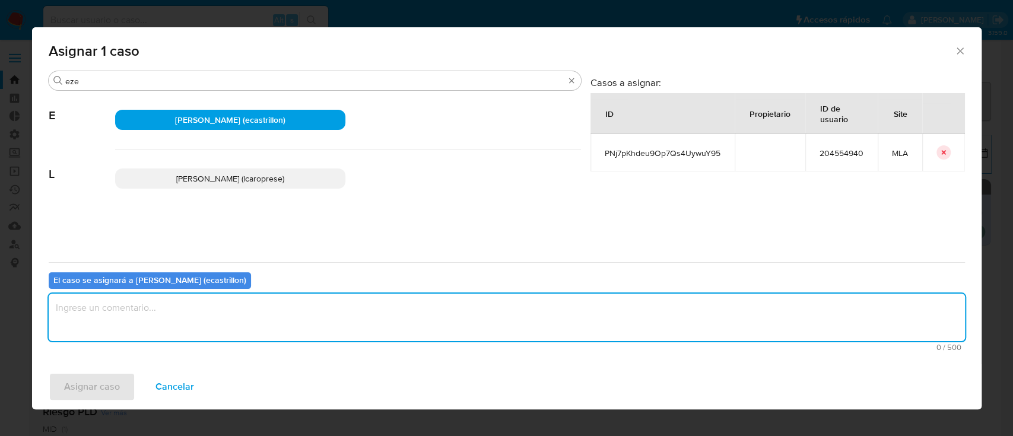
click at [171, 317] on textarea "assign-modal" at bounding box center [507, 317] width 917 height 47
type textarea "."
click at [62, 383] on button "Asignar caso" at bounding box center [92, 387] width 87 height 28
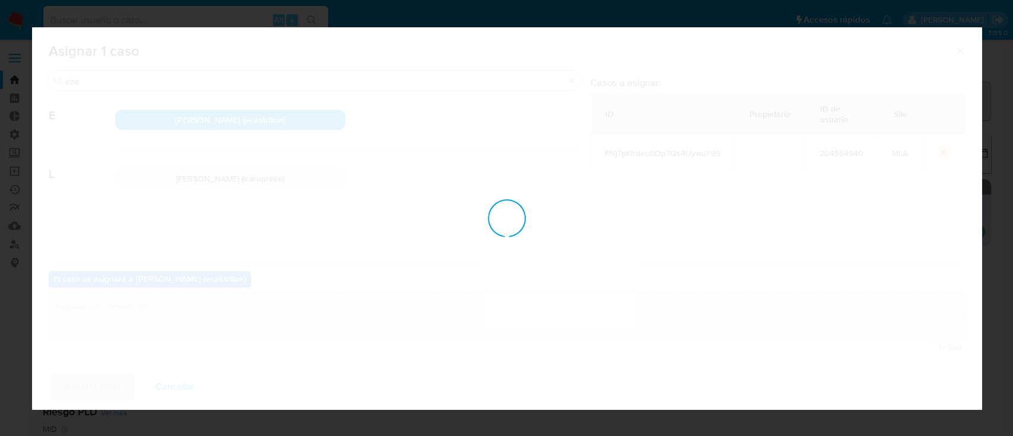
checkbox input "false"
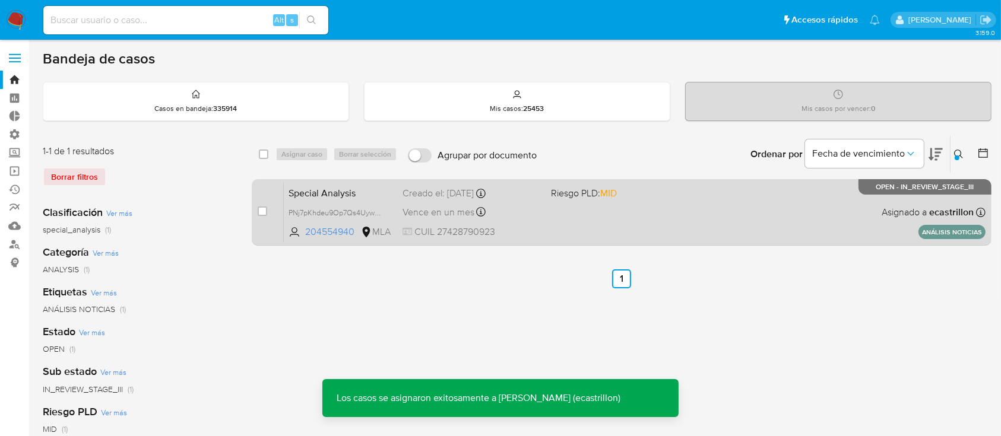
click at [622, 227] on div "Special Analysis PNj7pKhdeu9Op7Qs4UywuY95 204554940 MLA Riesgo PLD: MID Creado …" at bounding box center [635, 212] width 702 height 60
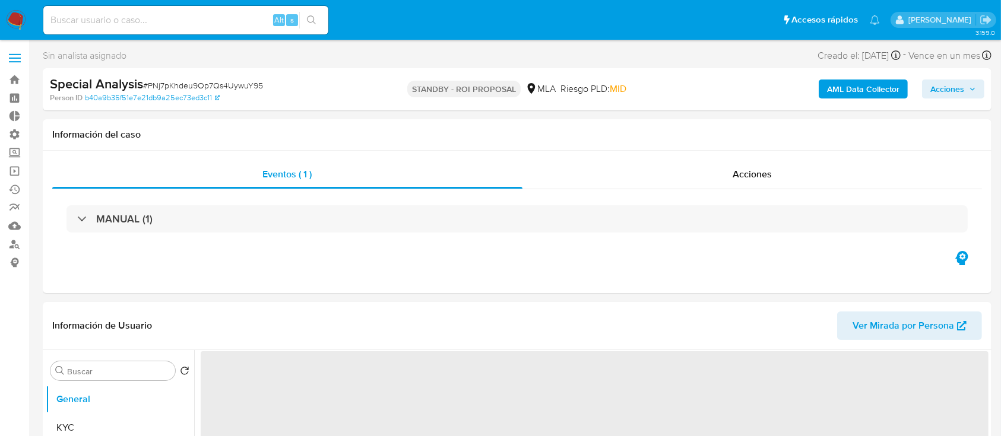
select select "10"
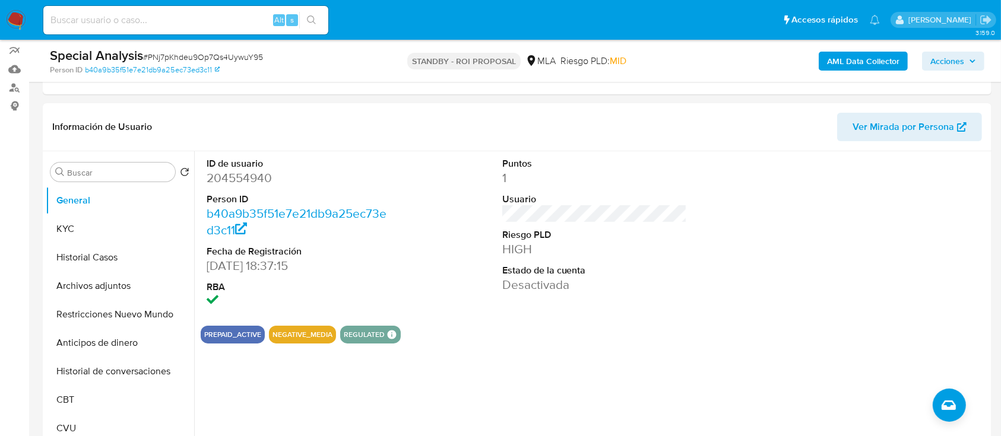
scroll to position [158, 0]
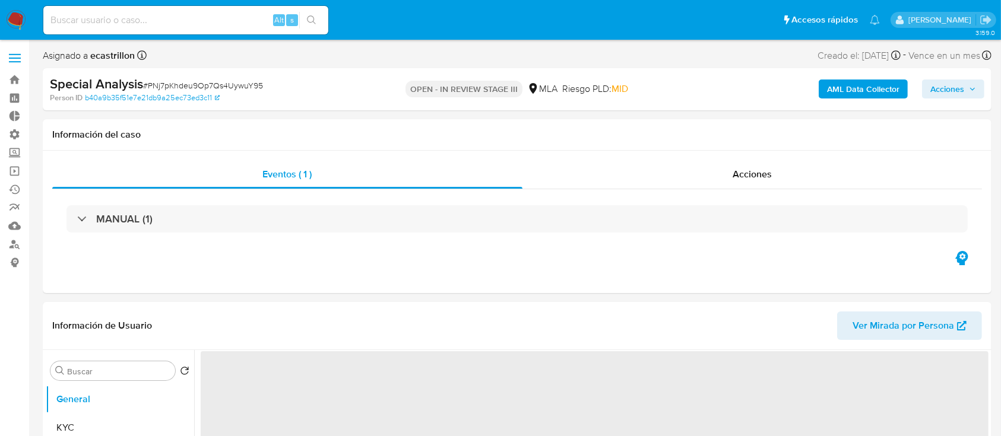
click at [950, 88] on span "Acciones" at bounding box center [947, 89] width 34 height 19
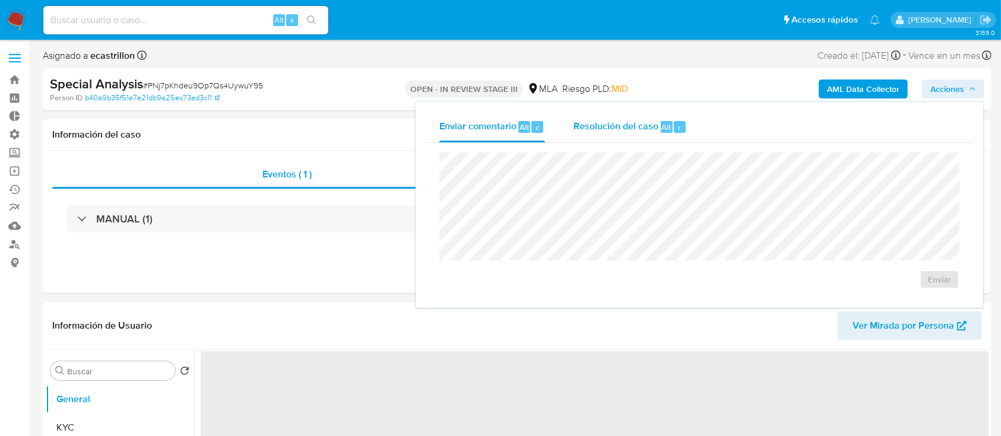
select select "10"
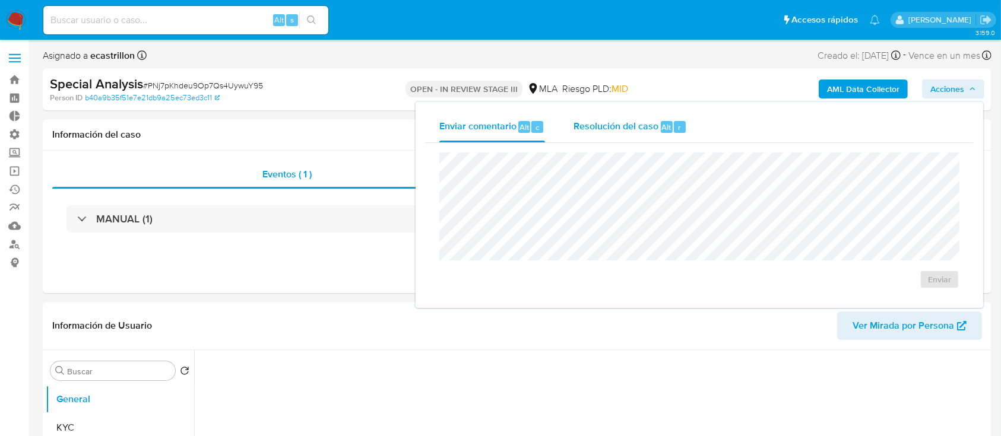
click at [603, 128] on span "Resolución del caso" at bounding box center [615, 127] width 85 height 14
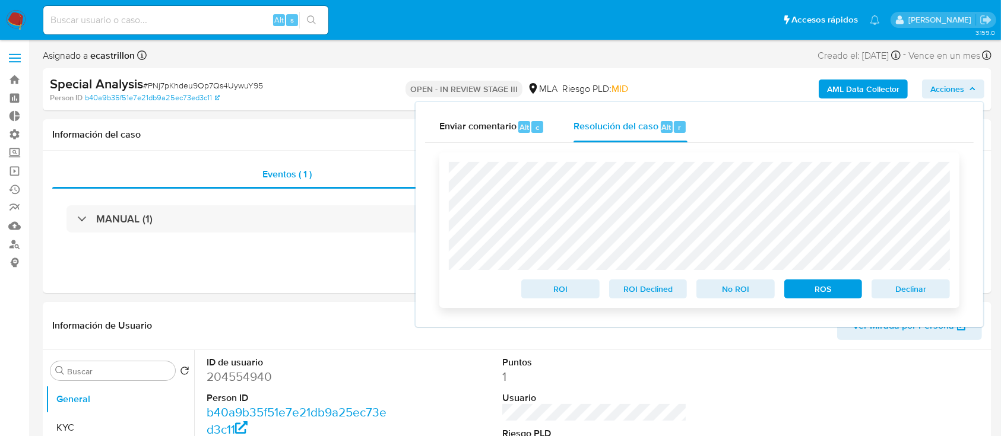
click at [893, 287] on span "Declinar" at bounding box center [911, 289] width 62 height 17
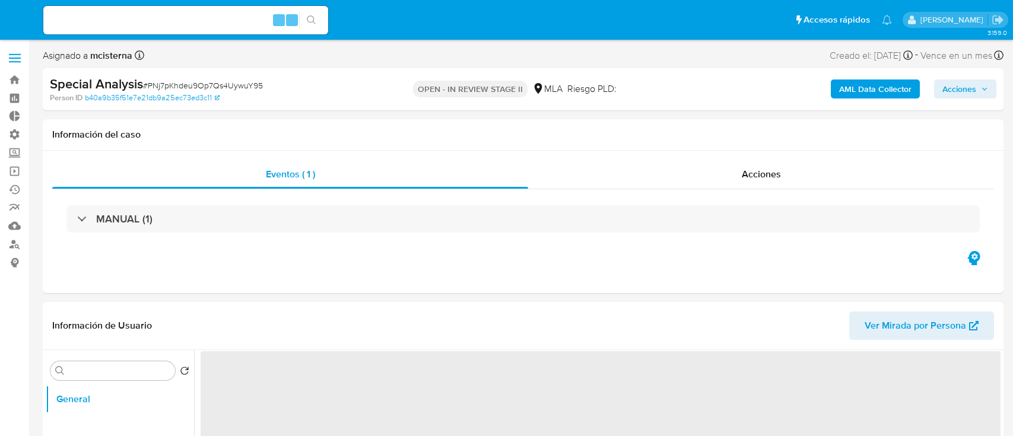
select select "10"
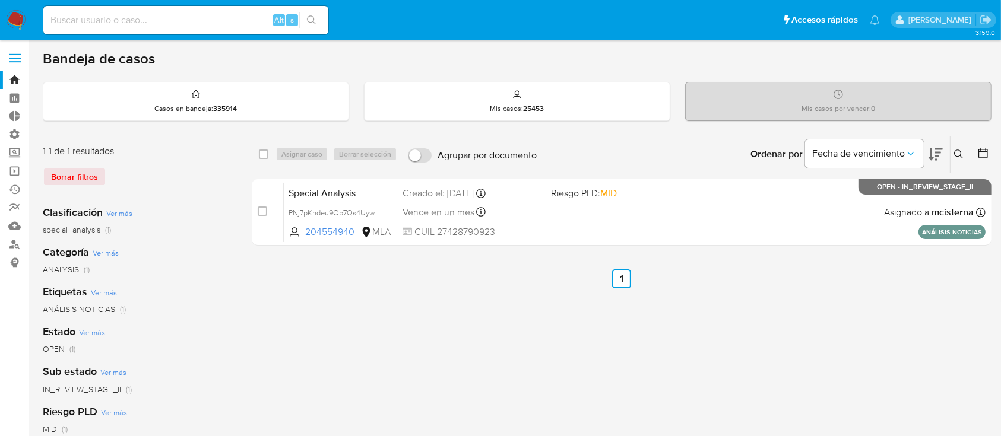
click at [172, 21] on input at bounding box center [185, 19] width 285 height 15
paste input "145663076"
type input "145663076"
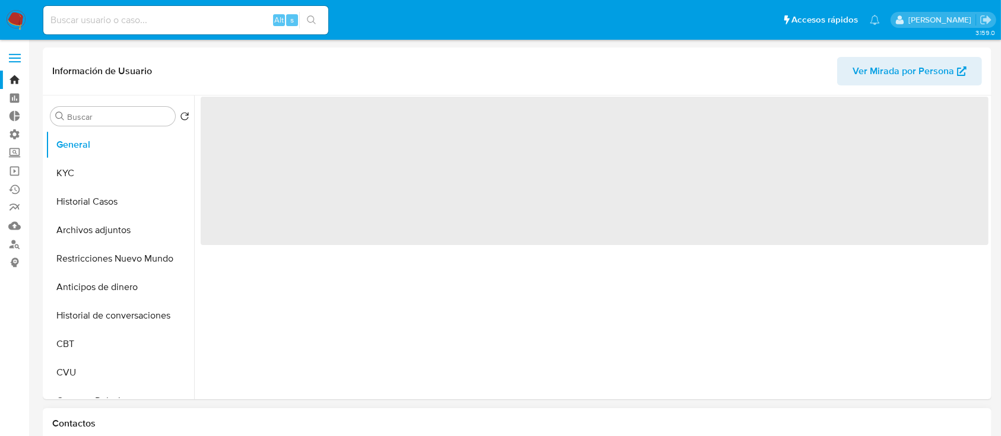
select select "10"
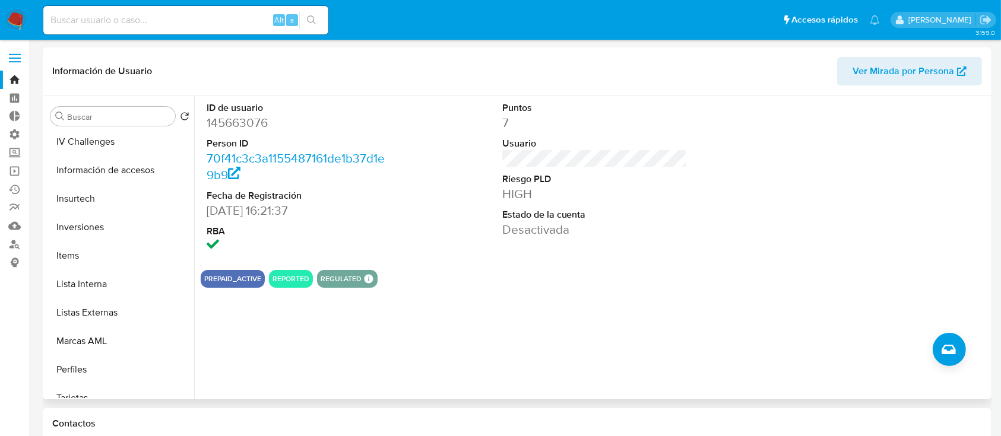
scroll to position [546, 0]
click at [103, 283] on button "Lista Interna" at bounding box center [115, 283] width 139 height 28
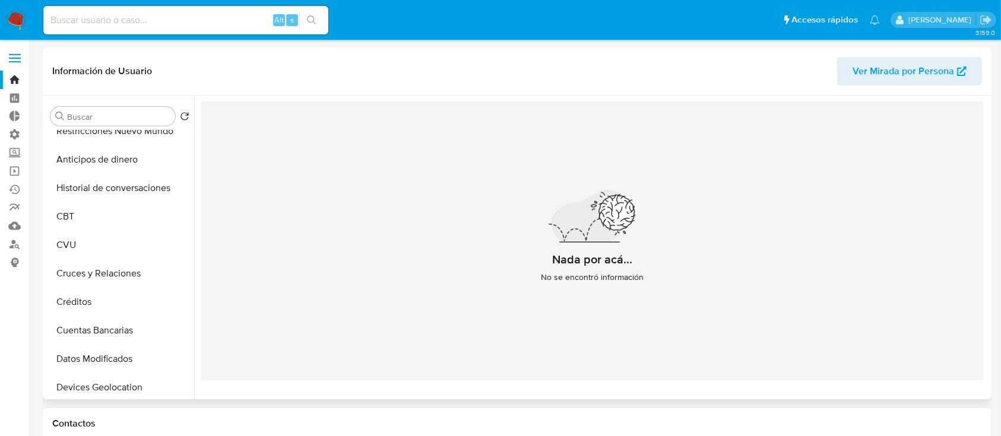
scroll to position [0, 0]
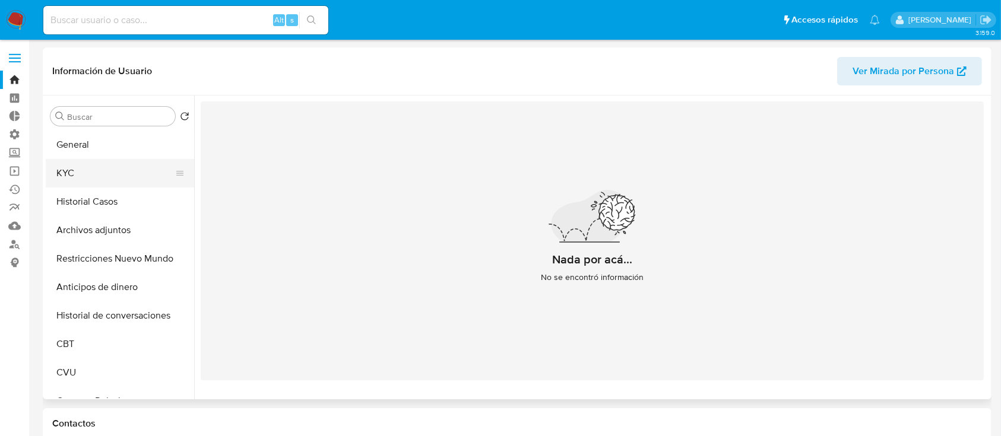
click at [80, 161] on button "KYC" at bounding box center [115, 173] width 139 height 28
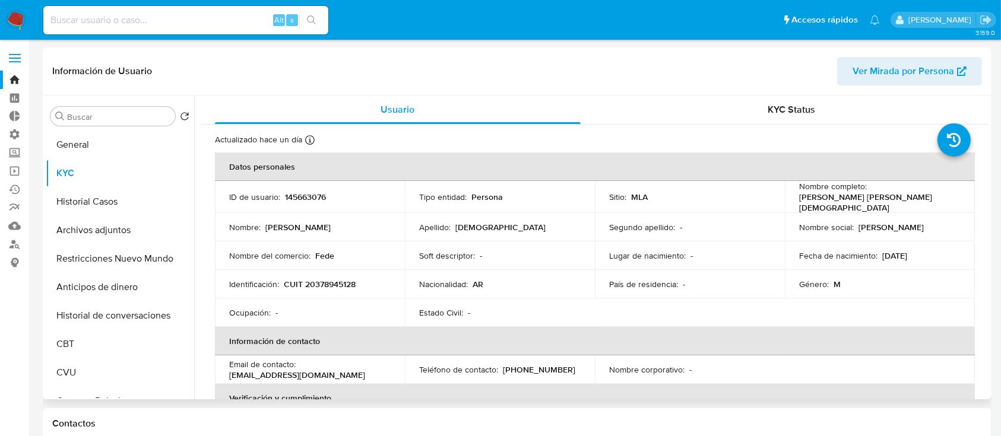
click at [81, 129] on div "Buscar Volver al orden por defecto General KYC Historial Casos Archivos adjunto…" at bounding box center [120, 248] width 148 height 302
click at [81, 147] on button "General" at bounding box center [115, 145] width 139 height 28
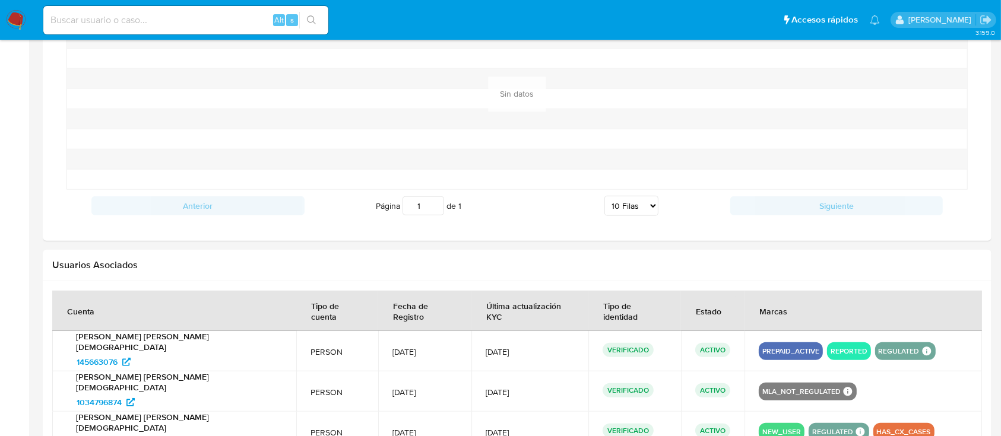
scroll to position [1029, 0]
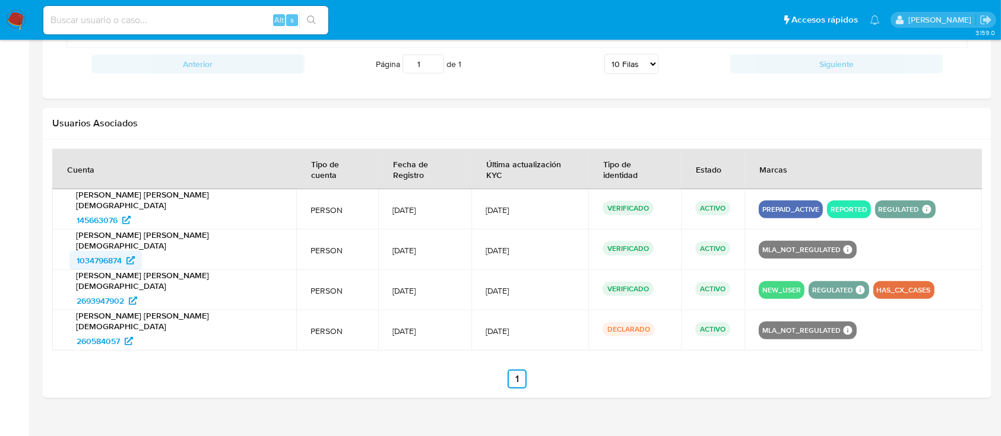
click at [119, 251] on span "1034796874" at bounding box center [99, 260] width 45 height 19
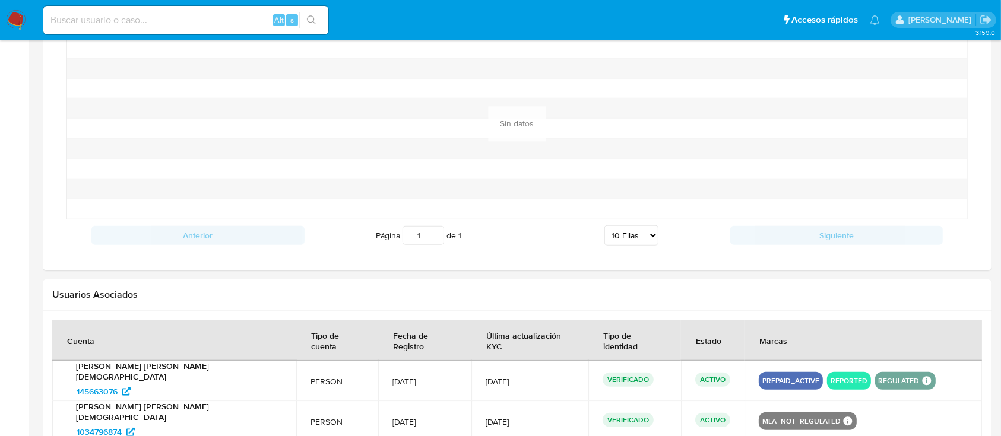
scroll to position [792, 0]
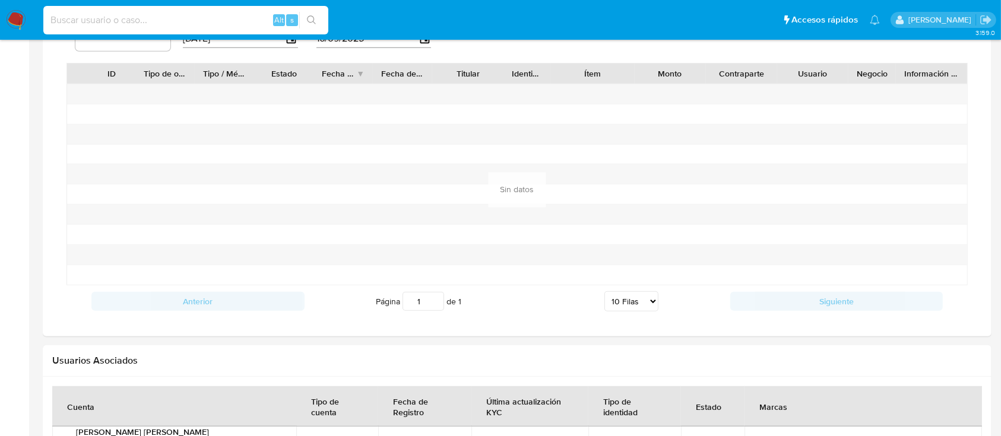
click at [95, 20] on input at bounding box center [185, 19] width 285 height 15
paste input "PNj7pKhdeu9Op7Qs4UywuY95"
type input "PNj7pKhdeu9Op7Qs4UywuY95"
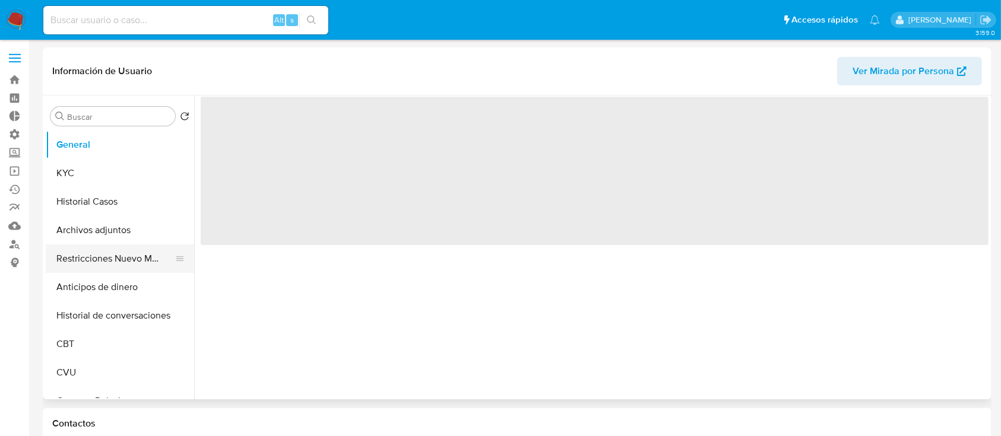
click at [75, 262] on button "Restricciones Nuevo Mundo" at bounding box center [115, 259] width 139 height 28
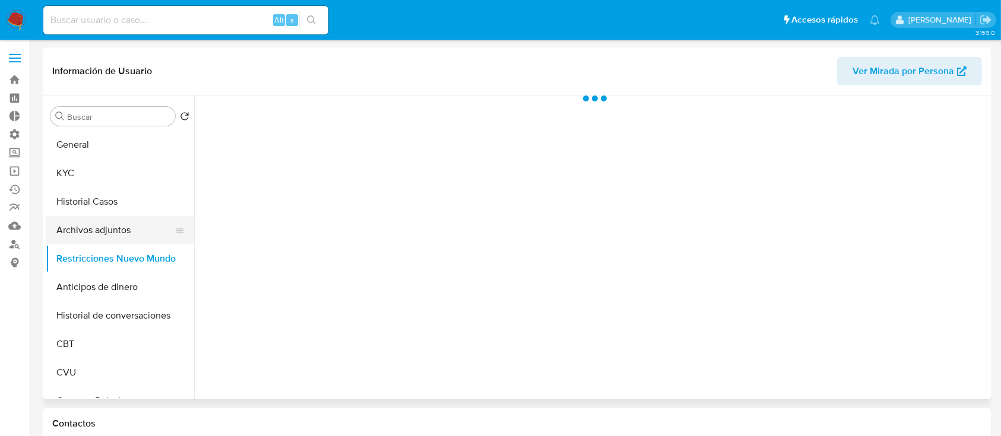
select select "10"
click at [109, 195] on button "Historial Casos" at bounding box center [115, 202] width 139 height 28
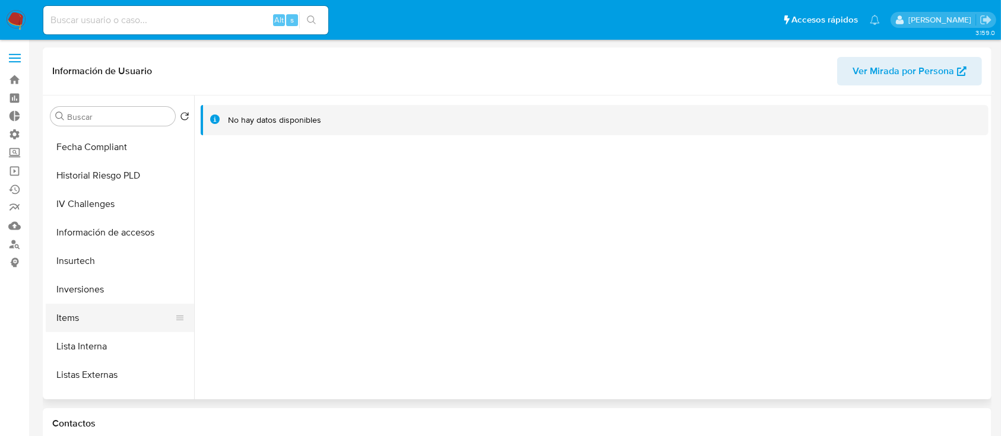
scroll to position [480, 0]
click at [81, 344] on button "Lista Interna" at bounding box center [115, 349] width 139 height 28
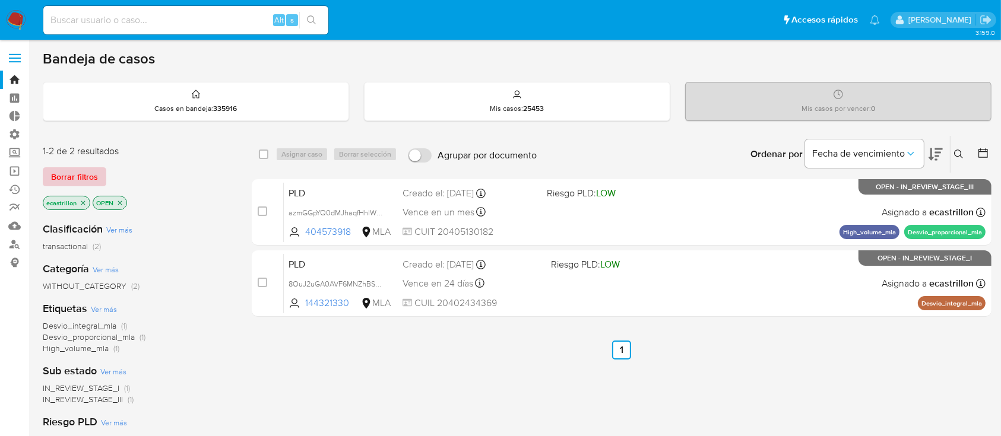
click at [56, 179] on span "Borrar filtros" at bounding box center [74, 177] width 47 height 17
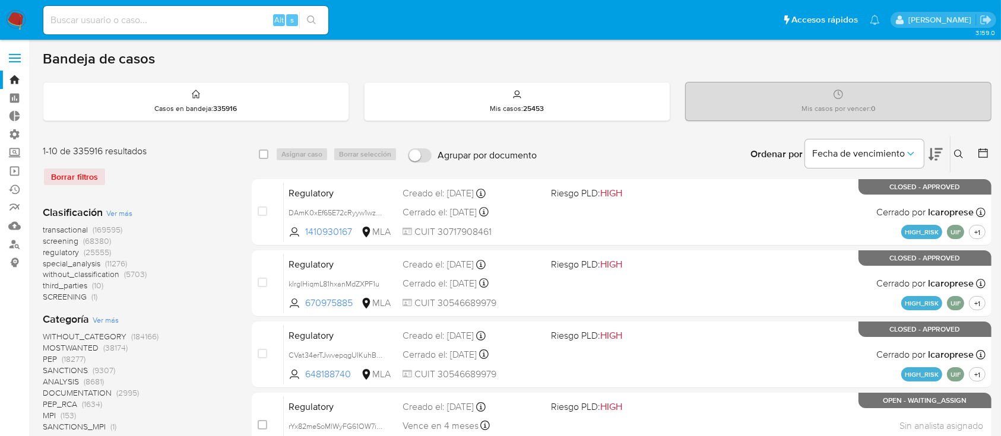
click at [959, 153] on icon at bounding box center [958, 154] width 9 height 9
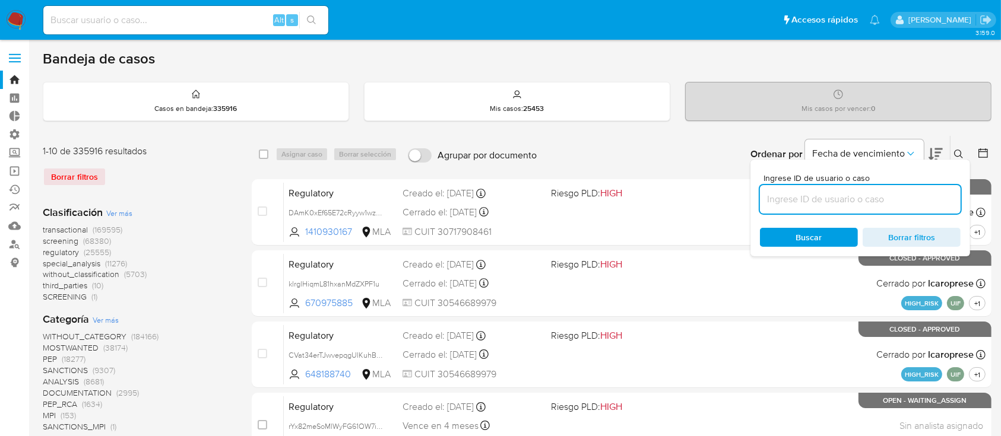
click at [943, 205] on input at bounding box center [860, 199] width 201 height 15
type input "PNj7pKhdeu9Op7Qs4UywuY95"
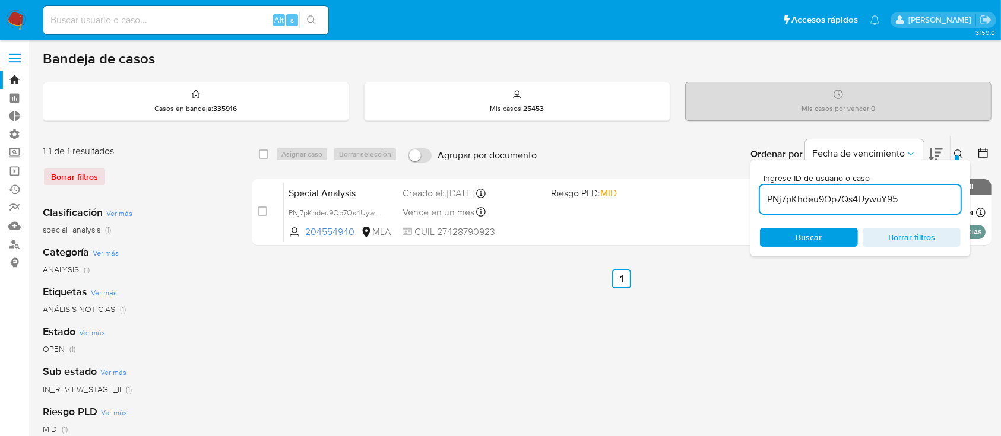
click at [959, 162] on div "Ingrese ID de usuario o caso PNj7pKhdeu9Op7Qs4UywuY95 Buscar Borrar filtros" at bounding box center [860, 208] width 220 height 97
click at [961, 144] on div "Ingrese ID de usuario o caso PNj7pKhdeu9Op7Qs4UywuY95 Buscar Borrar filtros" at bounding box center [960, 154] width 20 height 37
click at [955, 150] on icon at bounding box center [958, 154] width 9 height 9
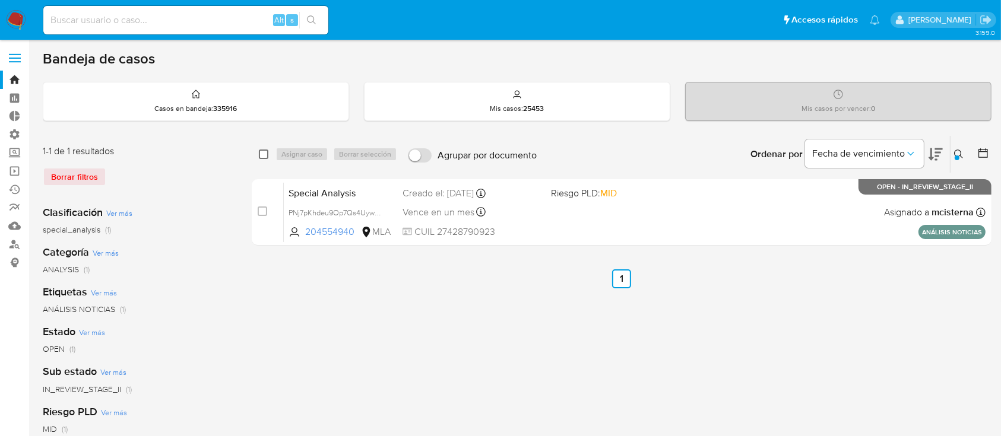
drag, startPoint x: 265, startPoint y: 158, endPoint x: 270, endPoint y: 153, distance: 6.7
click at [264, 158] on input "checkbox" at bounding box center [263, 154] width 9 height 9
checkbox input "true"
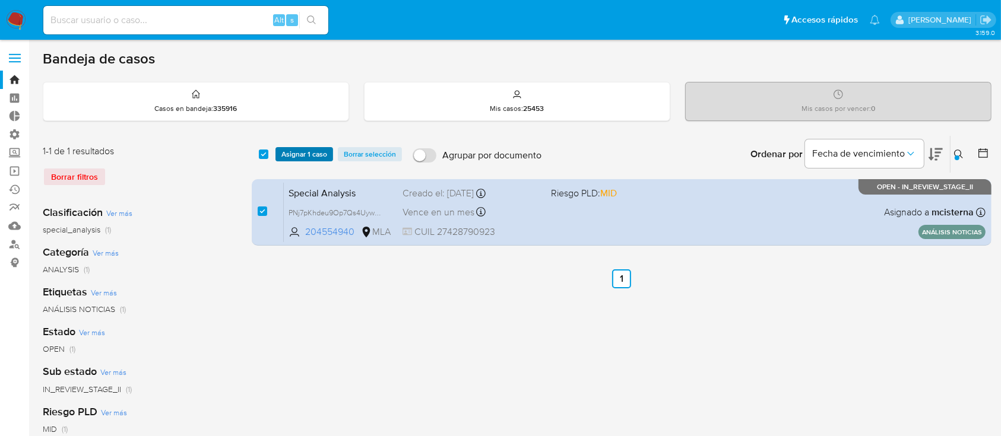
click at [287, 151] on span "Asignar 1 caso" at bounding box center [304, 154] width 46 height 12
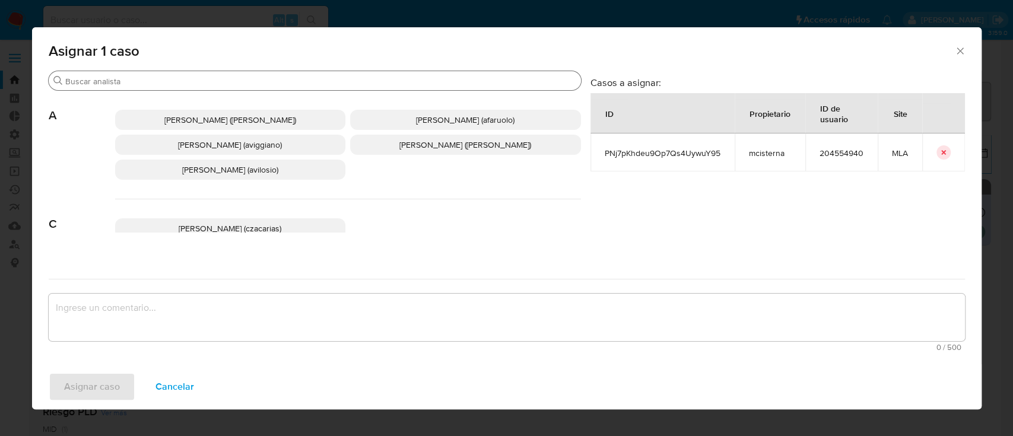
click at [310, 75] on div "Buscar" at bounding box center [315, 80] width 532 height 19
click at [301, 80] on input "Buscar" at bounding box center [320, 81] width 511 height 11
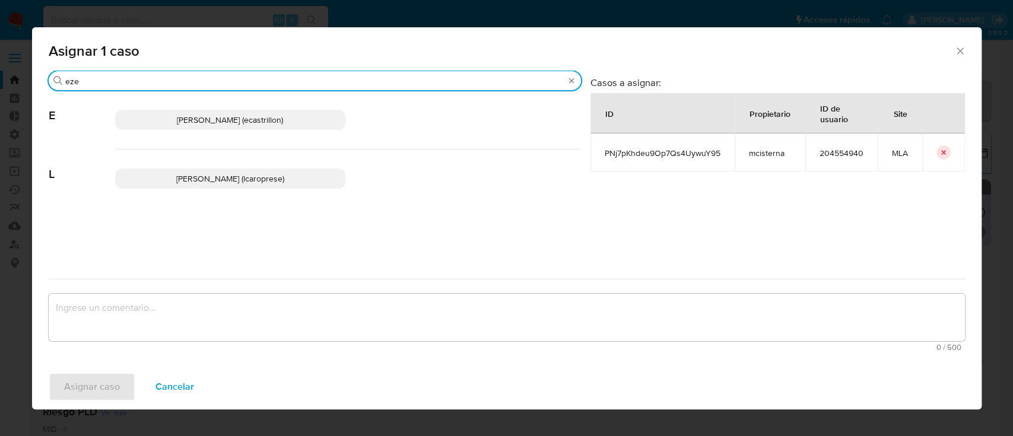
type input "eze"
click at [279, 112] on p "Ezequiel Gonzalo Castrillon (ecastrillon)" at bounding box center [230, 120] width 231 height 20
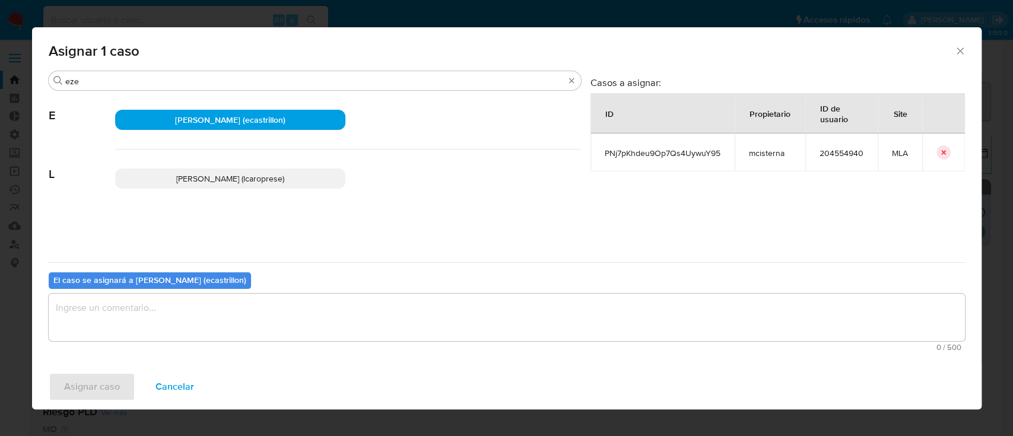
click at [252, 313] on textarea "assign-modal" at bounding box center [507, 317] width 917 height 47
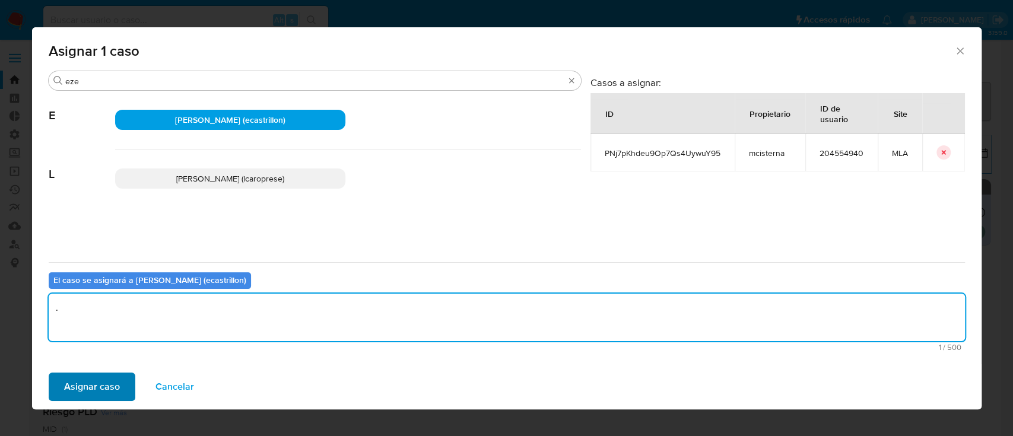
type textarea "."
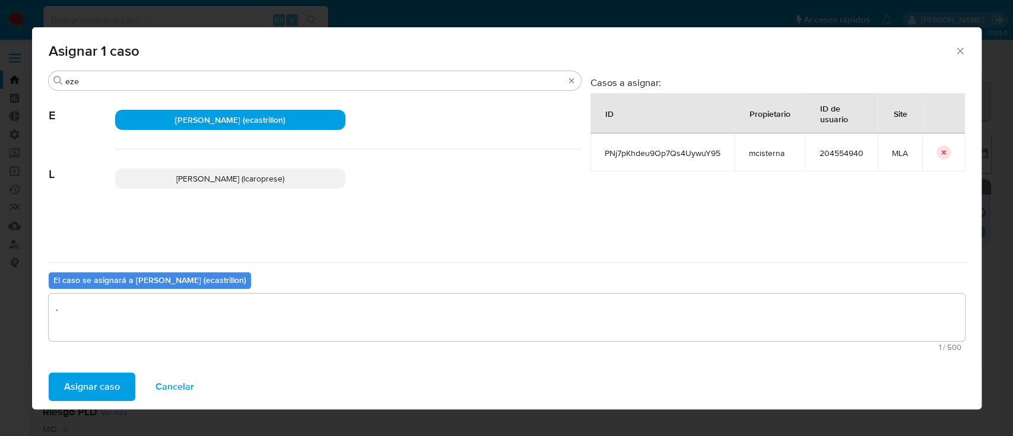
click at [88, 384] on span "Asignar caso" at bounding box center [92, 387] width 56 height 26
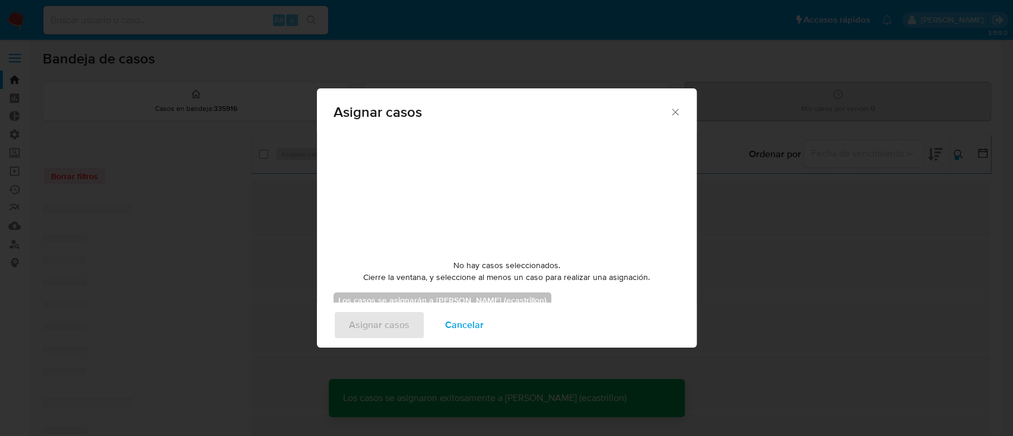
checkbox input "false"
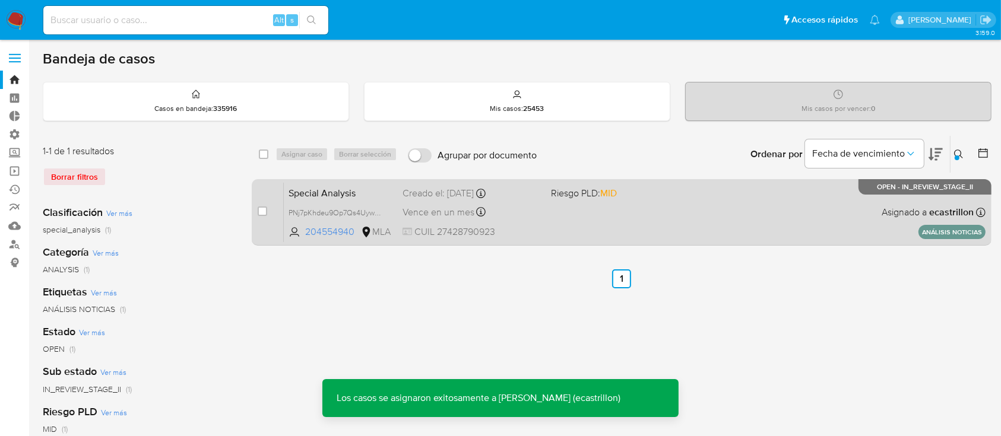
click at [829, 202] on div "Special Analysis PNj7pKhdeu9Op7Qs4UywuY95 204554940 MLA Riesgo PLD: MID Creado …" at bounding box center [635, 212] width 702 height 60
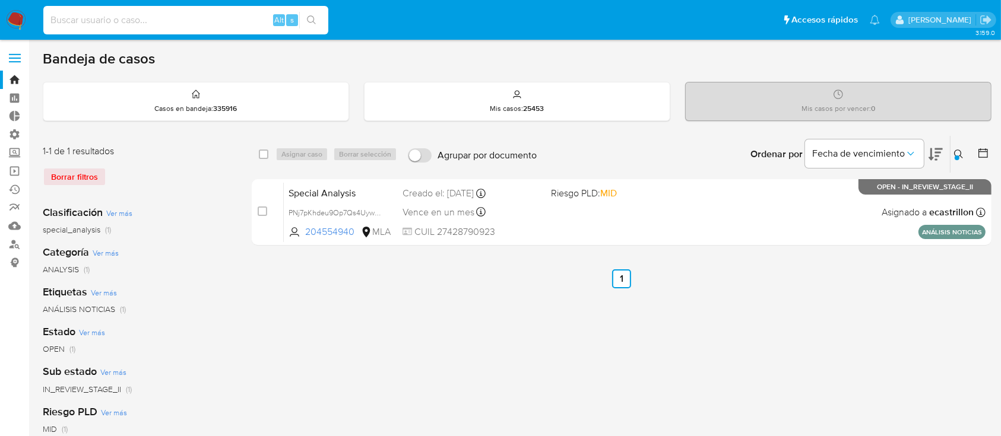
click at [224, 20] on input at bounding box center [185, 19] width 285 height 15
paste input "hola@nicolorenzon.com.ar"
type input "hola@nicolorenzon.com.ar"
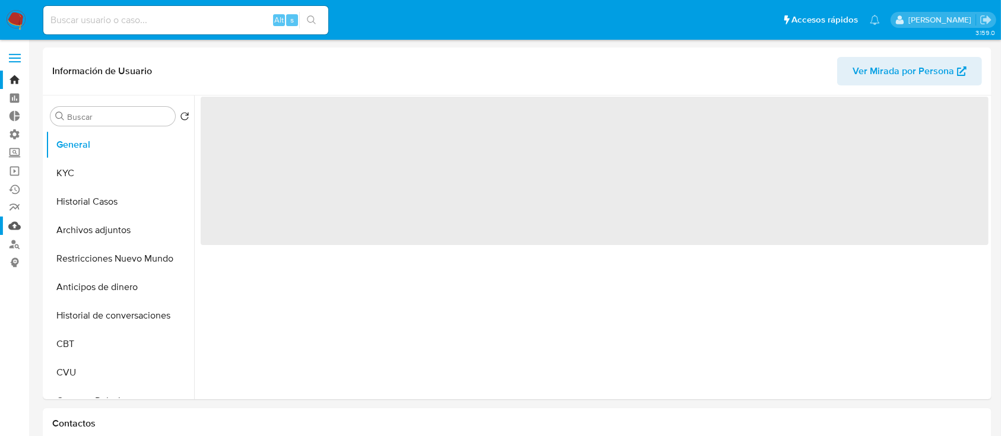
select select "10"
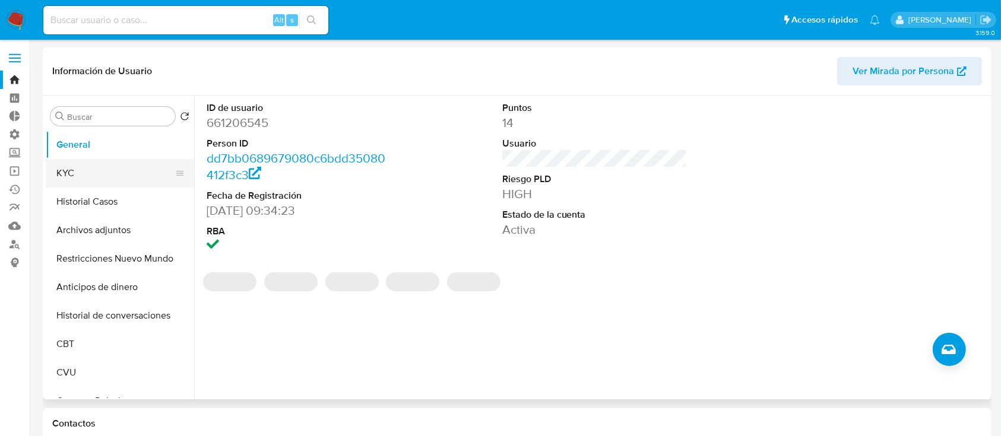
click at [65, 169] on button "KYC" at bounding box center [115, 173] width 139 height 28
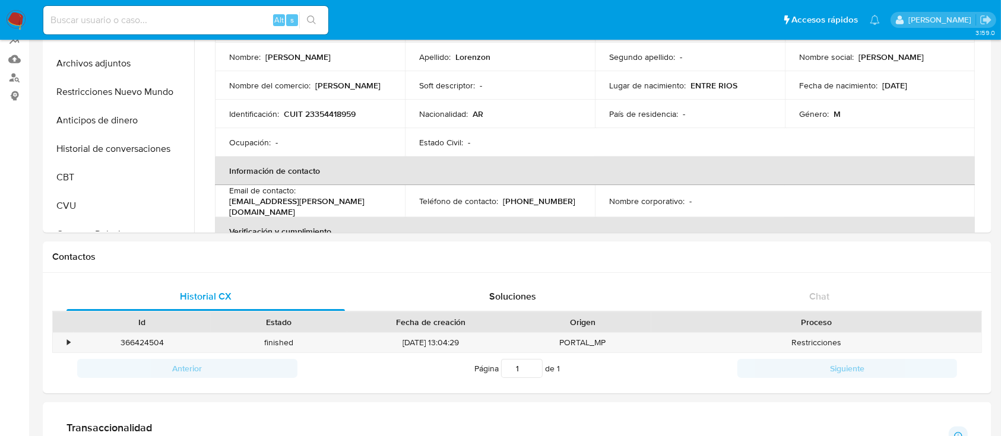
scroll to position [166, 0]
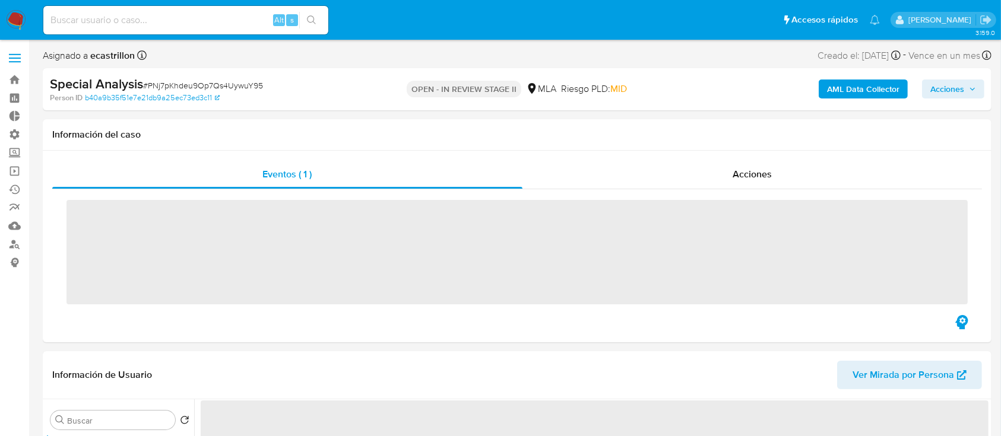
click at [941, 93] on span "Acciones" at bounding box center [947, 89] width 34 height 19
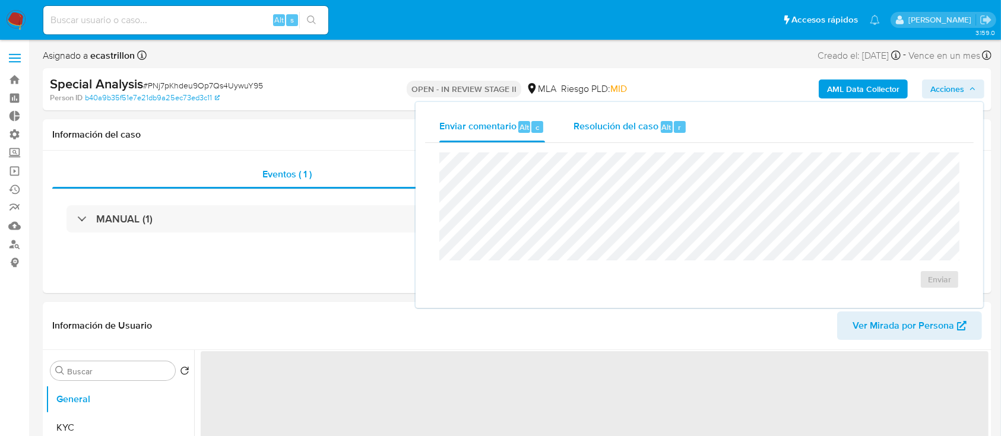
click at [643, 129] on span "Resolución del caso" at bounding box center [615, 127] width 85 height 14
select select "10"
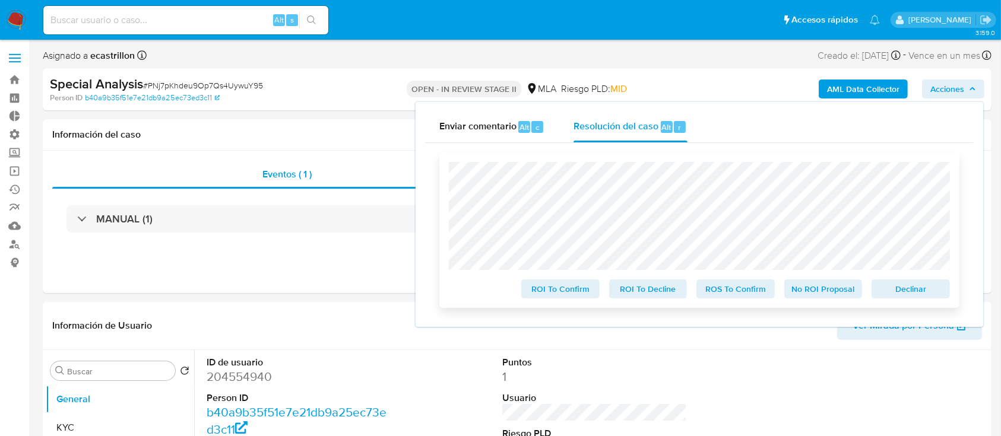
click at [915, 289] on span "Declinar" at bounding box center [911, 289] width 62 height 17
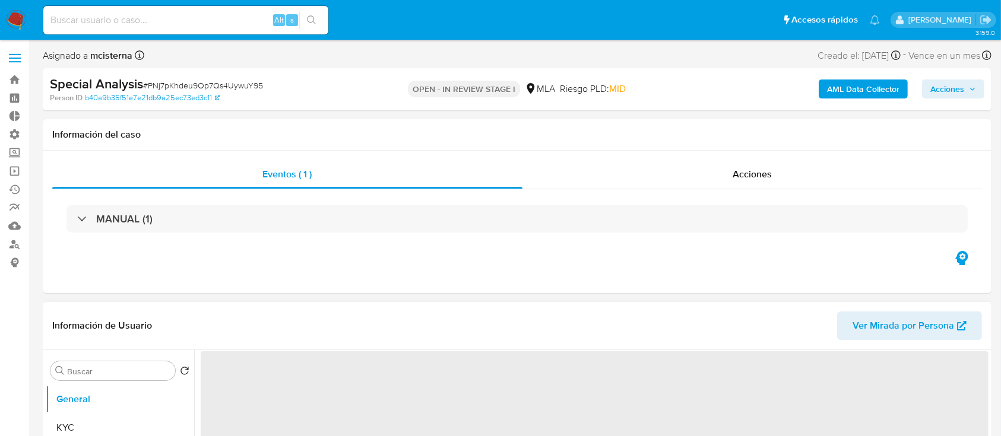
select select "10"
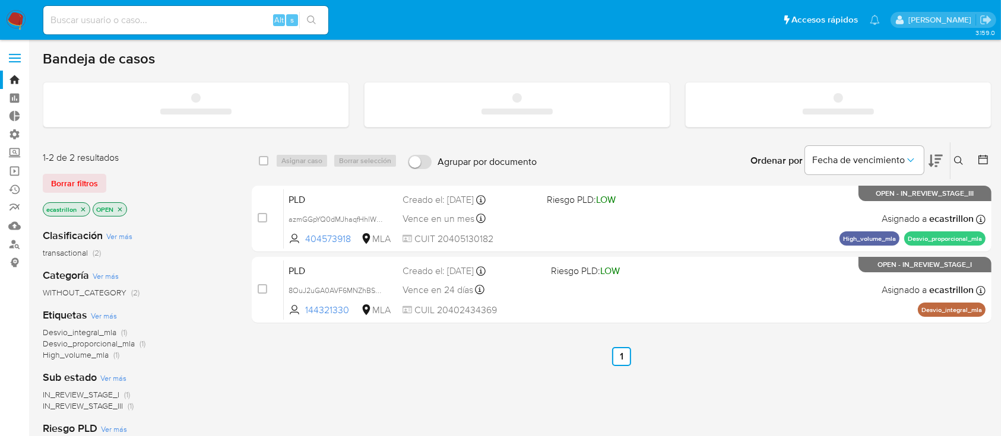
click at [139, 26] on input at bounding box center [185, 19] width 285 height 15
paste input "PNj7pKhdeu9Op7Qs4UywuY95"
type input "PNj7pKhdeu9Op7Qs4UywuY95"
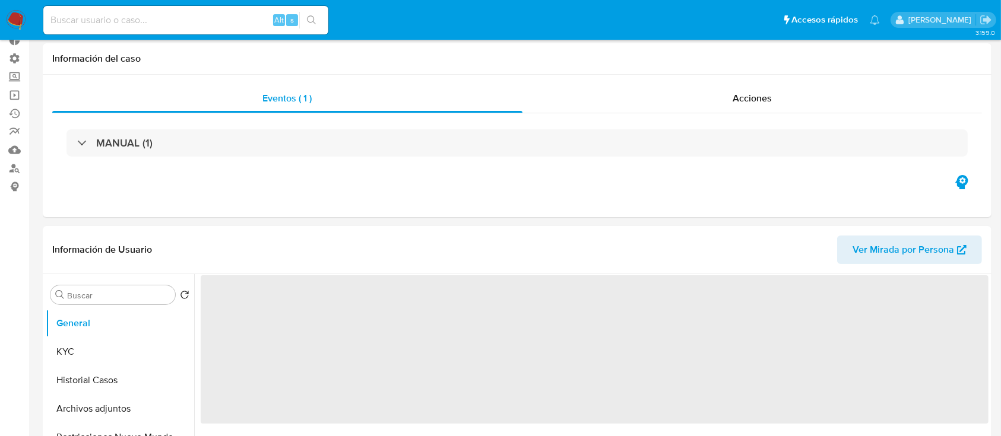
scroll to position [158, 0]
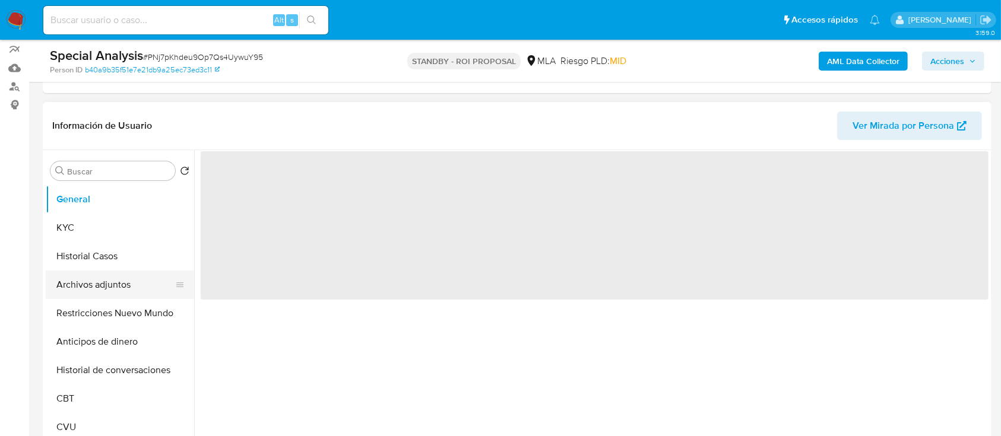
select select "10"
click at [78, 281] on button "Archivos adjuntos" at bounding box center [115, 285] width 139 height 28
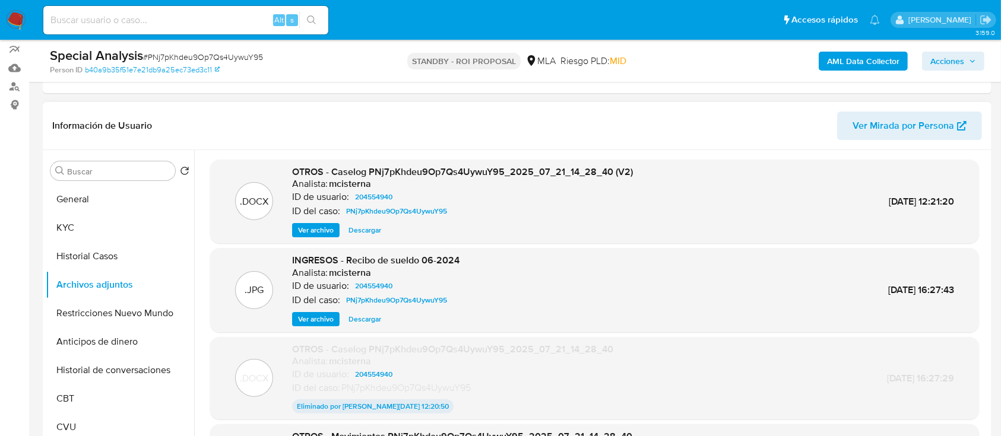
click at [324, 232] on span "Ver archivo" at bounding box center [316, 230] width 36 height 12
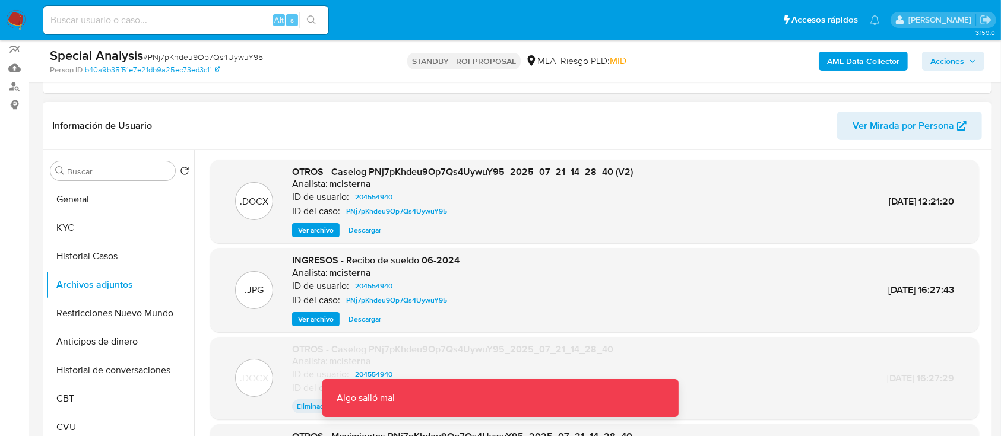
click at [324, 232] on span "Ver archivo" at bounding box center [316, 230] width 36 height 12
click at [358, 230] on span "Descargar" at bounding box center [364, 230] width 33 height 12
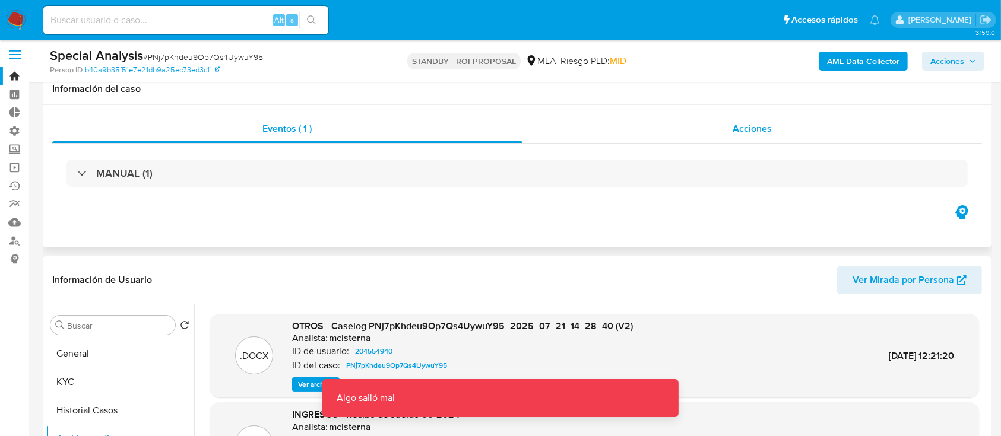
scroll to position [0, 0]
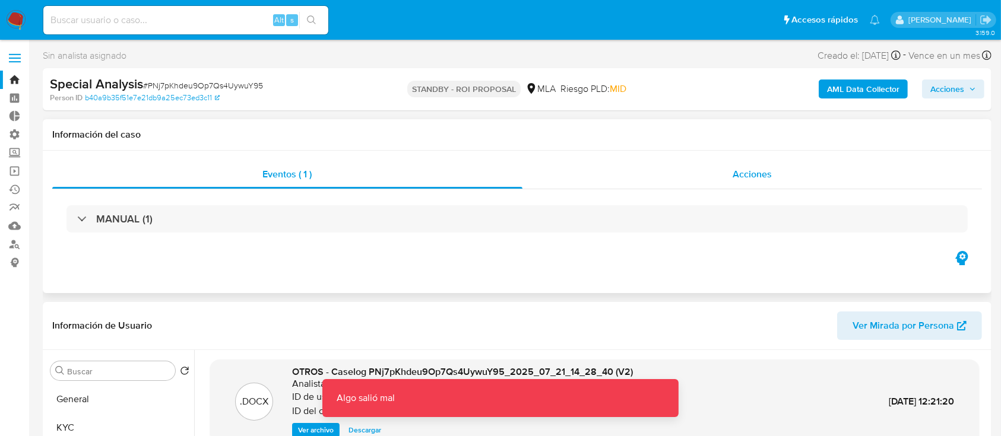
click at [648, 184] on div "Acciones" at bounding box center [752, 174] width 460 height 28
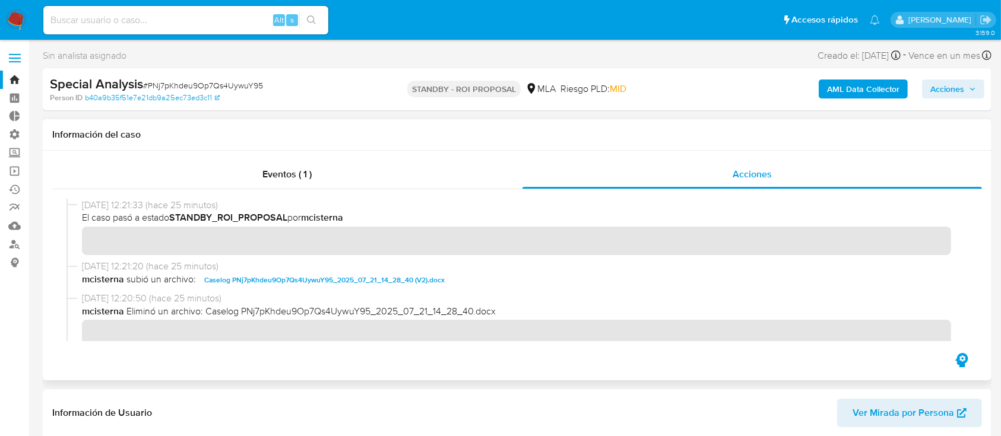
click at [377, 275] on span "Caselog PNj7pKhdeu9Op7Qs4UywuY95_2025_07_21_14_28_40 (V2).docx" at bounding box center [324, 280] width 240 height 14
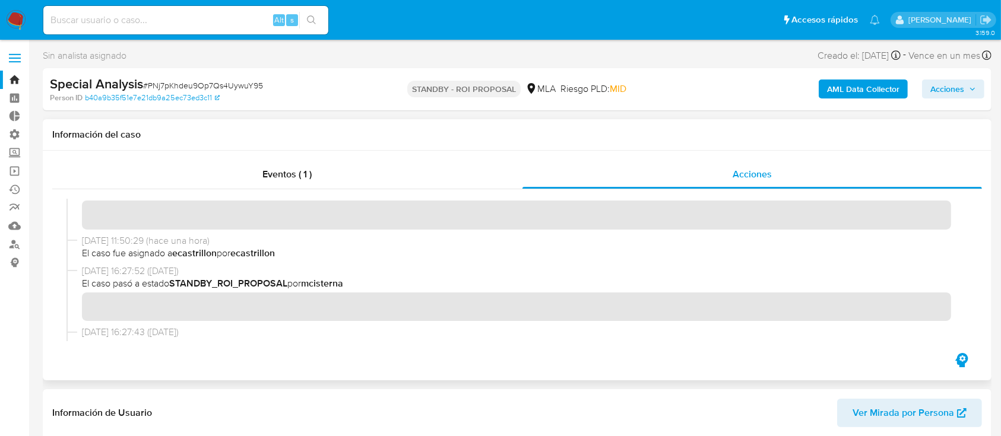
scroll to position [554, 0]
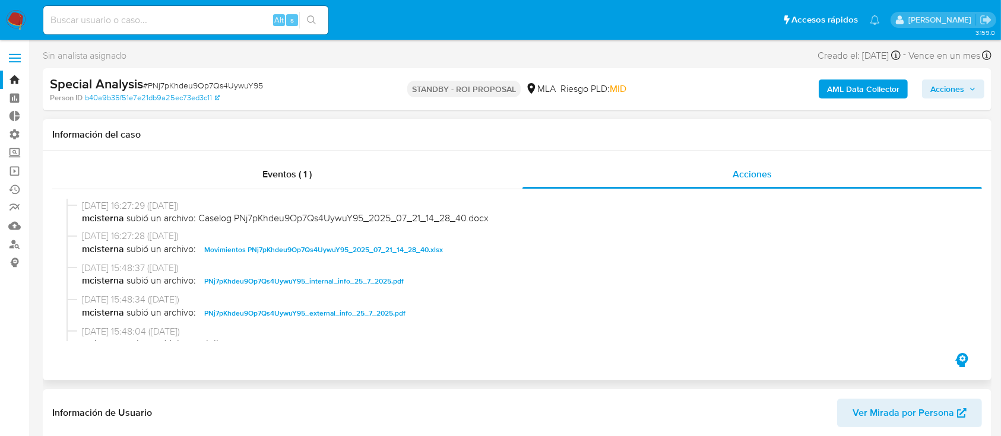
click at [315, 255] on span "Movimientos PNj7pKhdeu9Op7Qs4UywuY95_2025_07_21_14_28_40.xlsx" at bounding box center [323, 250] width 239 height 14
